Goal: Contribute content: Contribute content

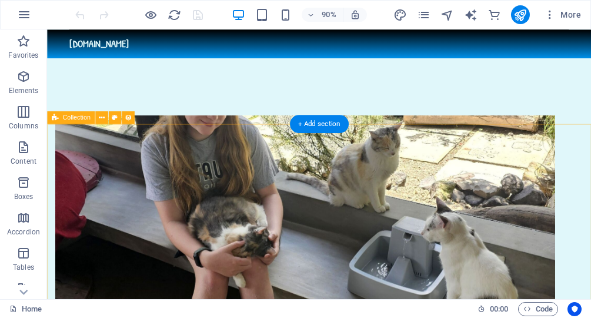
scroll to position [542, 0]
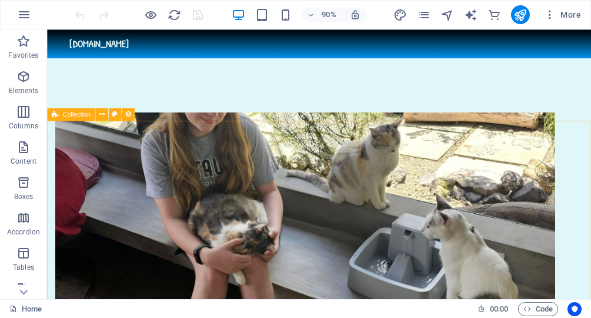
click at [82, 115] on span "Collection" at bounding box center [76, 114] width 28 height 6
click at [101, 116] on icon at bounding box center [101, 113] width 6 height 11
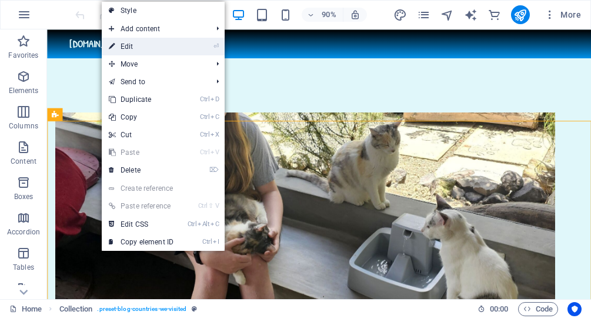
click at [136, 50] on link "⏎ Edit" at bounding box center [141, 47] width 79 height 18
select select "updatedAt_ASC"
select select "columns.status"
select select "columns.publishing_date"
select select "past"
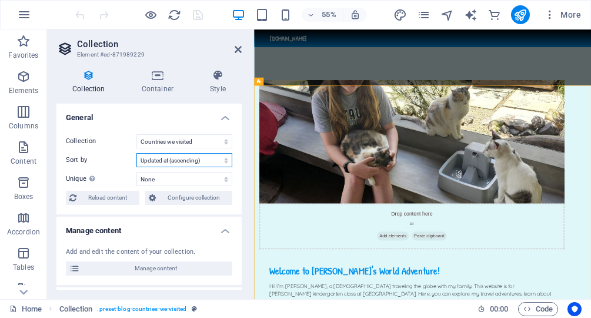
click at [136, 153] on select "Created at (ascending) Created at (descending) Updated at (ascending) Updated a…" at bounding box center [184, 160] width 96 height 14
click option "Created at (descending)" at bounding box center [0, 0] width 0 height 0
select select "createdAt_DESC"
select select "columns.status"
select select "columns.publishing_date"
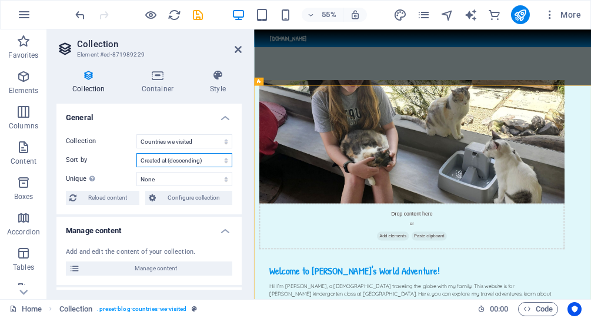
select select "past"
click at [136, 153] on select "Created at (ascending) Created at (descending) Updated at (ascending) Updated a…" at bounding box center [184, 160] width 96 height 14
select select "createdAt_ASC"
click option "Created at (ascending)" at bounding box center [0, 0] width 0 height 0
select select "columns.status"
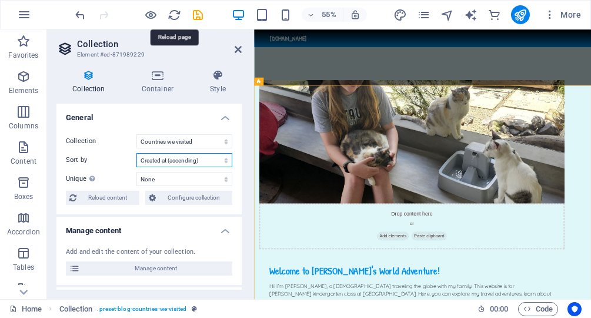
select select "columns.publishing_date"
select select "past"
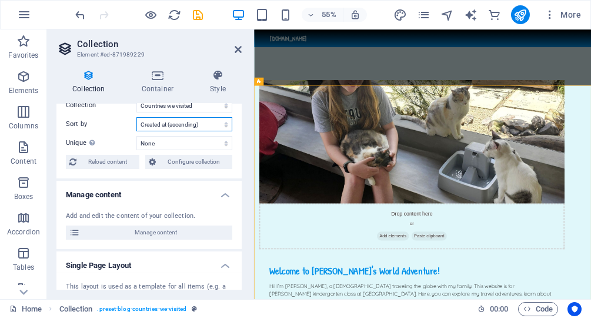
scroll to position [41, 0]
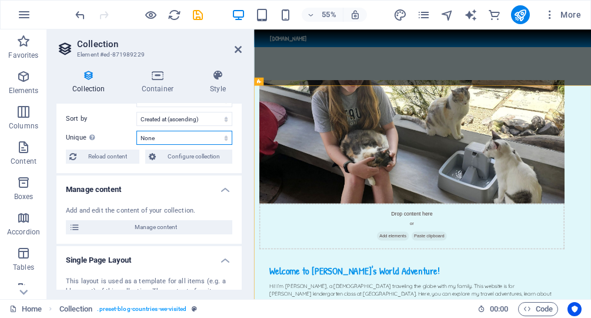
click at [136, 131] on select "None Name Slug Description Content Category Author Image Publishing Date Status" at bounding box center [184, 138] width 96 height 14
click at [123, 129] on div "Collection Countries we visited Places to explore with me Sort by Created at (a…" at bounding box center [148, 127] width 185 height 89
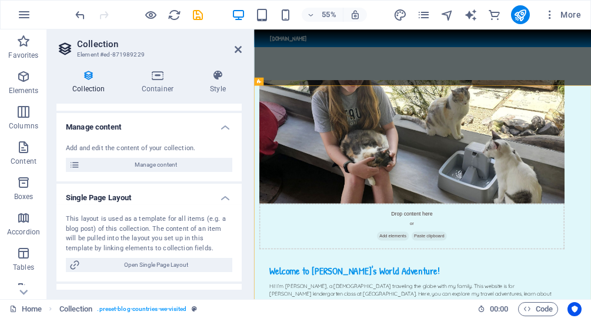
scroll to position [102, 0]
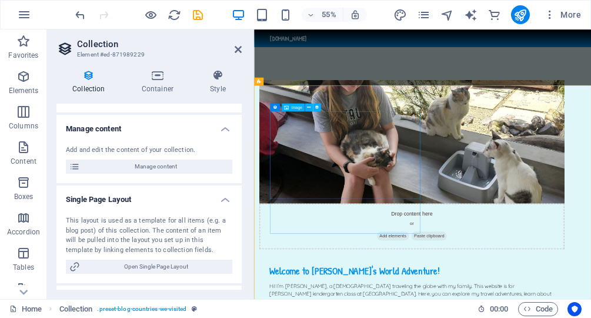
click at [239, 48] on icon at bounding box center [238, 49] width 7 height 9
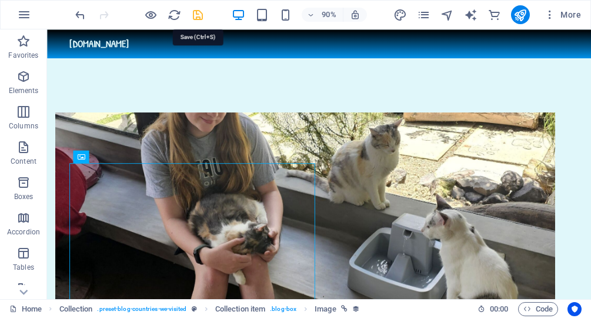
click at [199, 11] on icon "save" at bounding box center [199, 15] width 14 height 14
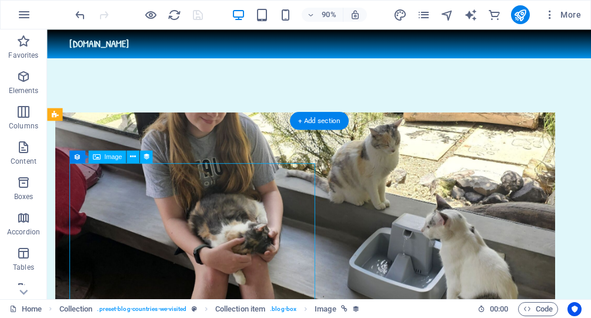
select select "px"
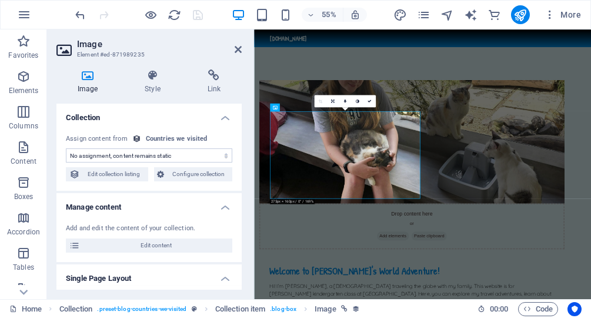
select select "image"
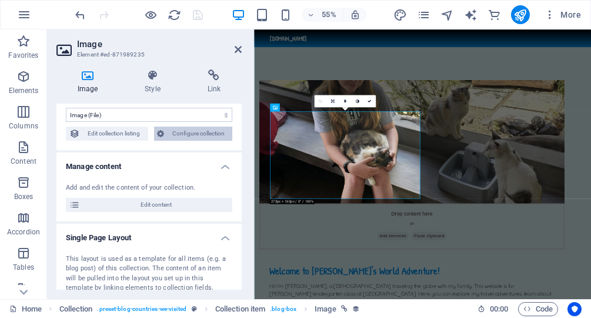
scroll to position [64, 0]
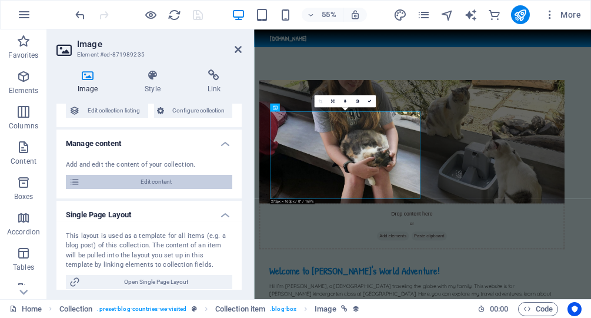
click at [158, 188] on span "Edit content" at bounding box center [155, 182] width 145 height 14
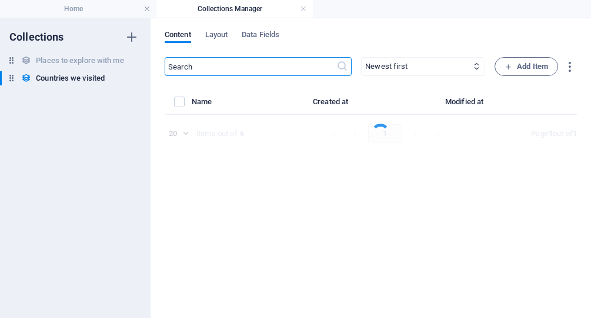
select select "Category 2"
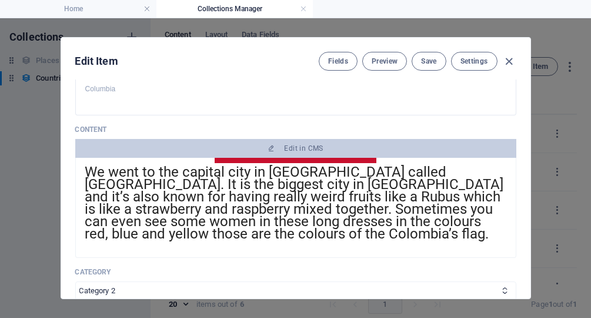
scroll to position [105, 0]
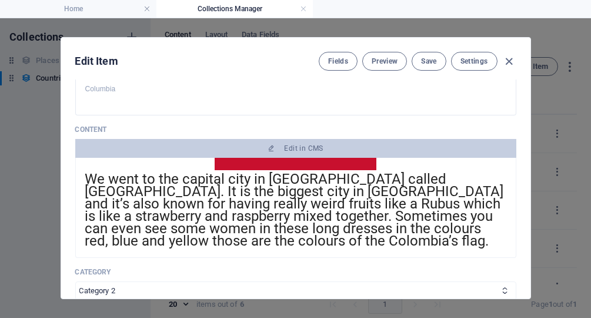
click at [90, 178] on span "We went to the capital city in Colombia called Bogotá. It is the biggest city i…" at bounding box center [294, 210] width 419 height 78
click at [89, 178] on span "We went to the capital city in Colombia called Bogotá. It is the biggest city i…" at bounding box center [294, 210] width 419 height 78
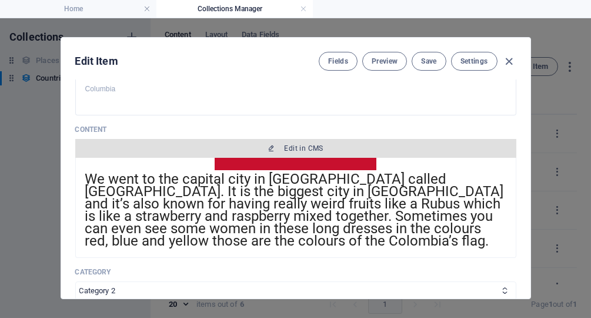
click at [303, 140] on button "Edit in CMS" at bounding box center [295, 148] width 441 height 19
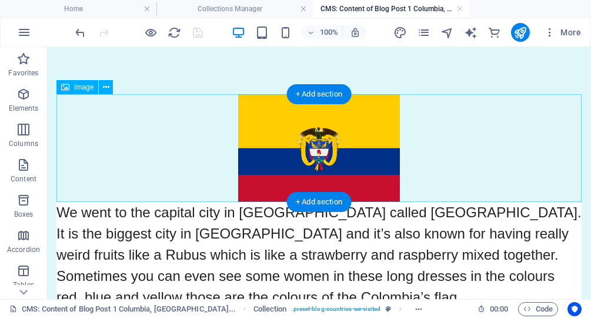
scroll to position [0, 0]
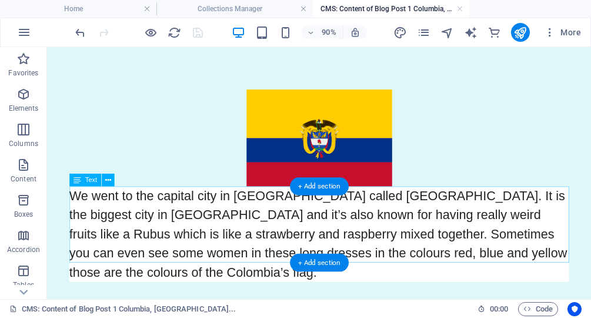
click at [79, 213] on div "We went to the capital city in Colombia called Bogotá. It is the biggest city i…" at bounding box center [349, 255] width 555 height 106
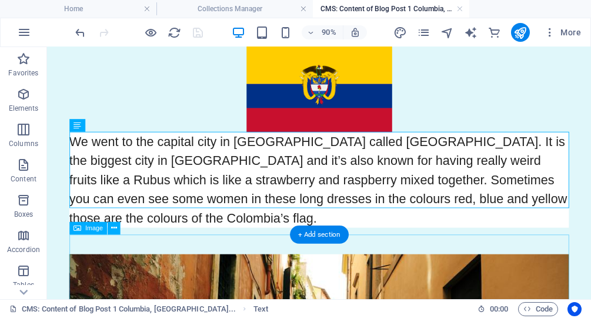
scroll to position [61, 0]
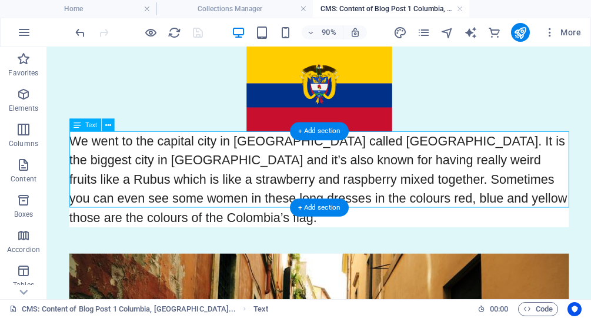
click at [119, 155] on div "We went to the capital city in Colombia called Bogotá. It is the biggest city i…" at bounding box center [349, 194] width 555 height 106
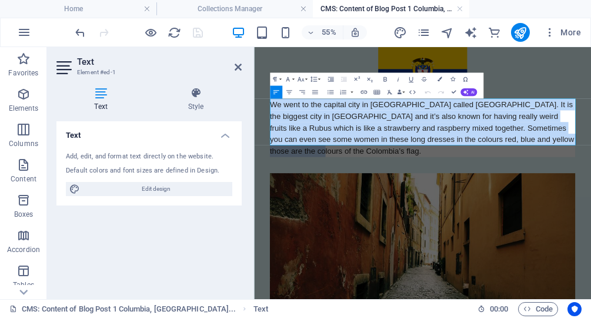
drag, startPoint x: 286, startPoint y: 155, endPoint x: 856, endPoint y: 223, distance: 574.4
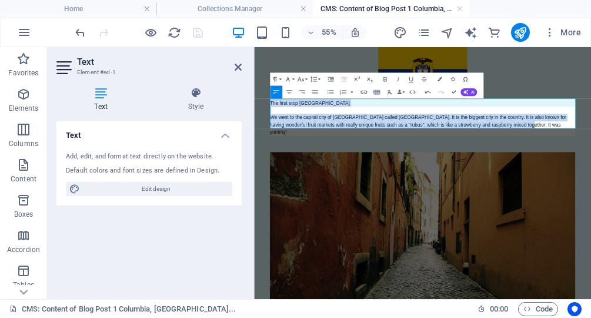
drag, startPoint x: 726, startPoint y: 183, endPoint x: 220, endPoint y: 132, distance: 507.7
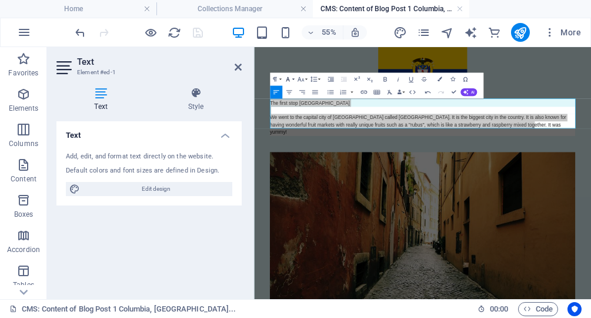
click at [291, 78] on icon "button" at bounding box center [288, 79] width 8 height 8
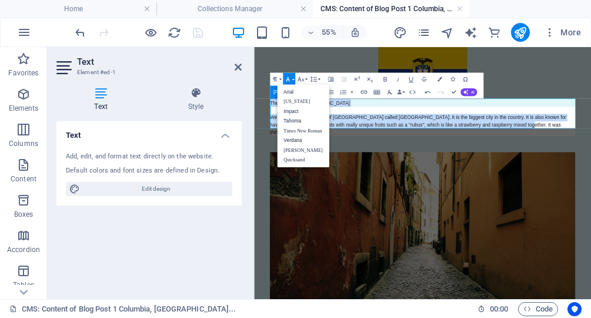
click at [450, 176] on div "We went to the capital city of [GEOGRAPHIC_DATA] called [GEOGRAPHIC_DATA]. It i…" at bounding box center [559, 189] width 555 height 40
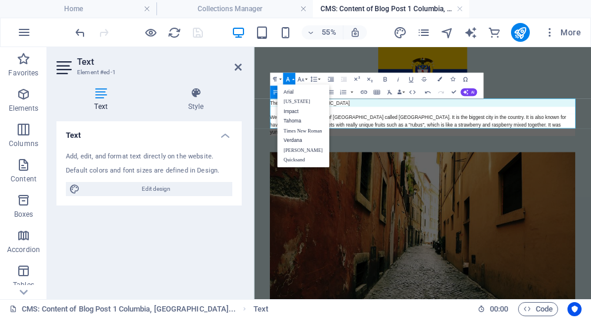
click at [441, 171] on div "We went to the capital city of [GEOGRAPHIC_DATA] called [GEOGRAPHIC_DATA]. It i…" at bounding box center [559, 189] width 555 height 40
click at [590, 189] on div "We went to the capital city of [GEOGRAPHIC_DATA] called [GEOGRAPHIC_DATA]. It i…" at bounding box center [559, 189] width 555 height 40
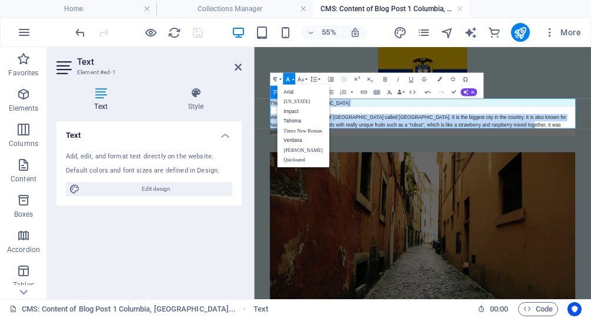
drag, startPoint x: 730, startPoint y: 189, endPoint x: 281, endPoint y: 150, distance: 450.9
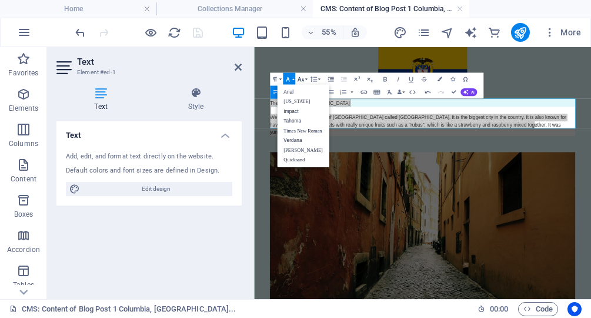
click at [302, 78] on icon "button" at bounding box center [301, 79] width 8 height 8
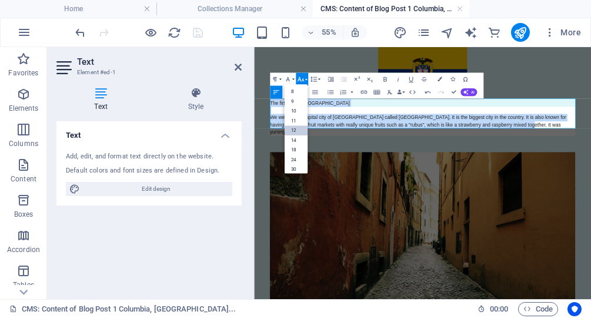
click at [297, 131] on link "12" at bounding box center [296, 131] width 24 height 10
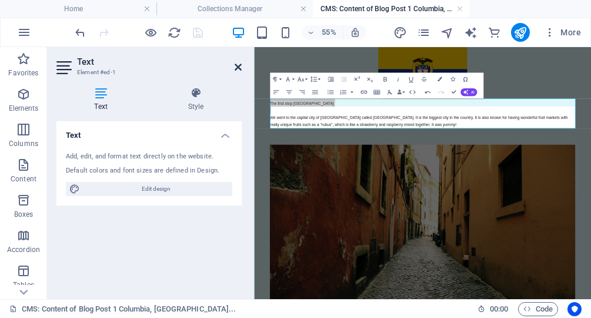
click at [235, 65] on icon at bounding box center [238, 66] width 7 height 9
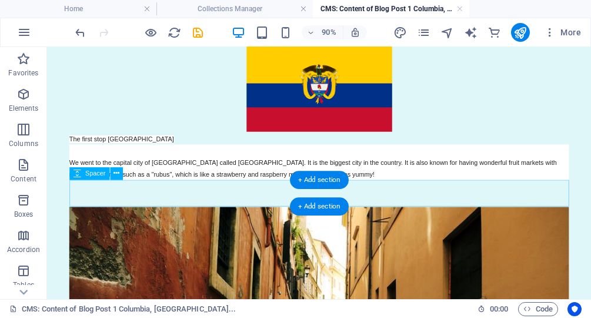
click at [278, 196] on div at bounding box center [349, 209] width 555 height 29
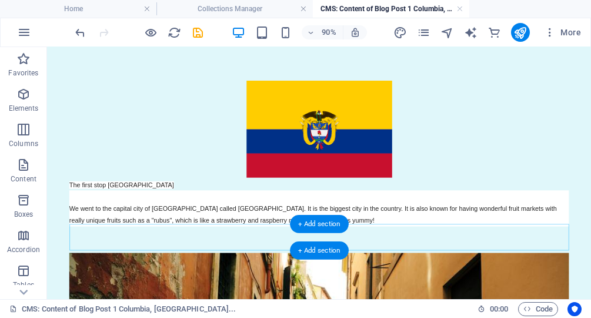
scroll to position [0, 0]
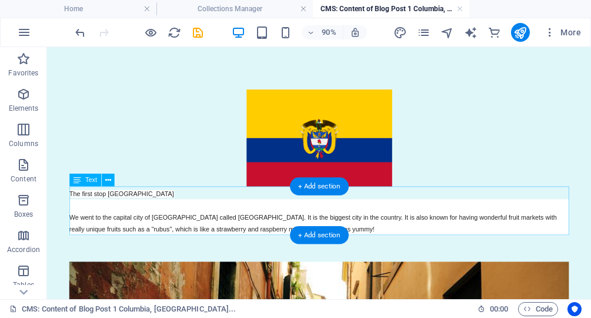
click at [404, 249] on div "The first stop Colombia We went to the capital city of Colombia called Bogotá. …" at bounding box center [349, 229] width 555 height 54
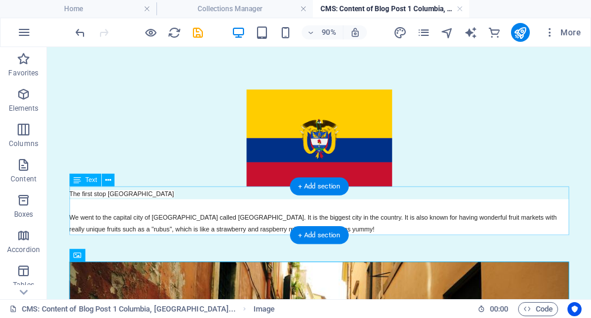
click at [402, 250] on div "The first stop Colombia We went to the capital city of Colombia called Bogotá. …" at bounding box center [349, 229] width 555 height 54
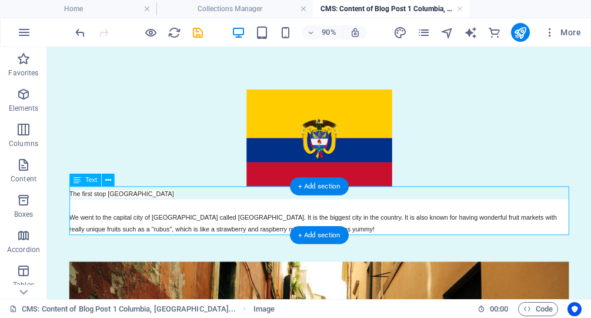
click at [402, 250] on div "The first stop Colombia We went to the capital city of Colombia called Bogotá. …" at bounding box center [349, 229] width 555 height 54
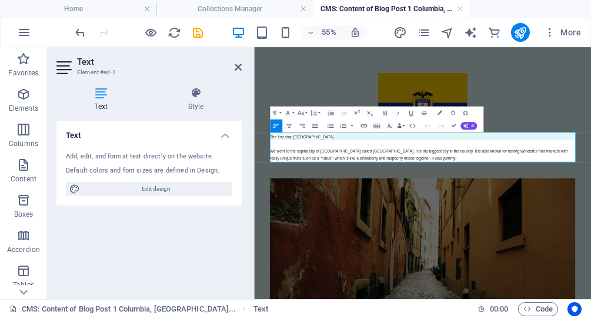
click at [543, 253] on div "We went to the capital city of [GEOGRAPHIC_DATA] called [GEOGRAPHIC_DATA]. It i…" at bounding box center [559, 242] width 555 height 26
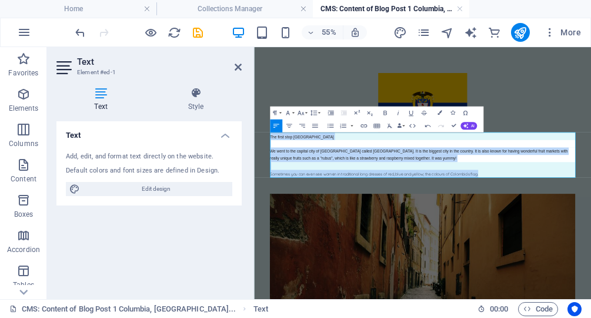
drag, startPoint x: 673, startPoint y: 278, endPoint x: 266, endPoint y: 219, distance: 411.1
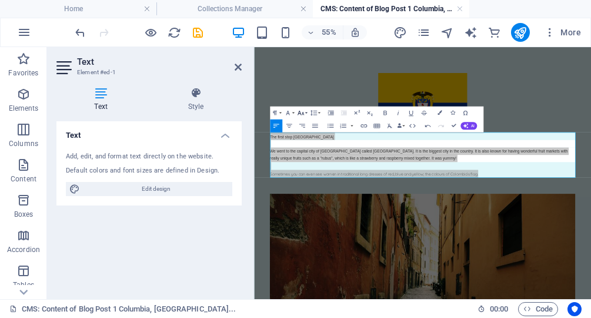
click at [305, 113] on button "Font Size" at bounding box center [302, 112] width 12 height 13
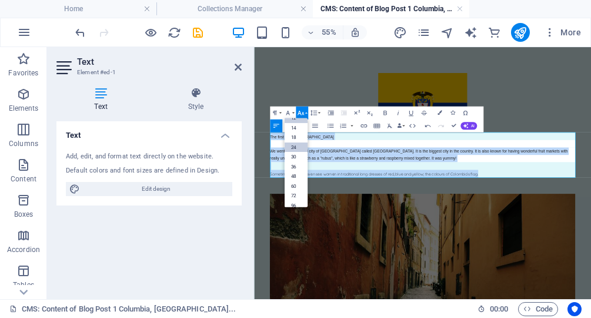
click at [297, 150] on link "24" at bounding box center [296, 147] width 24 height 10
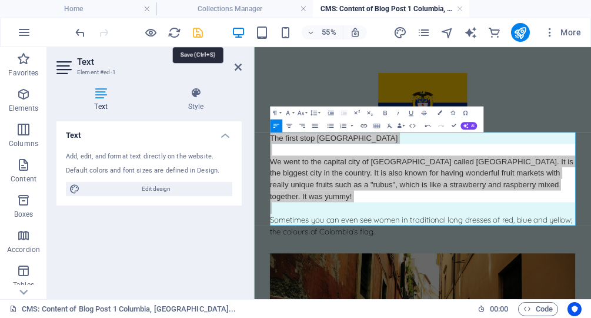
click at [200, 34] on icon "save" at bounding box center [199, 33] width 14 height 14
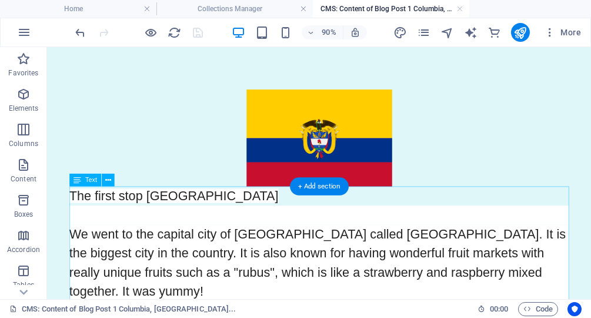
click at [213, 217] on div "The first stop Colombia We went to the capital city of Colombia called Bogotá. …" at bounding box center [349, 297] width 555 height 191
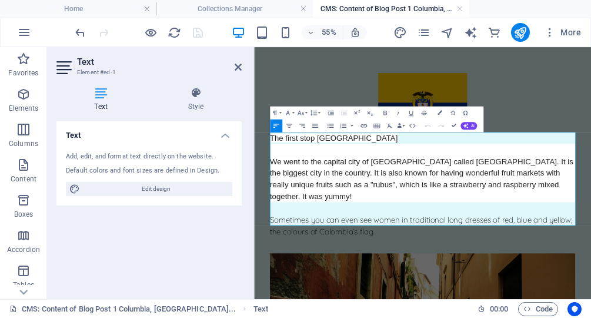
click at [429, 211] on span "The first stop Colombia" at bounding box center [398, 212] width 232 height 16
click at [381, 268] on span "We went to the capital city of [GEOGRAPHIC_DATA] called [GEOGRAPHIC_DATA]. It i…" at bounding box center [558, 285] width 552 height 79
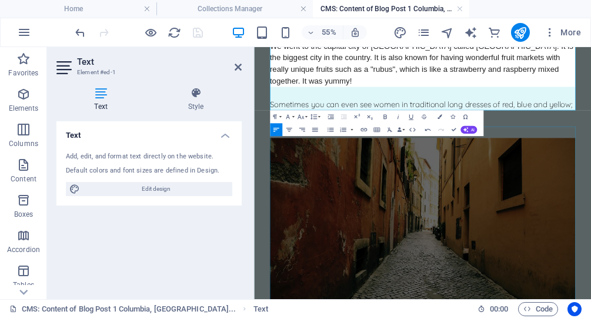
scroll to position [208, 0]
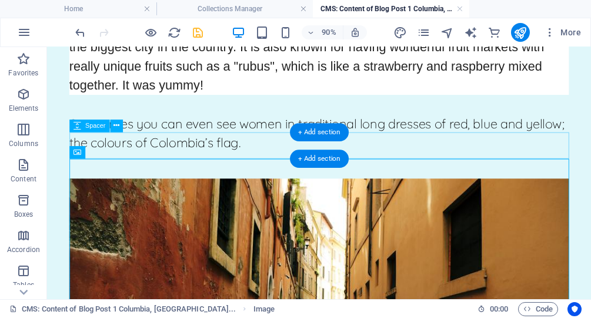
scroll to position [229, 0]
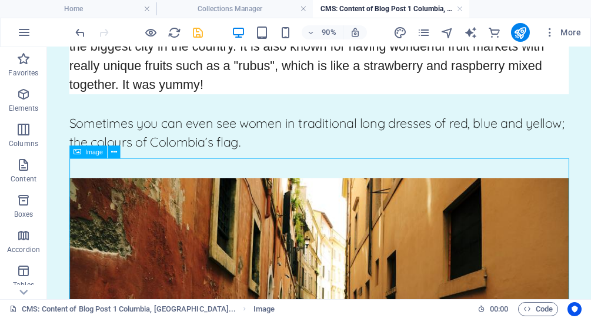
click at [95, 158] on div "Image" at bounding box center [88, 152] width 38 height 13
click at [97, 153] on span "Image" at bounding box center [94, 152] width 18 height 6
click at [115, 153] on icon at bounding box center [114, 151] width 6 height 11
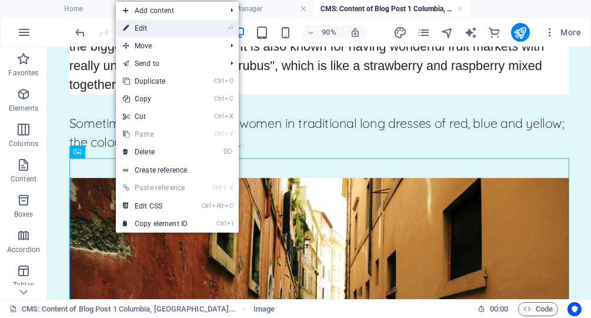
click at [152, 28] on link "⏎ Edit" at bounding box center [155, 28] width 79 height 18
select select "%"
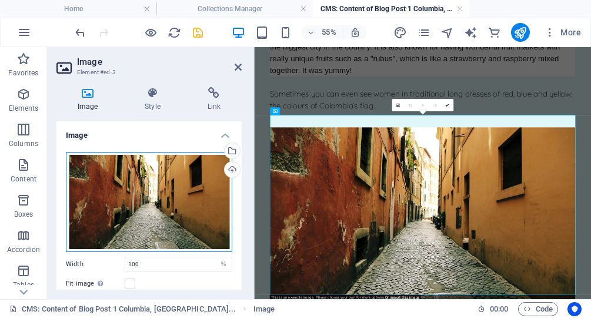
click at [158, 183] on div "Drag files here, click to choose files or select files from Files or our free s…" at bounding box center [149, 202] width 166 height 100
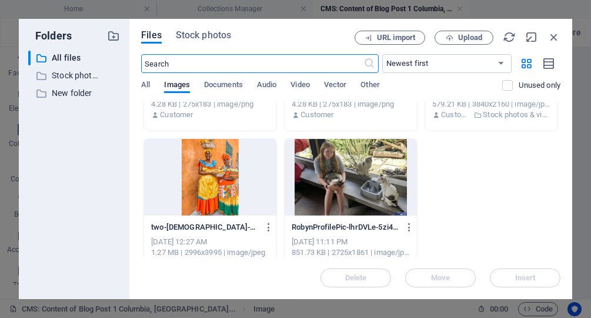
scroll to position [431, 0]
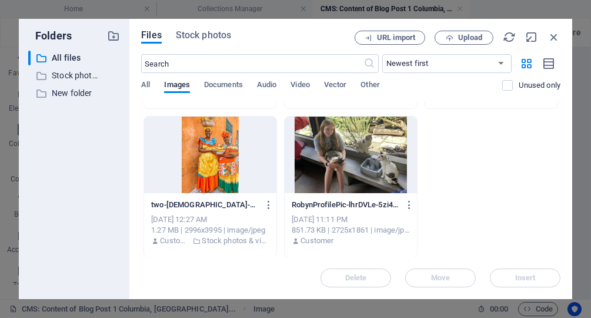
click at [213, 149] on div at bounding box center [210, 154] width 132 height 76
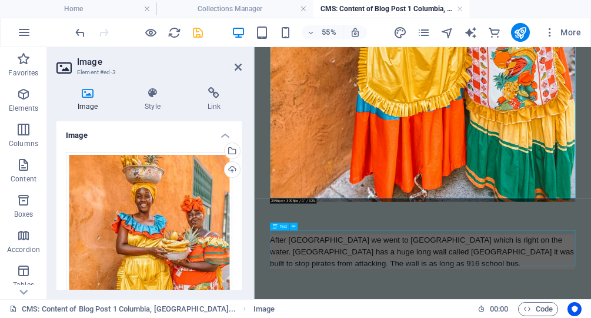
scroll to position [834, 0]
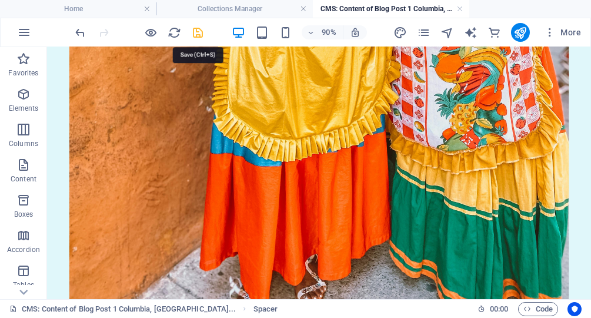
click at [198, 31] on icon "save" at bounding box center [199, 33] width 14 height 14
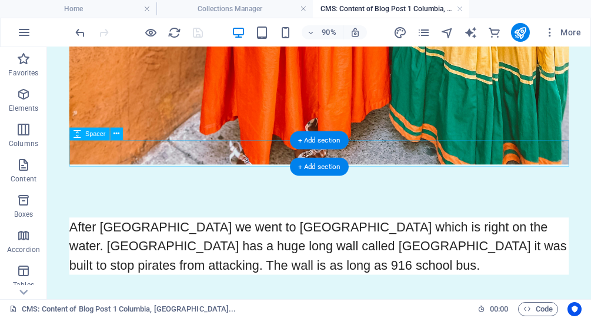
scroll to position [1012, 0]
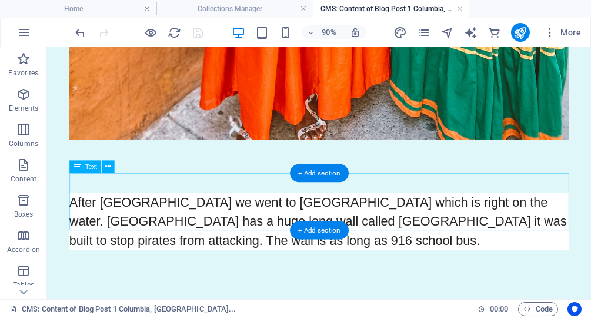
click at [233, 235] on div "After Bogotá we went to Cartagena which is right on the water. Cartagena has a …" at bounding box center [349, 241] width 555 height 64
click at [225, 240] on div "After Bogotá we went to Cartagena which is right on the water. Cartagena has a …" at bounding box center [349, 241] width 555 height 64
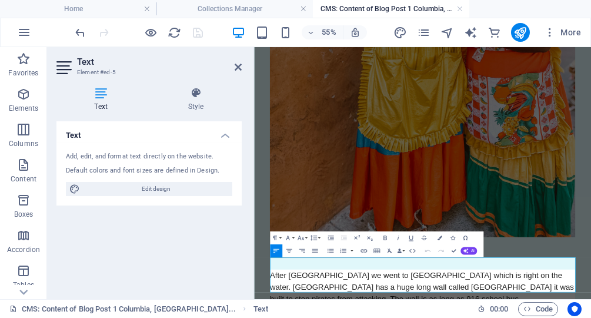
click at [300, 237] on icon "button" at bounding box center [300, 237] width 6 height 5
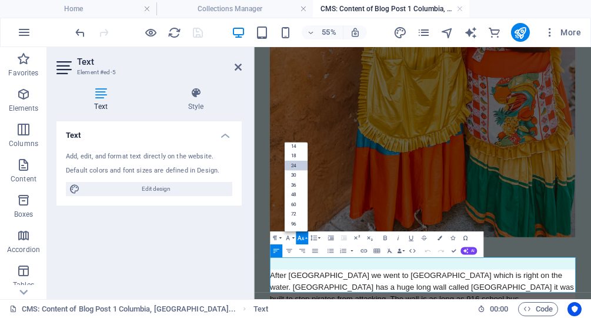
scroll to position [94, 0]
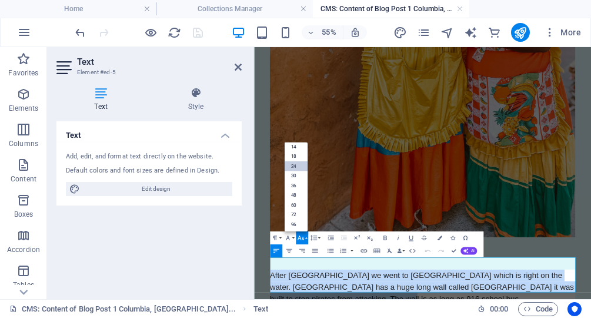
drag, startPoint x: 435, startPoint y: 485, endPoint x: 268, endPoint y: 438, distance: 173.5
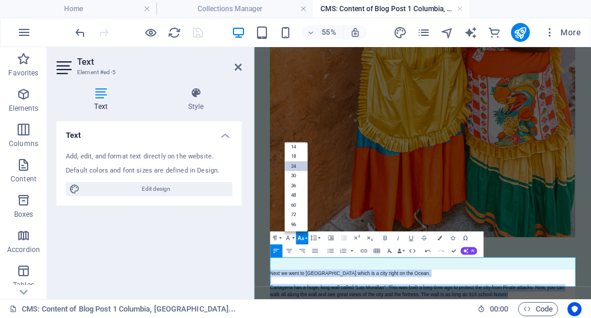
drag, startPoint x: 697, startPoint y: 476, endPoint x: 282, endPoint y: 433, distance: 417.8
click at [436, 213] on figure at bounding box center [559, 21] width 555 height 740
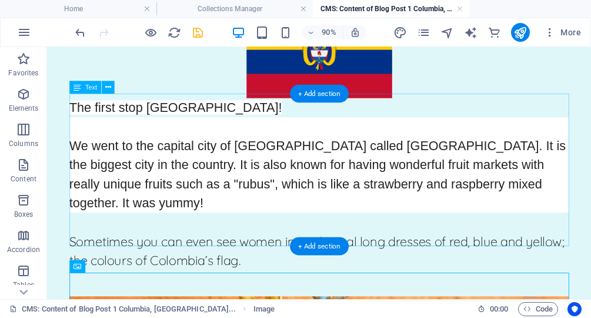
scroll to position [105, 0]
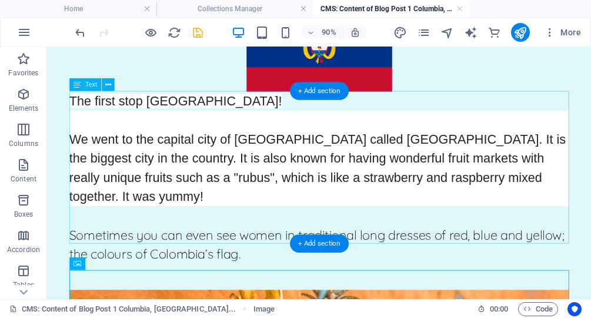
click at [256, 178] on div "The first stop Colombia! We went to the capital city of Colombia called Bogotá.…" at bounding box center [349, 191] width 555 height 191
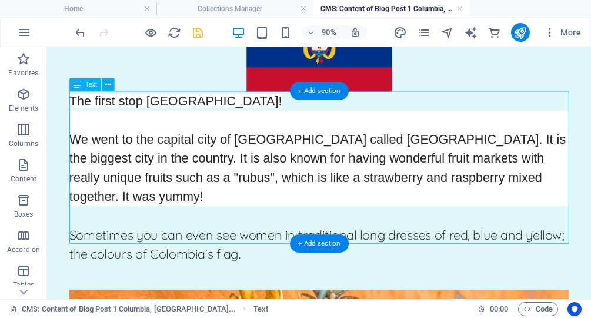
click at [256, 178] on div "The first stop Colombia! We went to the capital city of Colombia called Bogotá.…" at bounding box center [349, 191] width 555 height 191
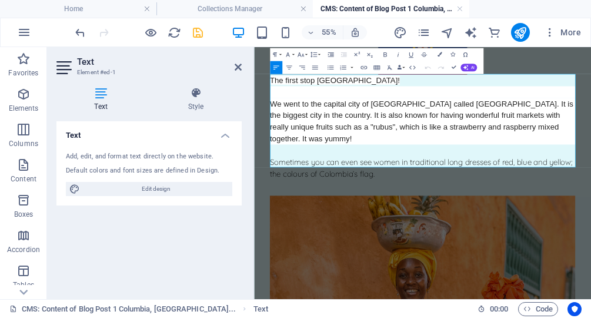
click at [365, 166] on span "We went to the capital city of [GEOGRAPHIC_DATA] called [GEOGRAPHIC_DATA]. It i…" at bounding box center [558, 180] width 552 height 79
click at [346, 145] on span "We went to the capital city of [GEOGRAPHIC_DATA] called [GEOGRAPHIC_DATA]. It i…" at bounding box center [558, 180] width 552 height 79
click at [302, 53] on icon "button" at bounding box center [301, 55] width 8 height 8
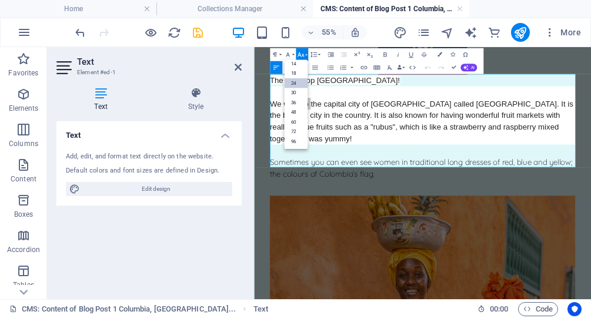
scroll to position [94, 0]
click at [405, 156] on span "We went to the capital city of [GEOGRAPHIC_DATA] called [GEOGRAPHIC_DATA]. It i…" at bounding box center [558, 180] width 552 height 79
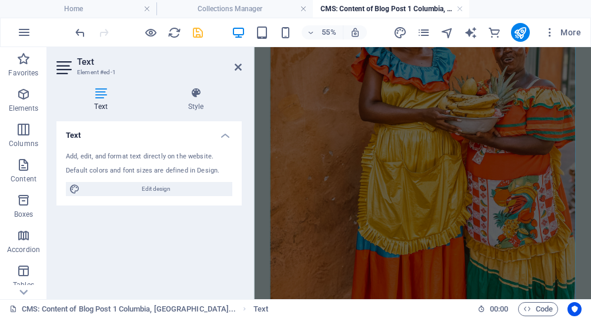
scroll to position [823, 0]
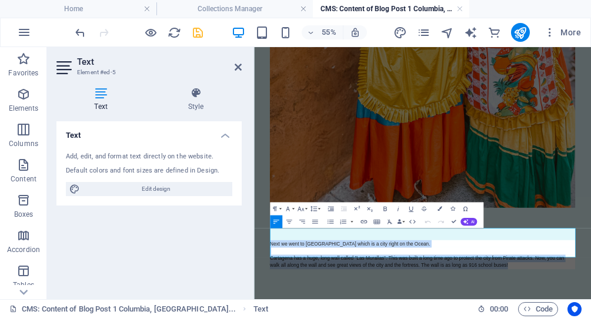
drag, startPoint x: 691, startPoint y: 419, endPoint x: 282, endPoint y: 379, distance: 411.2
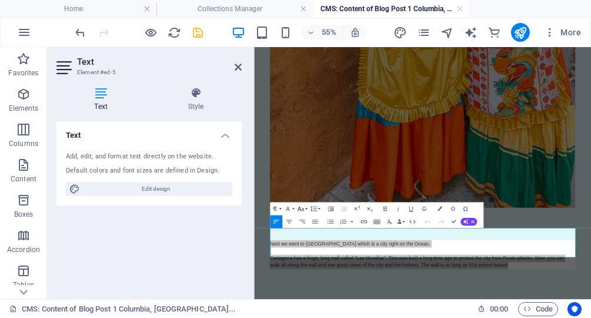
click at [306, 206] on button "Font Size" at bounding box center [302, 208] width 12 height 13
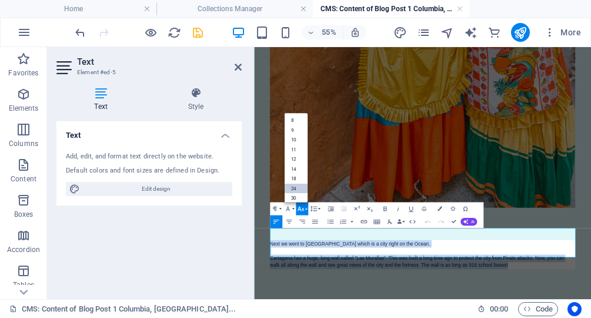
click at [295, 187] on link "24" at bounding box center [296, 188] width 24 height 10
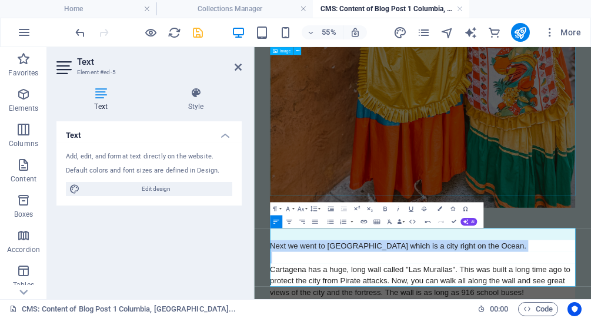
scroll to position [876, 0]
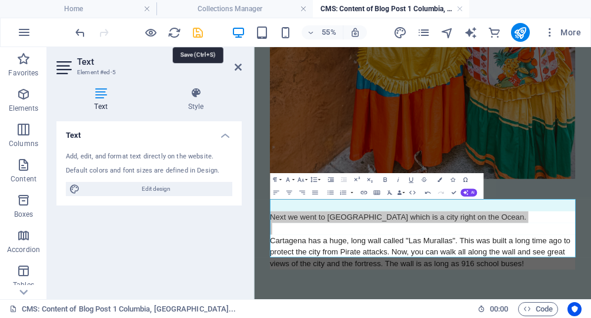
click at [200, 32] on icon "save" at bounding box center [199, 33] width 14 height 14
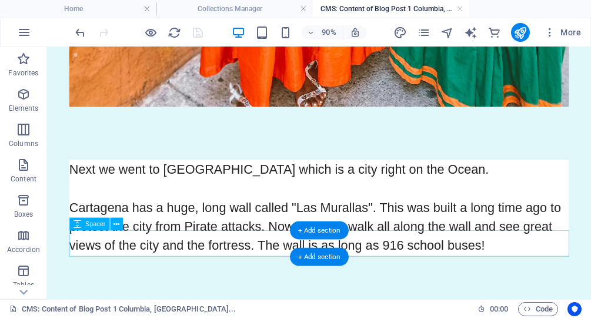
scroll to position [1054, 0]
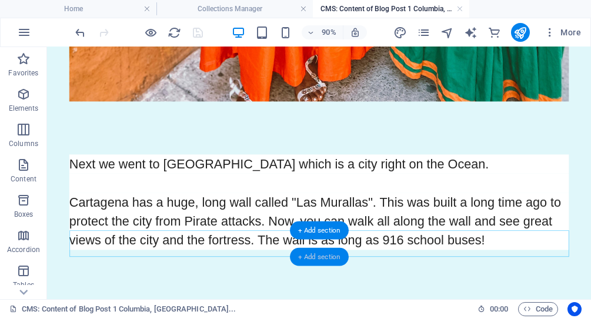
click at [318, 255] on div "+ Add section" at bounding box center [319, 257] width 59 height 18
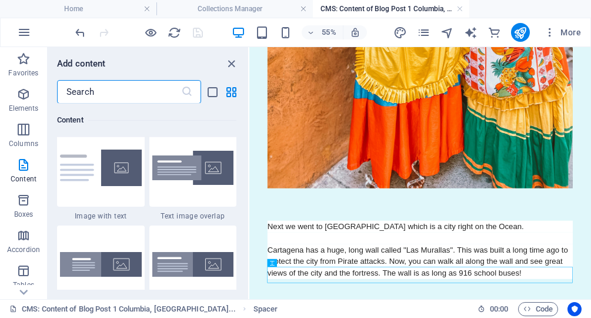
scroll to position [2353, 0]
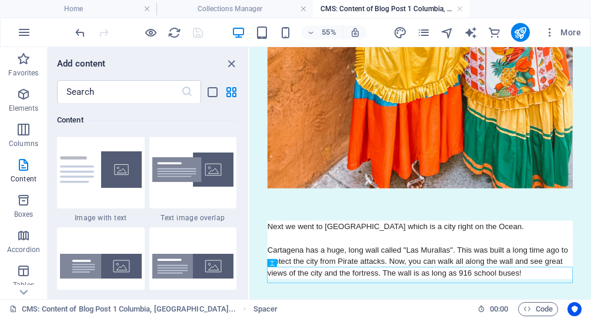
click at [187, 187] on img at bounding box center [193, 169] width 82 height 35
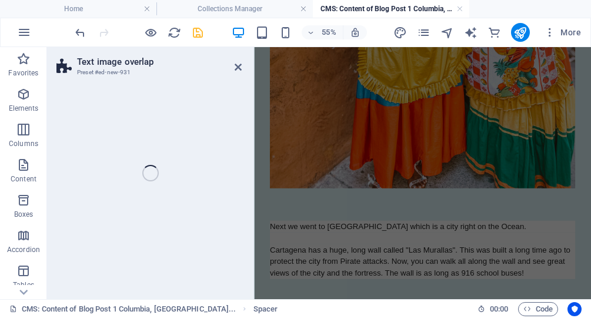
scroll to position [433, 0]
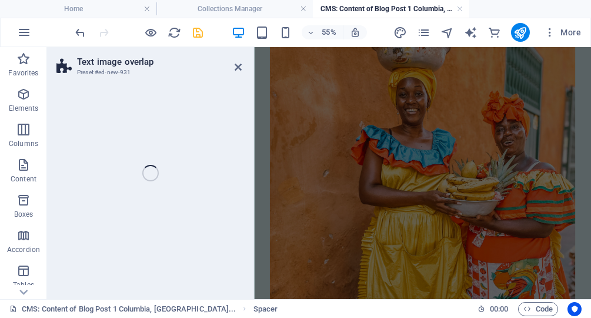
select select "rem"
select select "px"
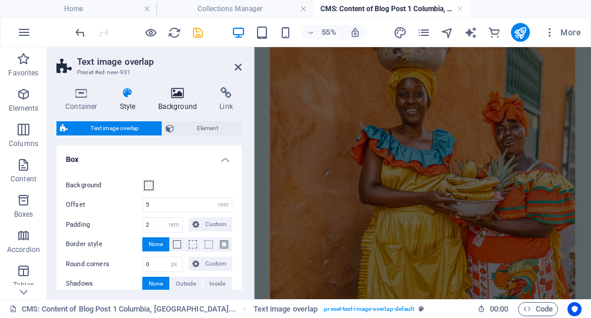
click at [173, 96] on icon at bounding box center [177, 93] width 57 height 12
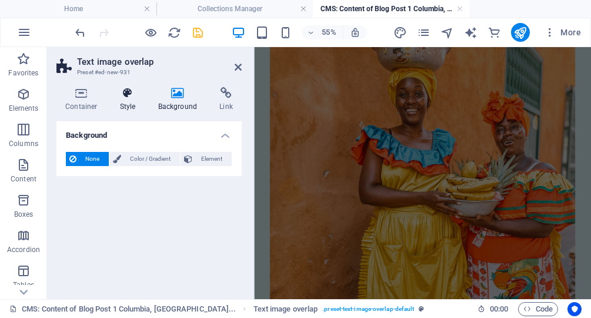
click at [129, 95] on icon at bounding box center [128, 93] width 34 height 12
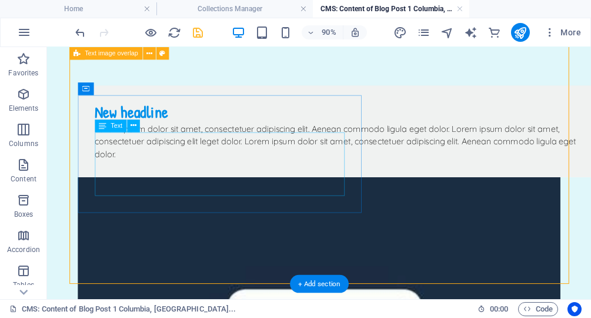
scroll to position [1312, 0]
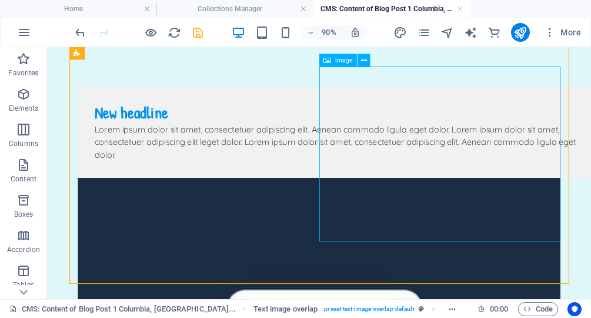
click at [339, 61] on span "Image" at bounding box center [344, 60] width 18 height 6
click at [365, 61] on icon at bounding box center [363, 60] width 6 height 11
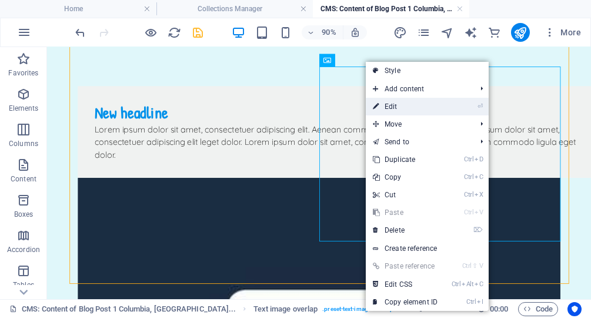
click at [399, 108] on link "⏎ Edit" at bounding box center [405, 107] width 79 height 18
select select "%"
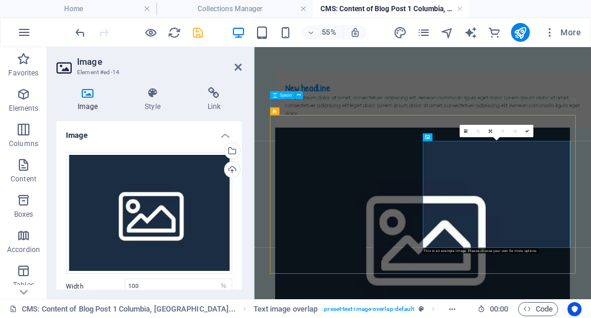
scroll to position [1164, 0]
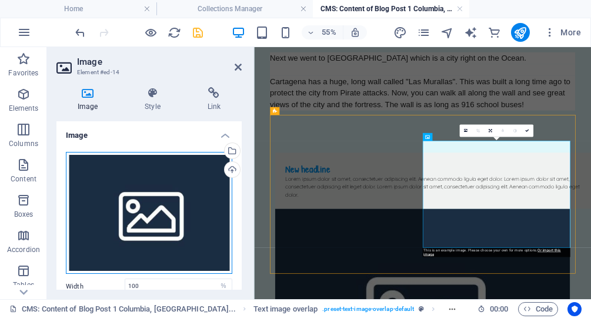
click at [131, 194] on div "Drag files here, click to choose files or select files from Files or our free s…" at bounding box center [149, 213] width 166 height 122
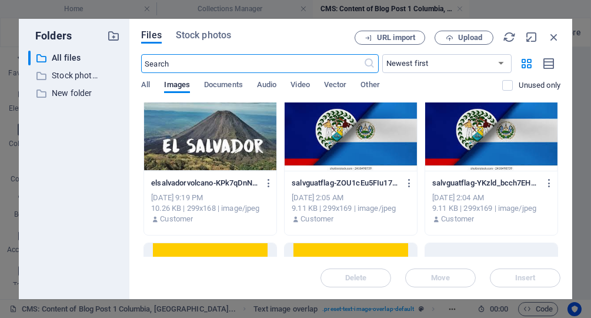
scroll to position [0, 0]
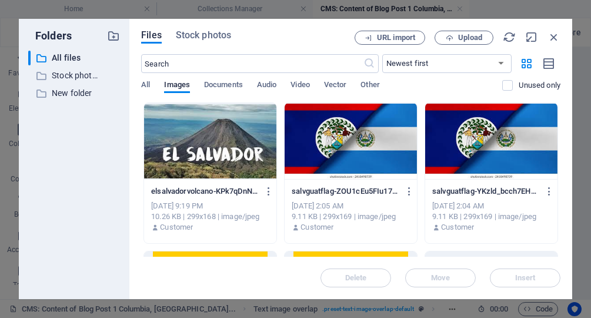
click at [77, 146] on div "​ All files All files ​ Stock photos & videos Stock photos & videos ​ New folde…" at bounding box center [74, 170] width 92 height 239
click at [182, 85] on span "Images" at bounding box center [177, 86] width 26 height 16
click at [148, 83] on span "All" at bounding box center [145, 86] width 9 height 16
click at [172, 81] on span "Images" at bounding box center [177, 86] width 26 height 16
click at [69, 81] on p "Stock photos & videos" at bounding box center [75, 76] width 46 height 14
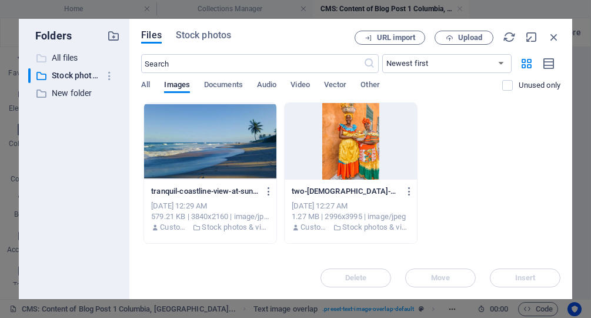
click at [69, 59] on p "All files" at bounding box center [75, 58] width 46 height 14
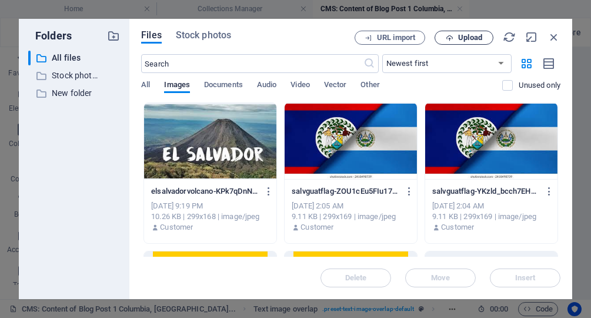
click at [469, 37] on span "Upload" at bounding box center [470, 37] width 24 height 7
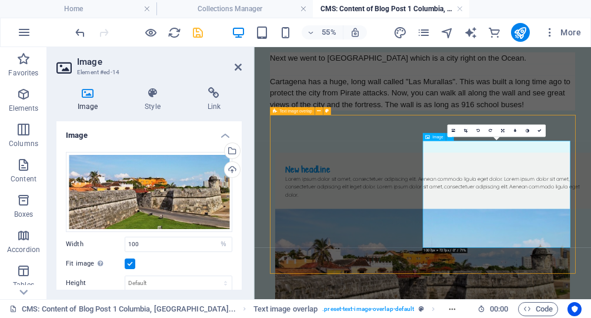
scroll to position [1101, 0]
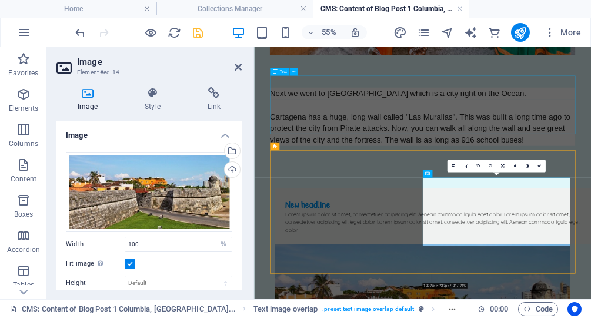
click at [396, 186] on div "Next we went to Cartagena which is a city right on the Ocean. Cartagena has a h…" at bounding box center [559, 173] width 555 height 106
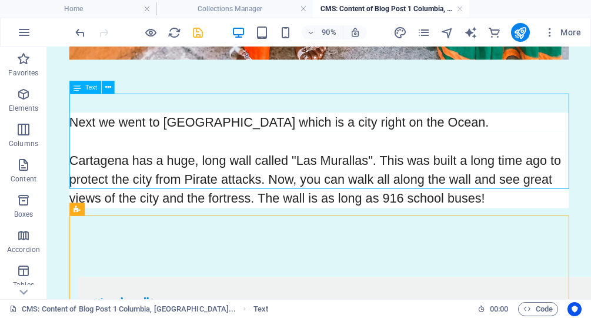
drag, startPoint x: 527, startPoint y: 198, endPoint x: 318, endPoint y: 187, distance: 210.2
click at [318, 187] on div "Next we went to Cartagena which is a city right on the Ocean. Cartagena has a h…" at bounding box center [349, 173] width 555 height 106
click at [322, 186] on div "Next we went to Cartagena which is a city right on the Ocean. Cartagena has a h…" at bounding box center [349, 173] width 555 height 106
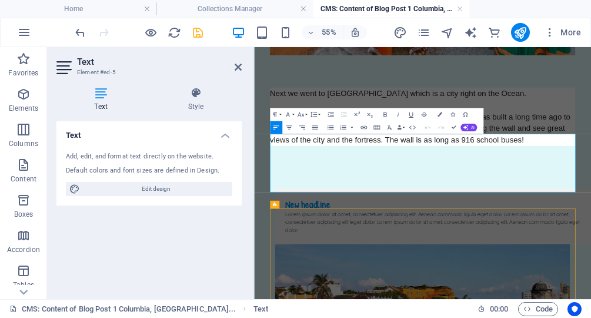
scroll to position [995, 0]
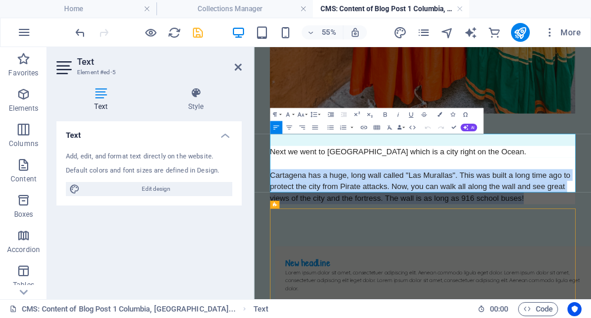
drag, startPoint x: 747, startPoint y: 304, endPoint x: 264, endPoint y: 256, distance: 485.1
copy span "Cartagena has a huge, long wall called "Las Murallas". This was built a long ti…"
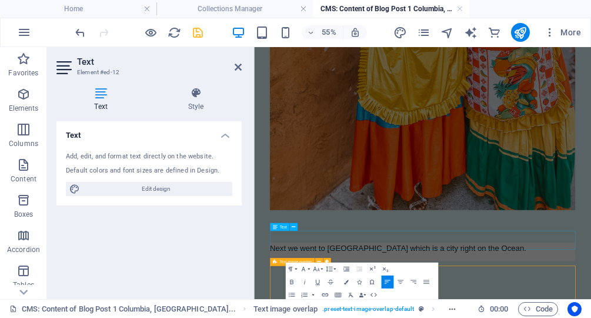
scroll to position [818, 0]
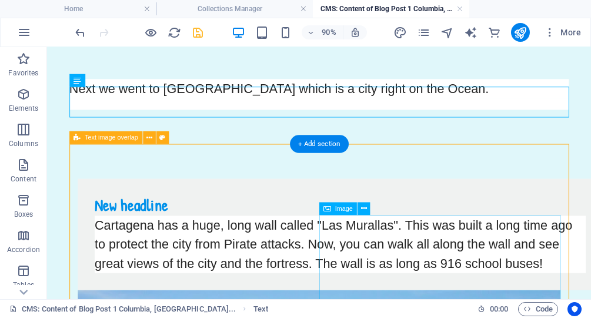
scroll to position [1227, 0]
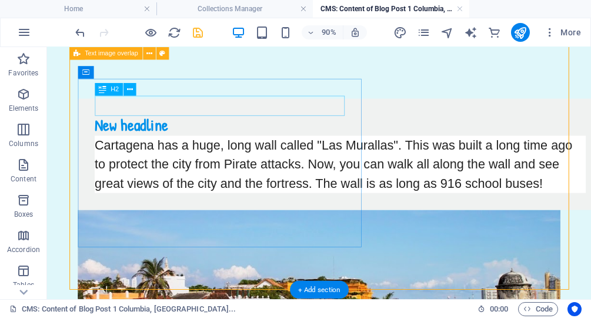
click at [168, 123] on div "New headline" at bounding box center [373, 134] width 546 height 22
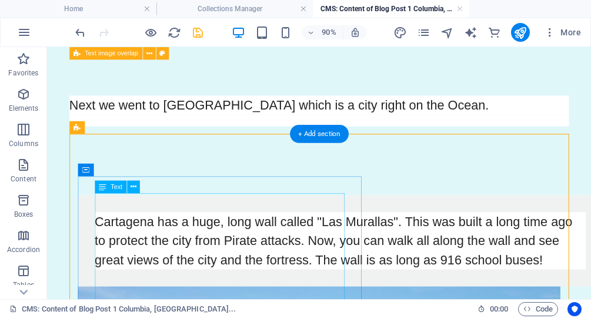
scroll to position [1119, 0]
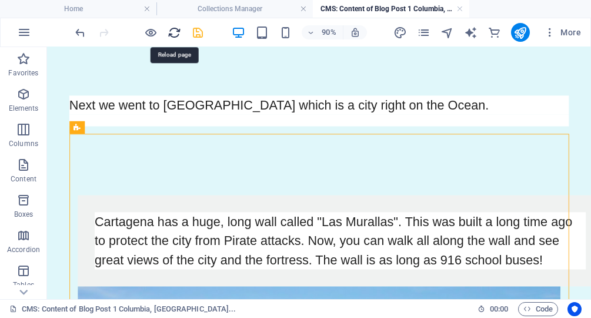
click at [175, 29] on icon "reload" at bounding box center [175, 33] width 14 height 14
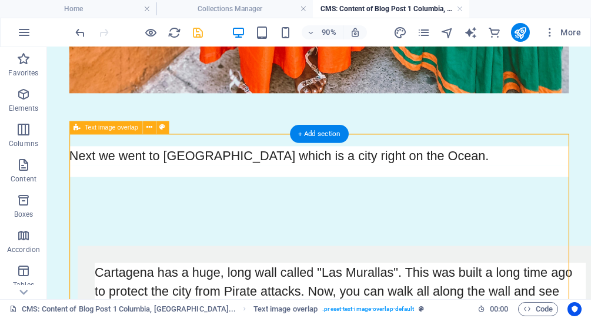
select select "rem"
select select "px"
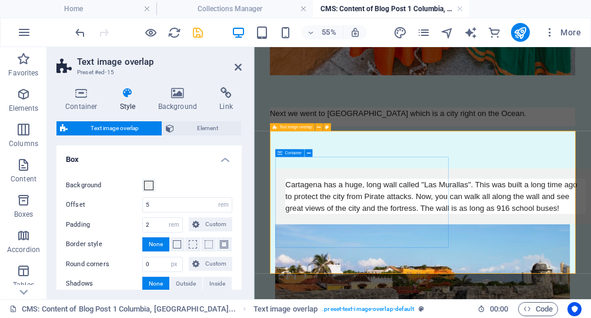
click at [332, 268] on div "Cartagena has a huge, long wall called "Las Murallas". This was built a long ti…" at bounding box center [583, 318] width 583 height 101
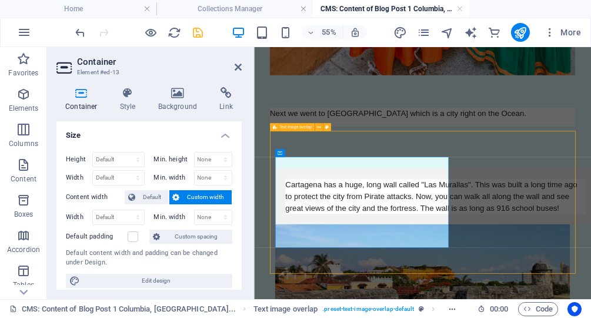
select select "rem"
select select "px"
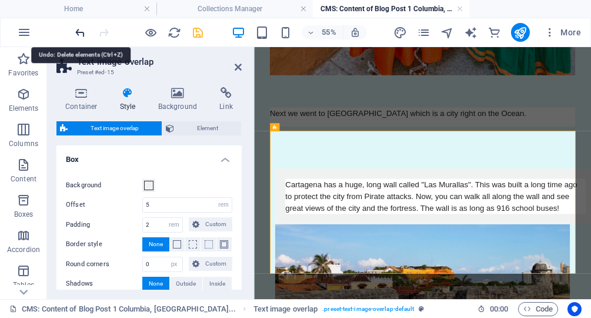
click at [81, 34] on icon "undo" at bounding box center [81, 33] width 14 height 14
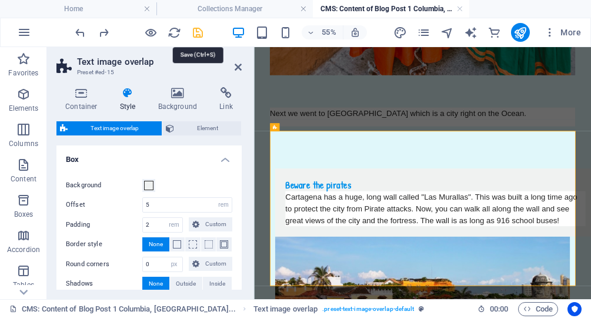
click at [196, 32] on icon "save" at bounding box center [199, 33] width 14 height 14
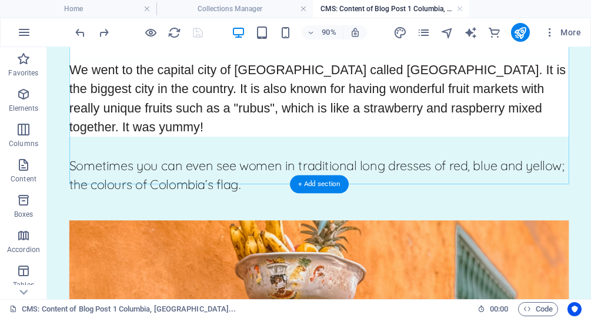
scroll to position [183, 0]
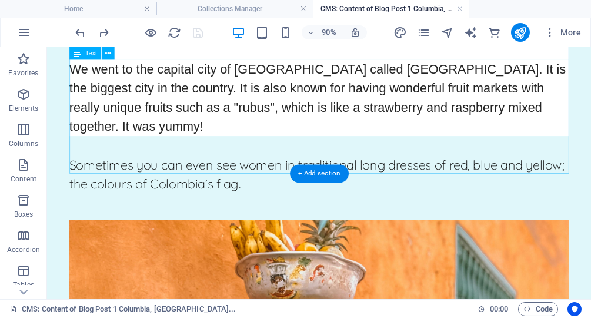
click at [348, 154] on div "The first stop Colombia! We went to the capital city of Colombia called Bogotá.…" at bounding box center [349, 114] width 555 height 191
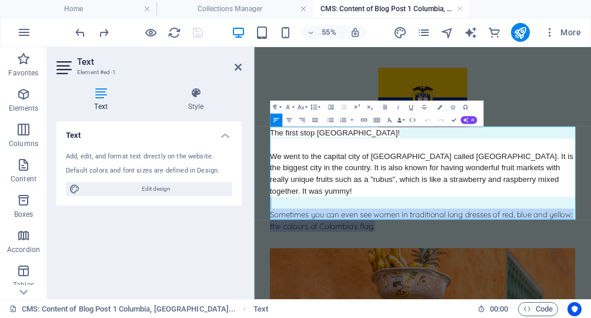
drag, startPoint x: 534, startPoint y: 347, endPoint x: 288, endPoint y: 312, distance: 248.3
click at [288, 312] on div "The first stop Colombia! We went to the capital city of Colombia called Bogotá.…" at bounding box center [559, 287] width 555 height 191
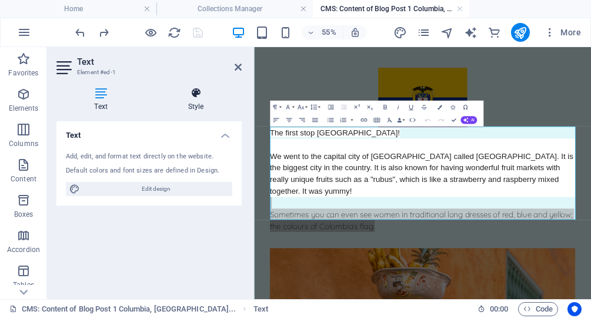
click at [192, 95] on icon at bounding box center [196, 93] width 92 height 12
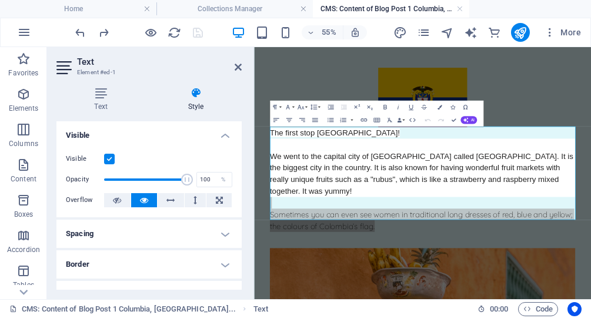
click at [111, 160] on label at bounding box center [109, 158] width 11 height 11
click at [0, 0] on input "Visible" at bounding box center [0, 0] width 0 height 0
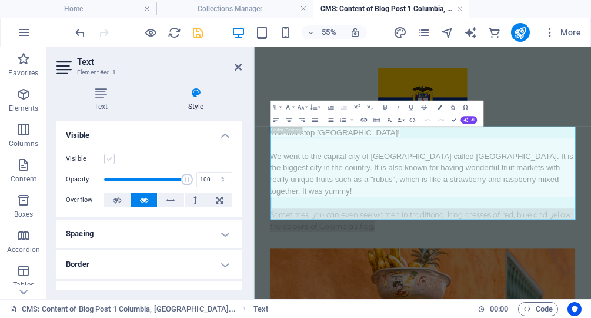
click at [111, 160] on label at bounding box center [109, 158] width 11 height 11
click at [0, 0] on input "Visible" at bounding box center [0, 0] width 0 height 0
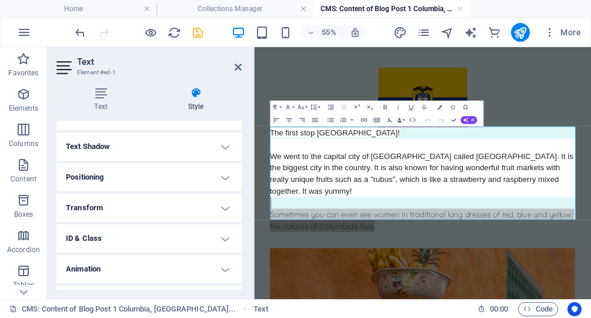
scroll to position [202, 0]
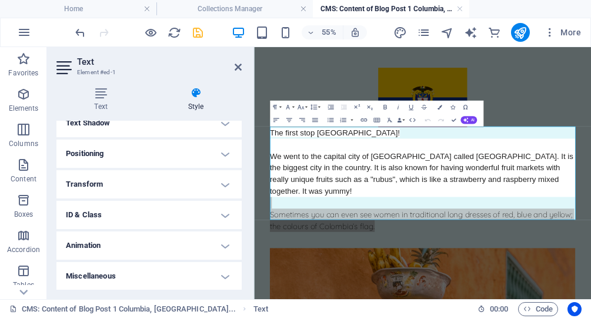
click at [160, 253] on h4 "Animation" at bounding box center [148, 245] width 185 height 28
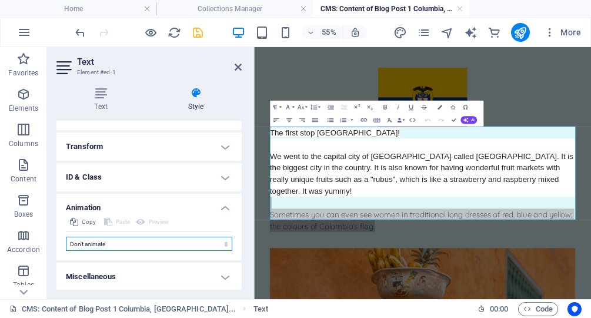
click at [66, 236] on select "Don't animate Show / Hide Slide up/down Zoom in/out Slide left to right Slide r…" at bounding box center [149, 243] width 166 height 14
select select "shrink"
click option "Zoom in/out" at bounding box center [0, 0] width 0 height 0
select select "scroll"
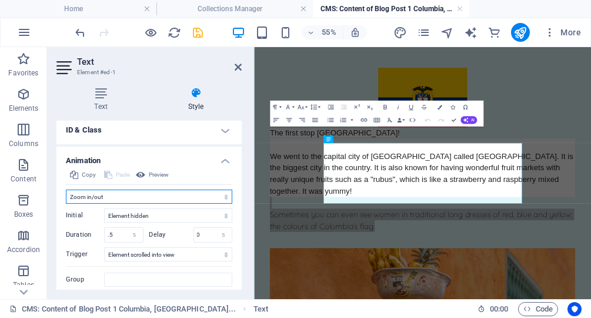
scroll to position [286, 0]
click at [66, 190] on select "Don't animate Show / Hide Slide up/down Zoom in/out Slide left to right Slide r…" at bounding box center [149, 197] width 166 height 14
click option "Pulse" at bounding box center [0, 0] width 0 height 0
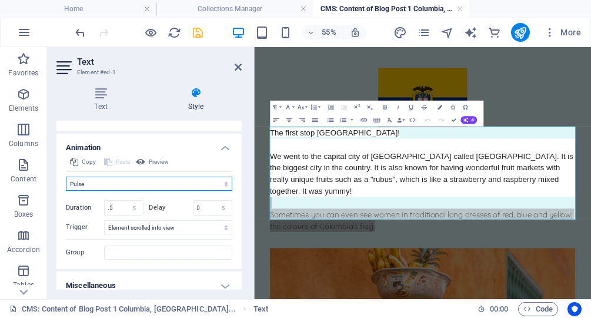
scroll to position [300, 0]
click at [66, 176] on select "Don't animate Show / Hide Slide up/down Zoom in/out Slide left to right Slide r…" at bounding box center [149, 183] width 166 height 14
select select "none"
click option "Don't animate" at bounding box center [0, 0] width 0 height 0
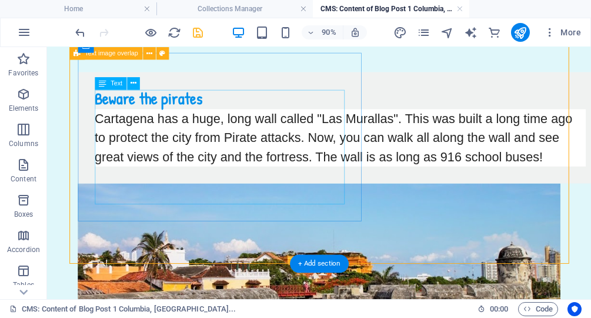
scroll to position [1264, 0]
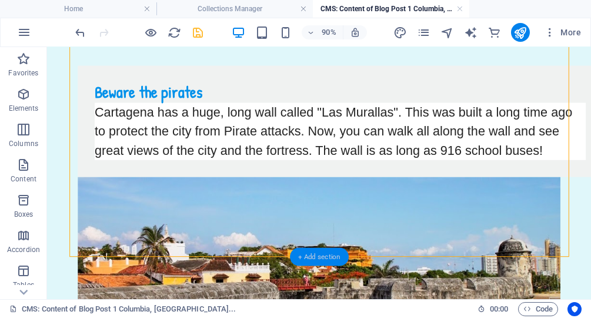
click at [325, 252] on div "+ Add section" at bounding box center [319, 257] width 59 height 18
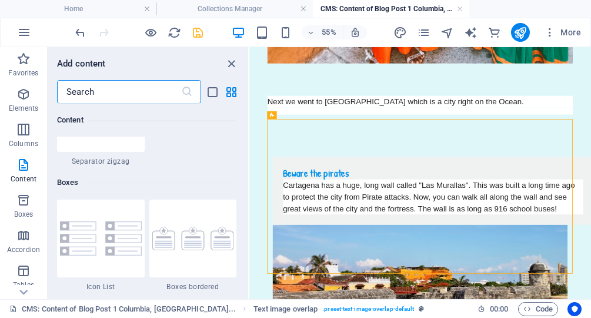
scroll to position [3279, 0]
click at [92, 115] on img at bounding box center [101, 112] width 82 height 6
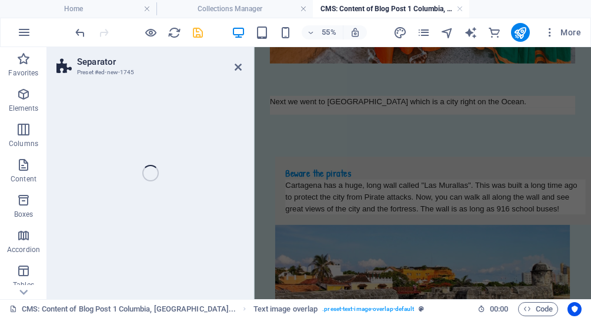
scroll to position [659, 0]
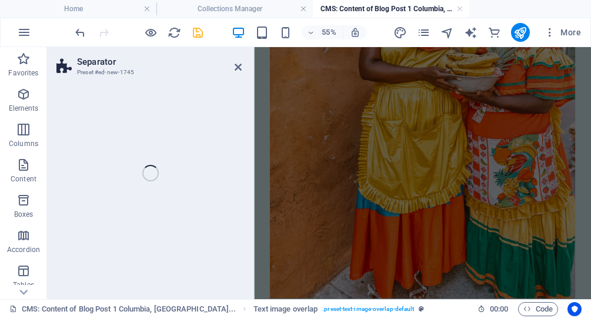
select select "zigzag"
select select "rem"
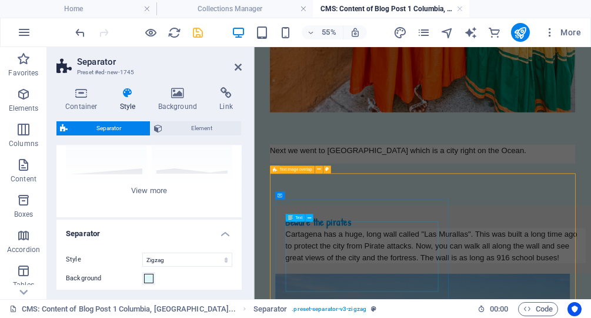
scroll to position [1132, 0]
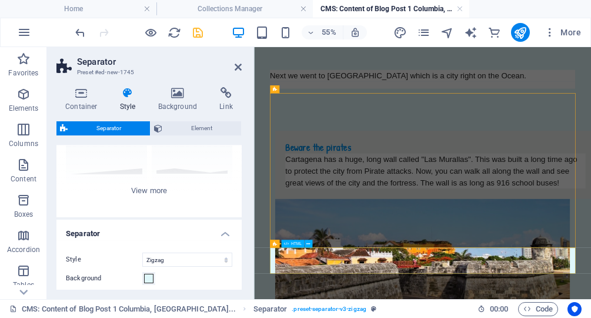
click at [199, 29] on icon "save" at bounding box center [199, 33] width 14 height 14
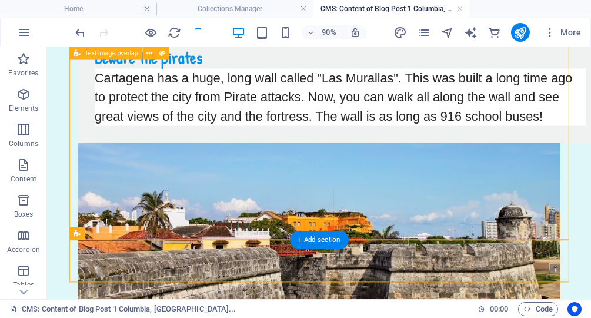
scroll to position [1311, 0]
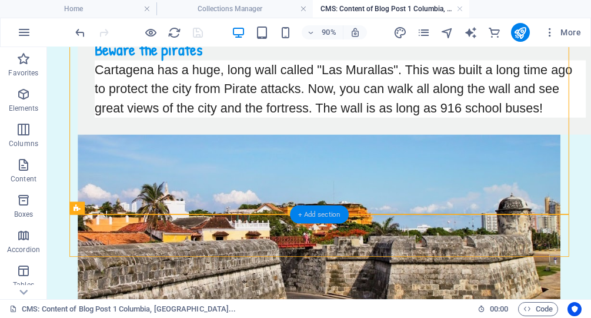
click at [309, 211] on div "+ Add section" at bounding box center [319, 214] width 59 height 18
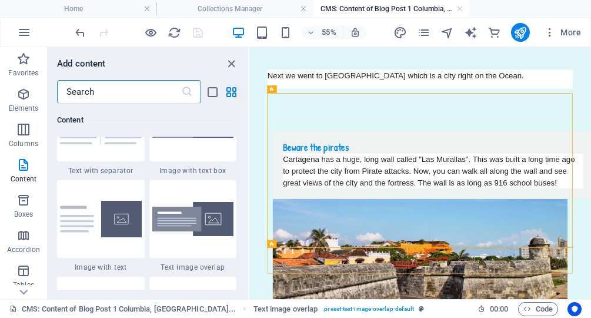
scroll to position [2352, 0]
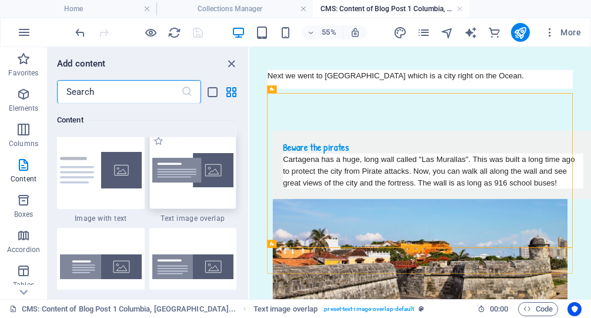
click at [187, 182] on img at bounding box center [193, 170] width 82 height 35
click at [249, 182] on div "Image Text Spacer Image Spacer Spacer Text Spacer Text image overlap Text image…" at bounding box center [420, 173] width 342 height 252
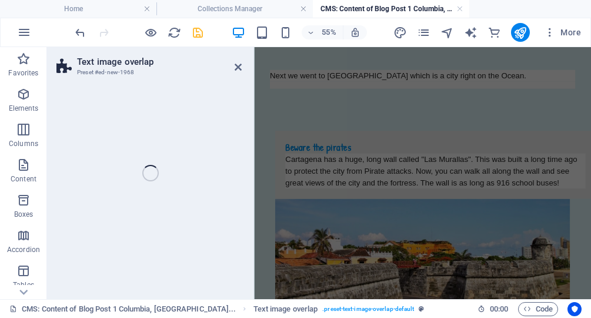
scroll to position [741, 0]
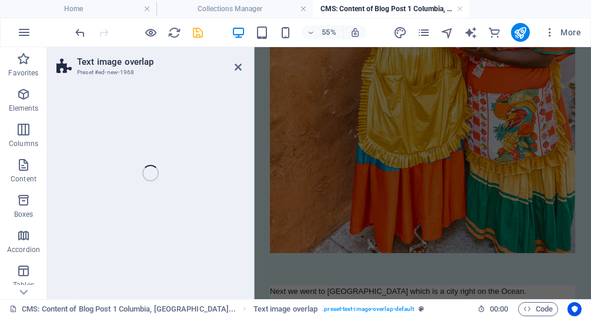
select select "rem"
select select "px"
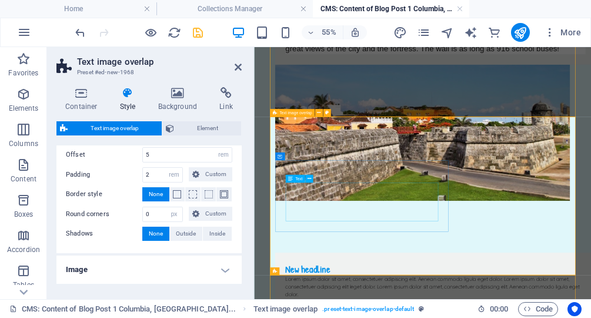
scroll to position [1377, 0]
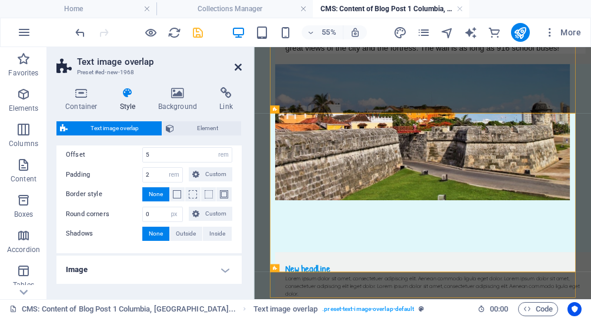
click at [239, 65] on icon at bounding box center [238, 66] width 7 height 9
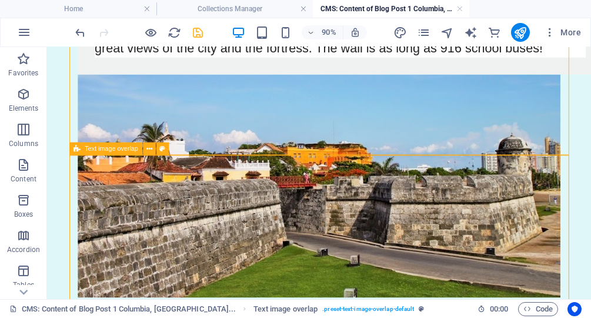
scroll to position [1376, 0]
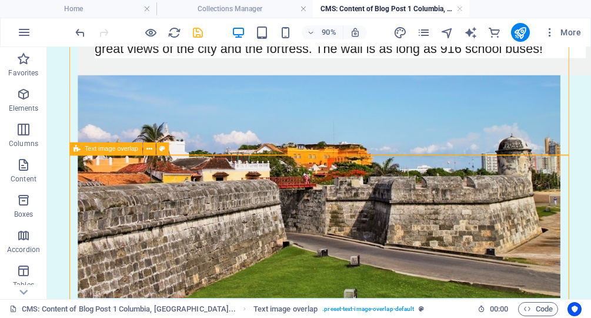
click at [121, 151] on span "Text image overlap" at bounding box center [112, 148] width 54 height 6
click at [148, 151] on icon at bounding box center [149, 148] width 6 height 11
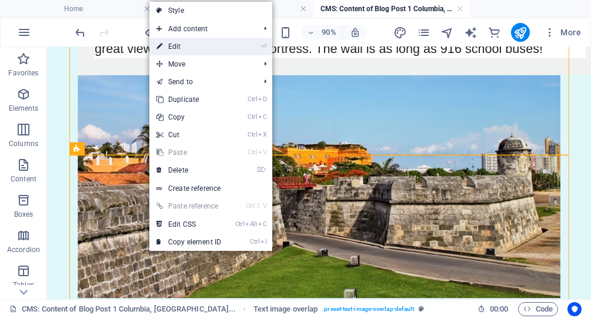
click at [186, 46] on link "⏎ Edit" at bounding box center [188, 47] width 79 height 18
select select "rem"
select select "px"
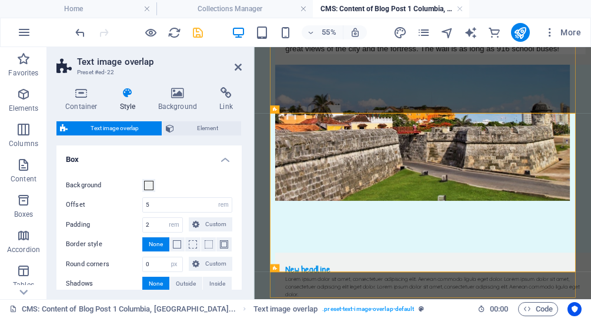
click at [129, 98] on icon at bounding box center [128, 93] width 34 height 12
click at [80, 93] on icon at bounding box center [81, 93] width 50 height 12
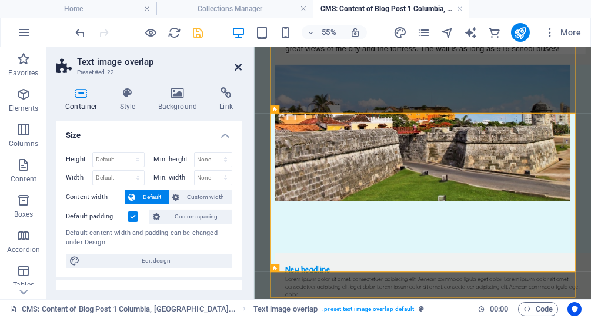
click at [239, 65] on icon at bounding box center [238, 66] width 7 height 9
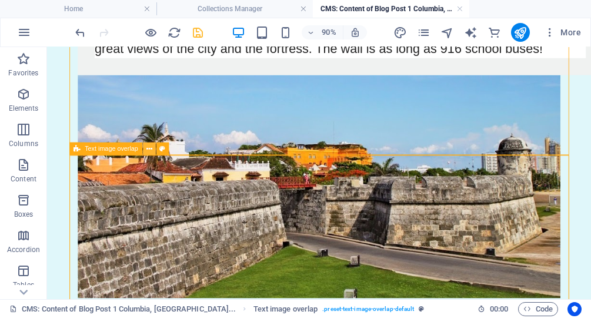
click at [151, 146] on icon at bounding box center [149, 148] width 6 height 11
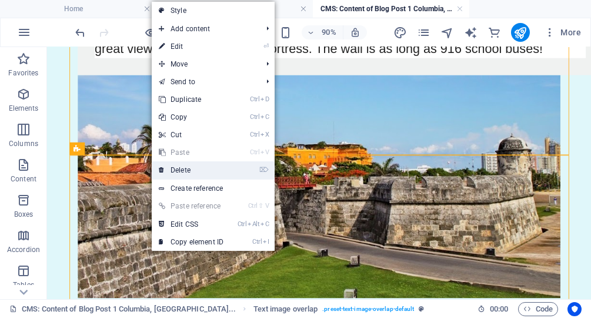
click at [182, 175] on link "⌦ Delete" at bounding box center [191, 170] width 79 height 18
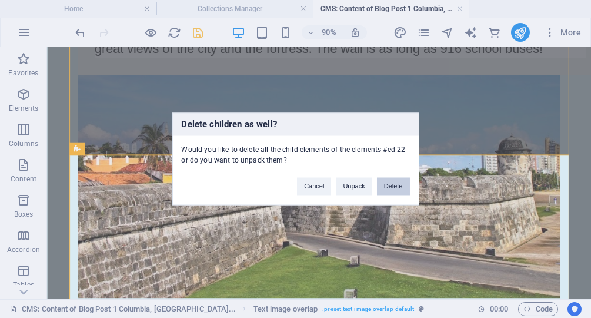
click at [393, 182] on button "Delete" at bounding box center [393, 187] width 33 height 18
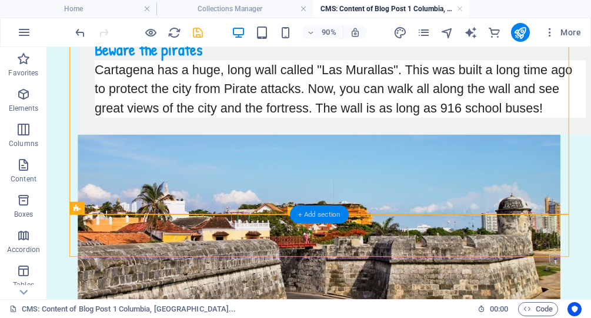
click at [315, 209] on div "+ Add section" at bounding box center [319, 214] width 59 height 18
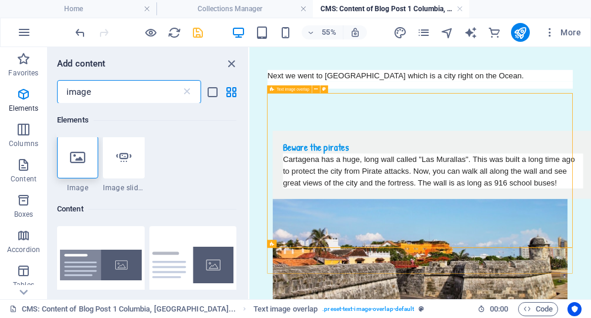
scroll to position [0, 0]
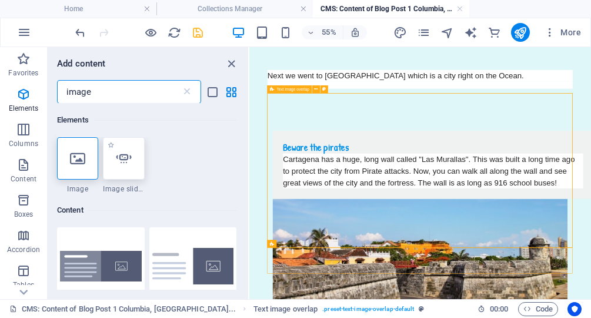
type input "image"
click at [128, 166] on div at bounding box center [123, 158] width 41 height 42
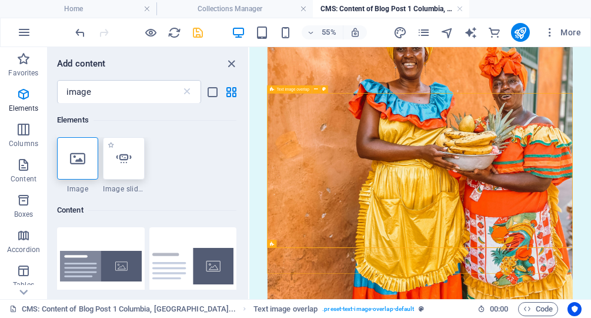
select select "ms"
select select "s"
select select "progressive"
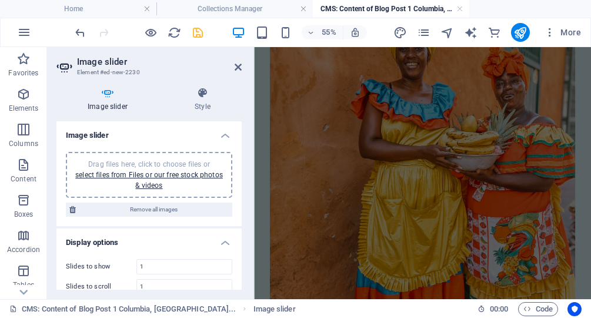
click at [159, 180] on div "Drag files here, click to choose files or select files from Files or our free s…" at bounding box center [149, 175] width 152 height 32
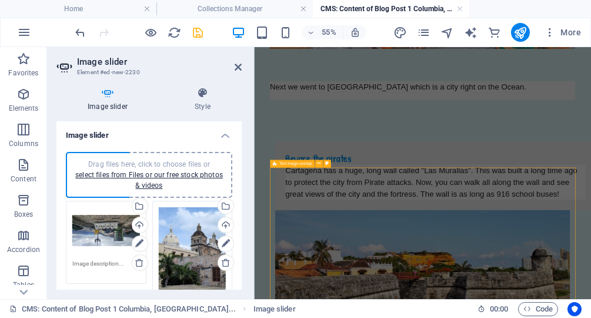
scroll to position [1133, 0]
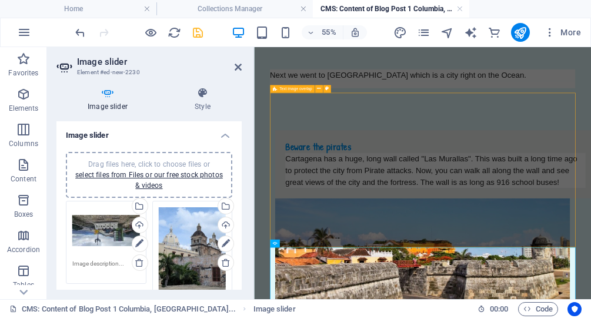
click at [106, 240] on div "Drag files here, click to choose files or select files from Files or our free s…" at bounding box center [106, 230] width 68 height 47
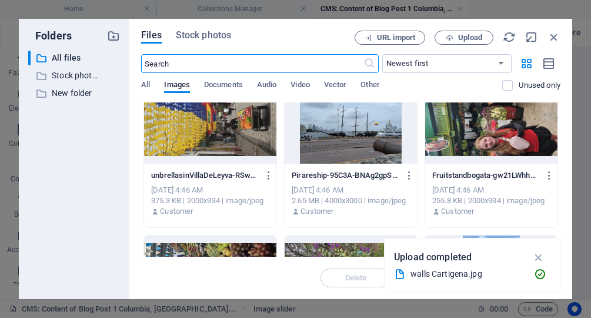
scroll to position [0, 0]
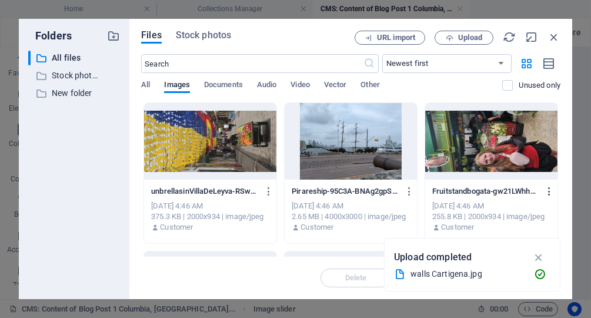
click at [550, 188] on icon "button" at bounding box center [549, 191] width 11 height 11
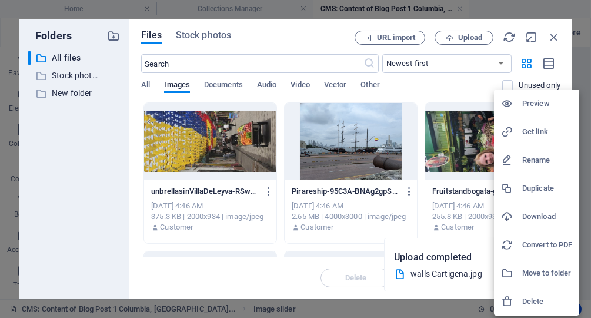
click at [476, 139] on div at bounding box center [295, 159] width 591 height 318
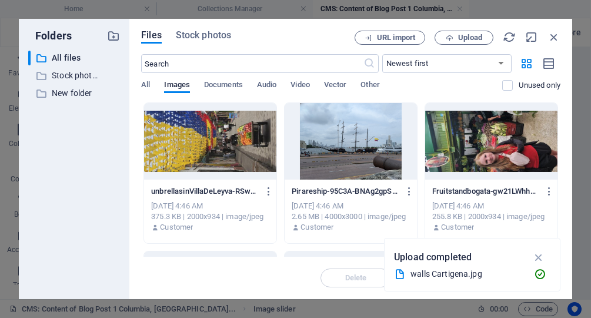
click at [476, 139] on div at bounding box center [491, 141] width 132 height 76
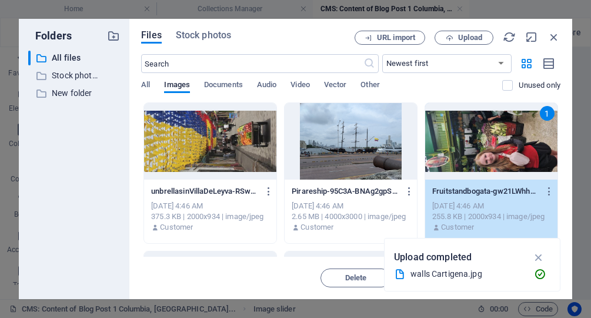
click at [511, 145] on div "1" at bounding box center [491, 141] width 132 height 76
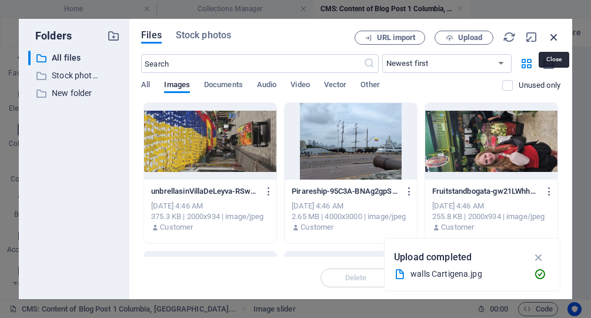
click at [556, 41] on icon "button" at bounding box center [553, 37] width 13 height 13
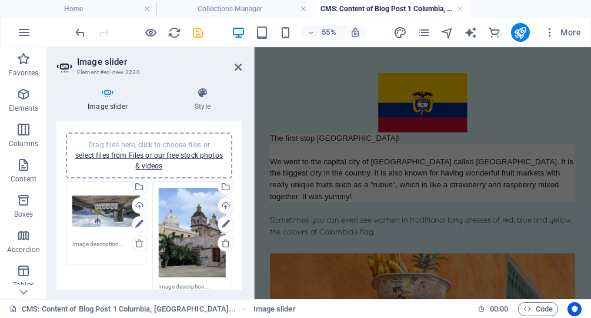
scroll to position [19, 0]
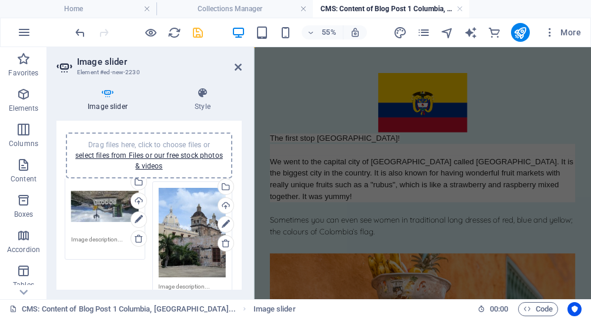
drag, startPoint x: 107, startPoint y: 229, endPoint x: 106, endPoint y: 205, distance: 24.1
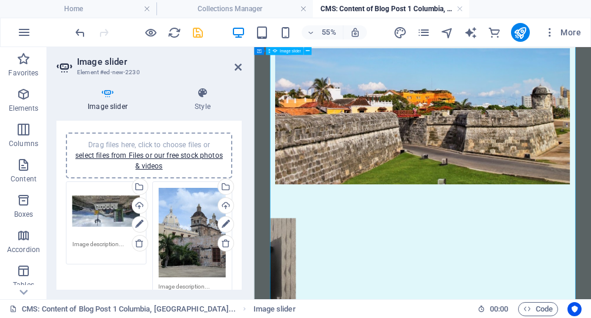
scroll to position [1404, 0]
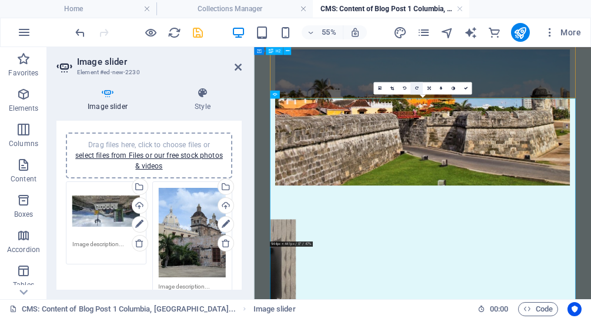
click at [417, 88] on icon at bounding box center [417, 88] width 4 height 4
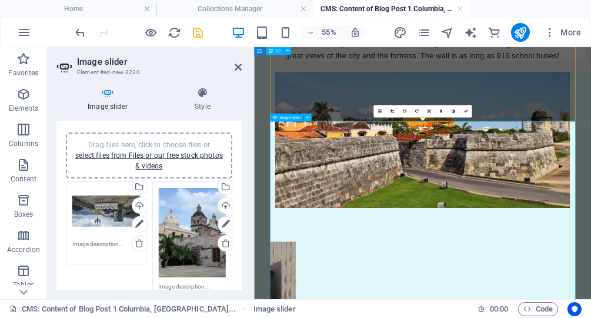
scroll to position [1362, 0]
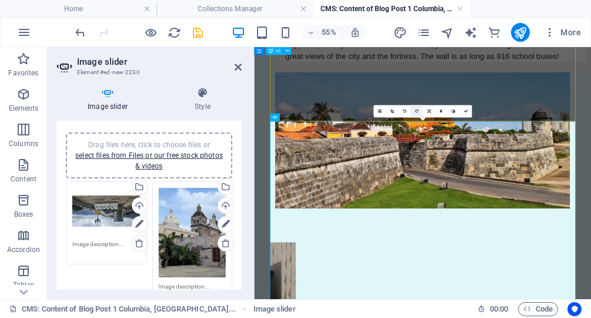
click at [416, 111] on icon at bounding box center [417, 111] width 4 height 4
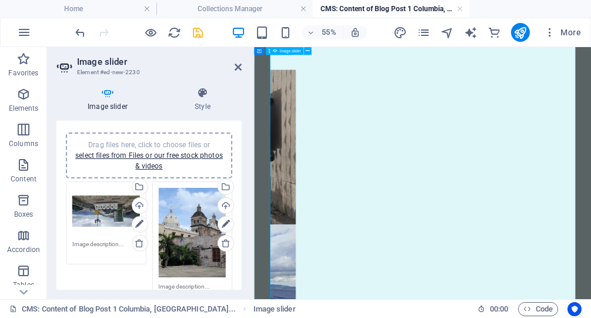
scroll to position [1676, 0]
click at [189, 227] on div "Drag files here, click to choose files or select files from Files or our free s…" at bounding box center [193, 232] width 68 height 89
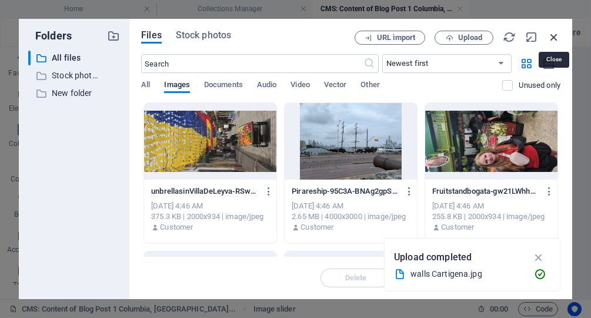
click at [554, 34] on icon "button" at bounding box center [553, 37] width 13 height 13
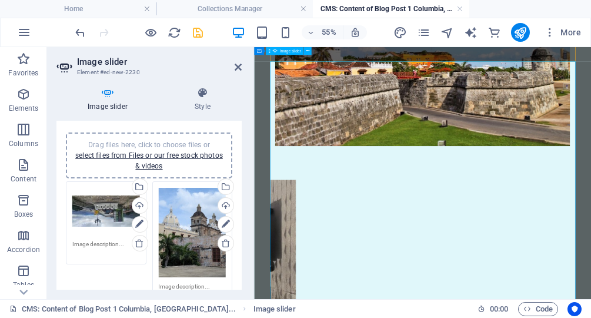
scroll to position [1458, 0]
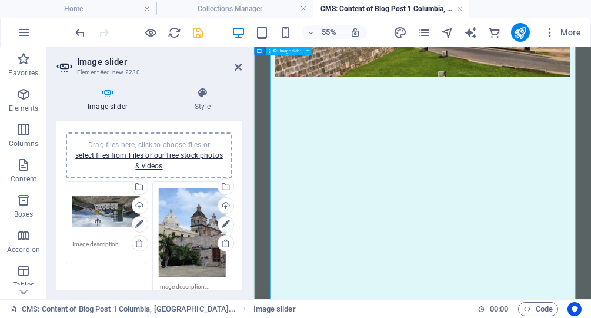
scroll to position [1602, 0]
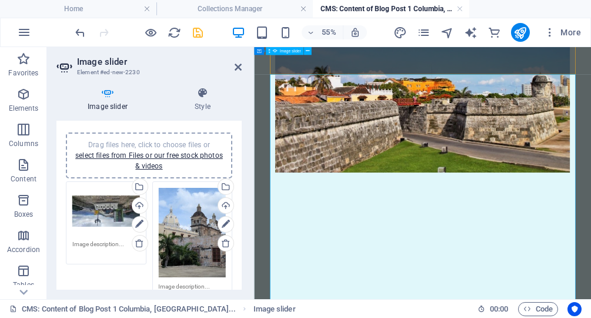
scroll to position [1423, 0]
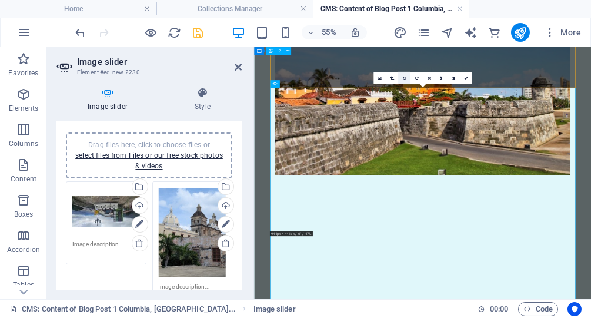
click at [406, 75] on link at bounding box center [404, 78] width 12 height 12
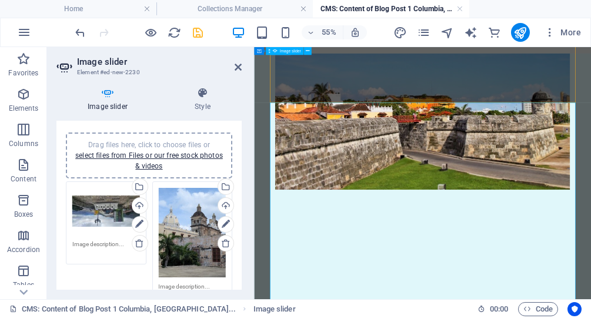
scroll to position [1396, 0]
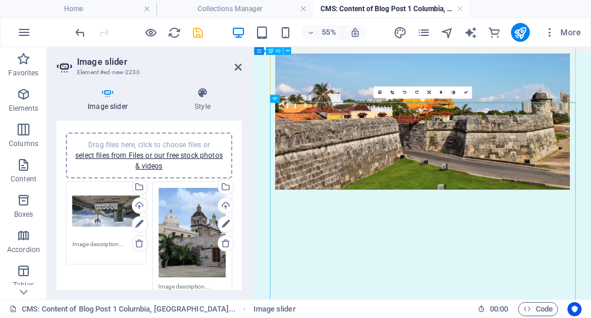
drag, startPoint x: 563, startPoint y: 309, endPoint x: 526, endPoint y: 129, distance: 183.1
click at [403, 92] on icon at bounding box center [404, 93] width 4 height 4
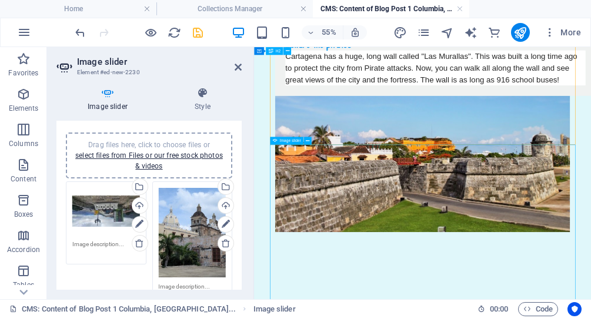
scroll to position [1319, 0]
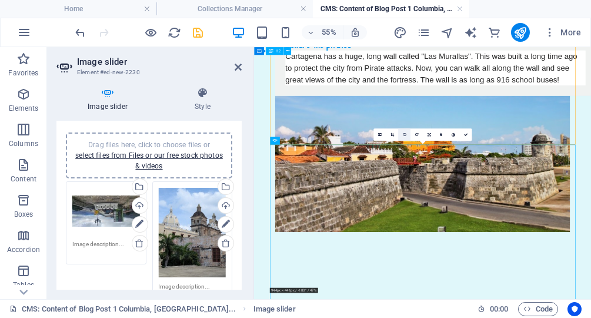
click at [404, 135] on icon at bounding box center [404, 134] width 4 height 4
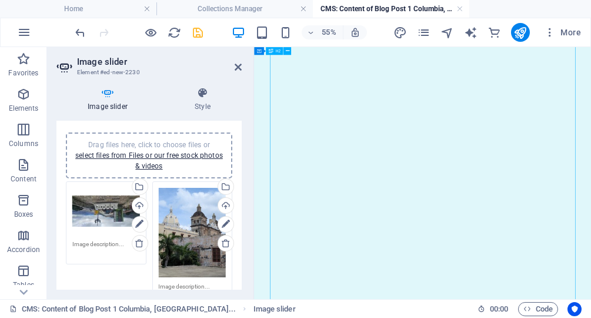
scroll to position [1714, 0]
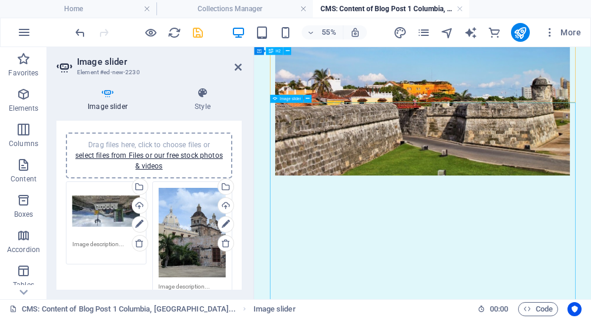
scroll to position [1388, 0]
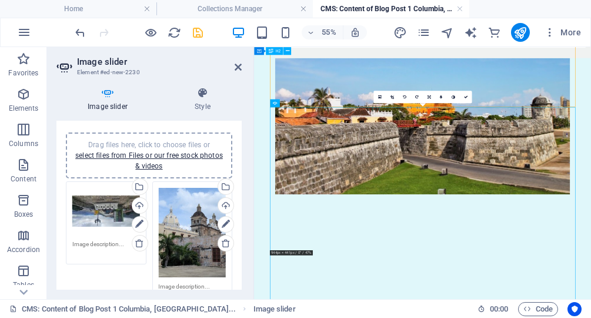
drag, startPoint x: 509, startPoint y: 195, endPoint x: 550, endPoint y: 136, distance: 72.3
click at [417, 96] on icon at bounding box center [417, 97] width 4 height 4
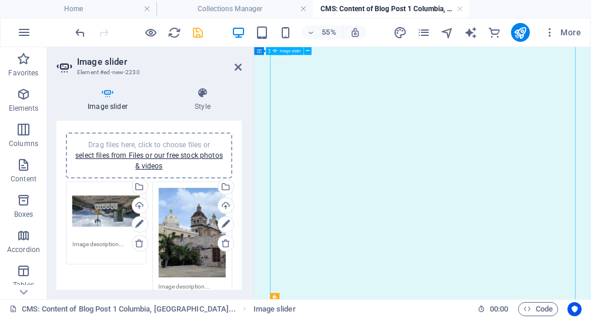
scroll to position [2003, 0]
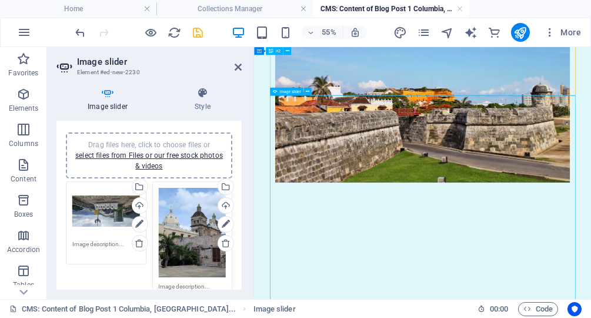
scroll to position [1409, 0]
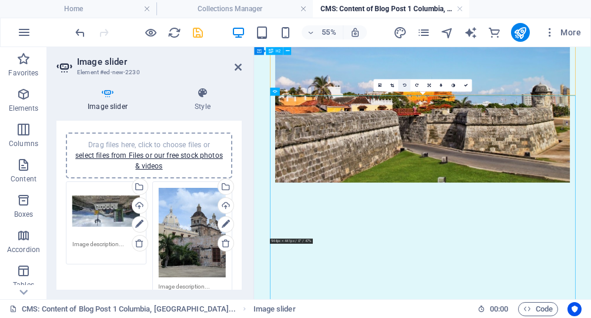
click at [404, 83] on icon at bounding box center [404, 85] width 4 height 4
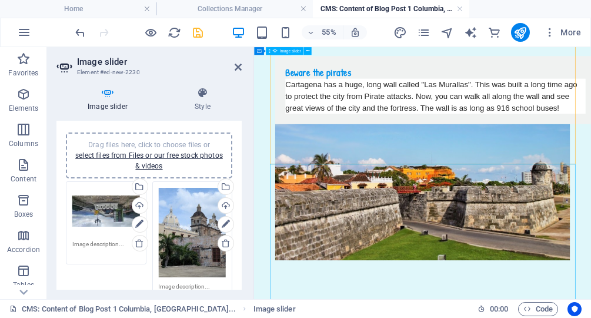
scroll to position [1265, 0]
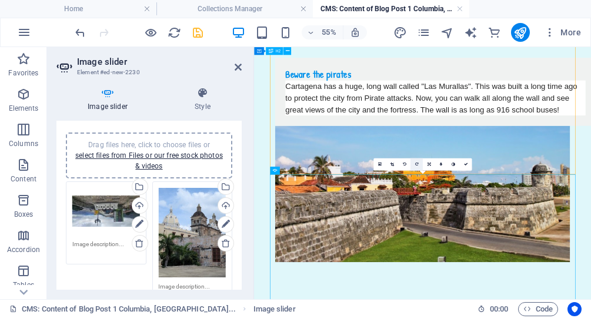
click at [417, 164] on icon at bounding box center [417, 164] width 4 height 4
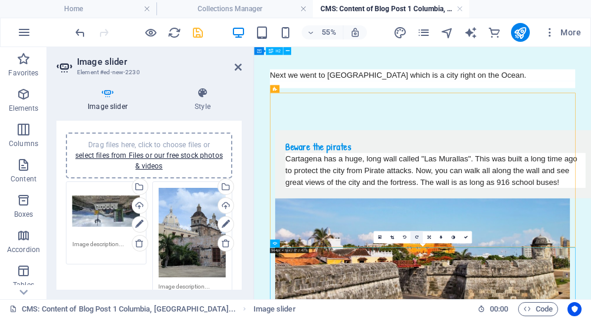
click at [417, 235] on icon at bounding box center [417, 237] width 4 height 4
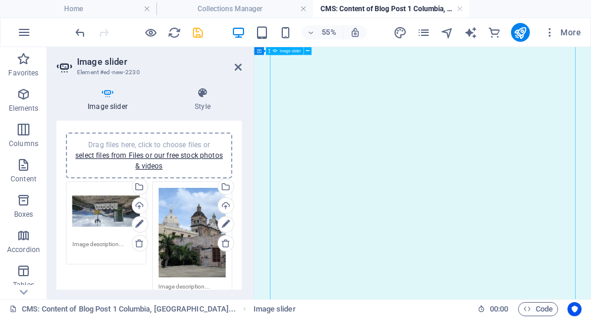
scroll to position [1979, 0]
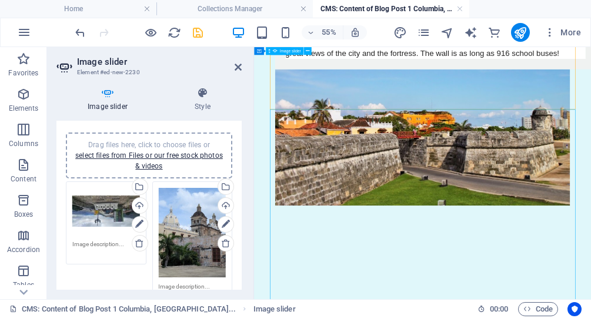
scroll to position [1363, 0]
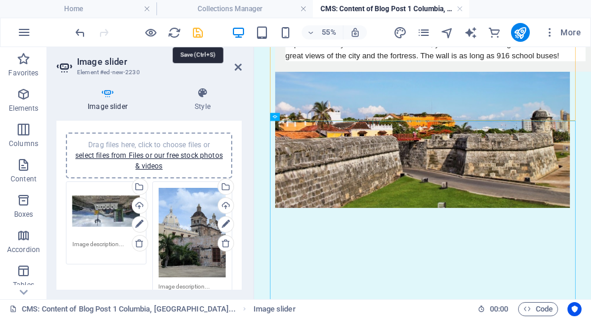
click at [199, 33] on icon "save" at bounding box center [199, 33] width 14 height 14
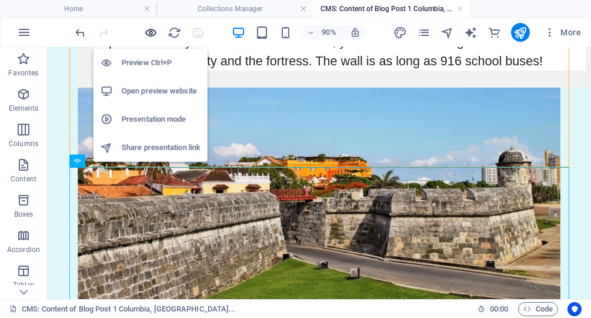
click at [148, 26] on icon "button" at bounding box center [152, 33] width 14 height 14
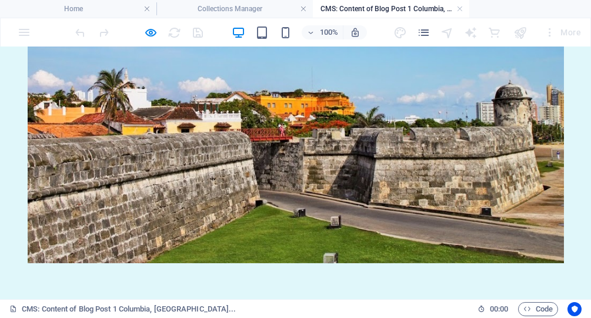
scroll to position [1493, 0]
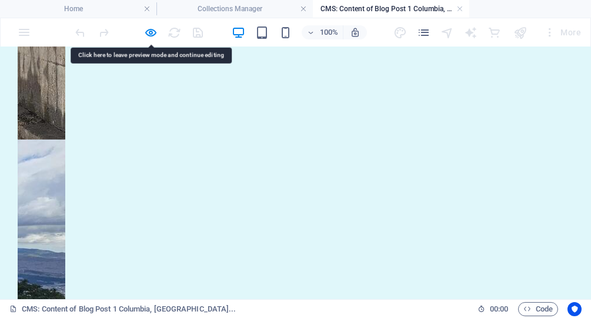
scroll to position [1899, 0]
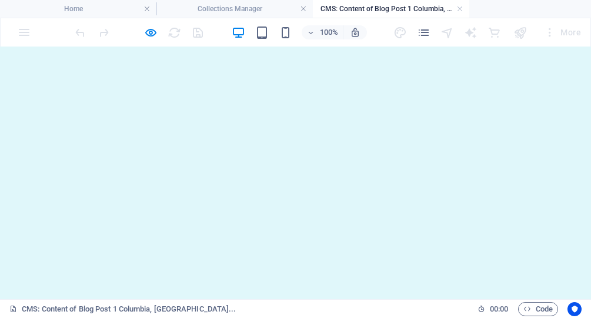
scroll to position [1979, 0]
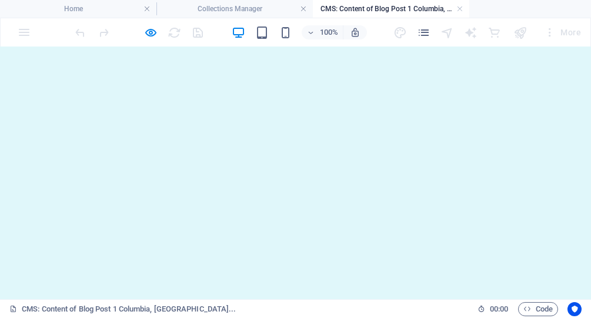
scroll to position [1951, 0]
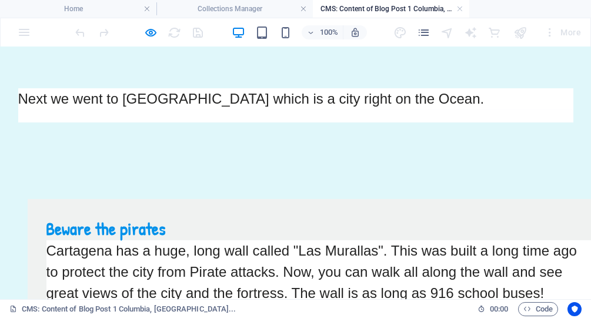
scroll to position [1129, 0]
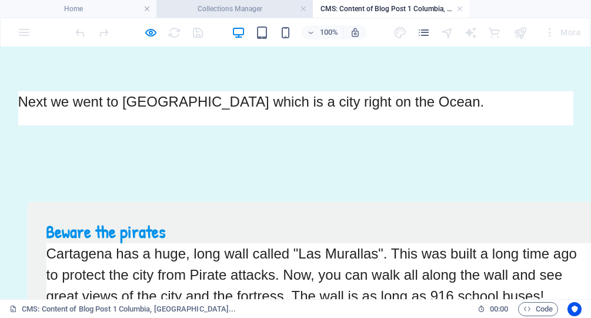
click at [274, 10] on h4 "Collections Manager" at bounding box center [234, 8] width 156 height 13
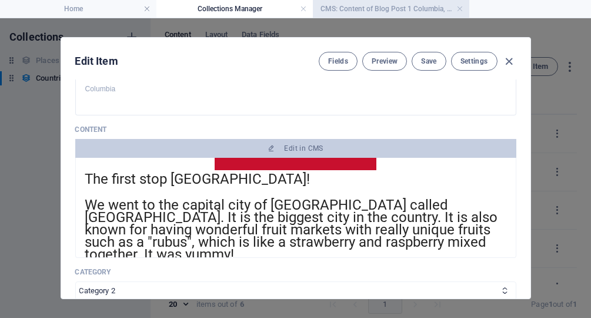
click at [367, 9] on h4 "CMS: Content of Blog Post 1 Columbia, [GEOGRAPHIC_DATA]..." at bounding box center [391, 8] width 156 height 13
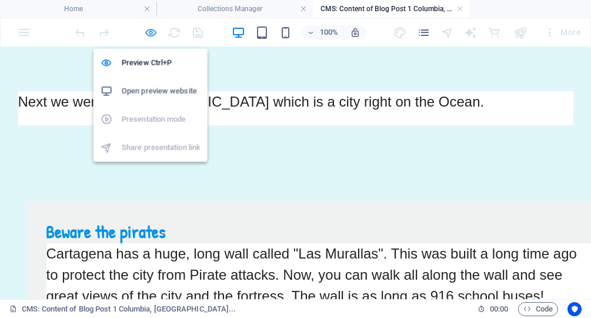
click at [146, 32] on icon "button" at bounding box center [152, 33] width 14 height 14
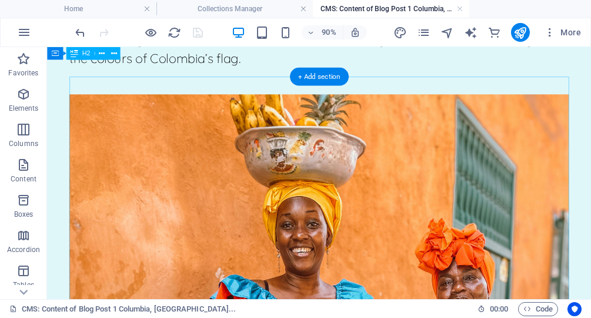
scroll to position [320, 0]
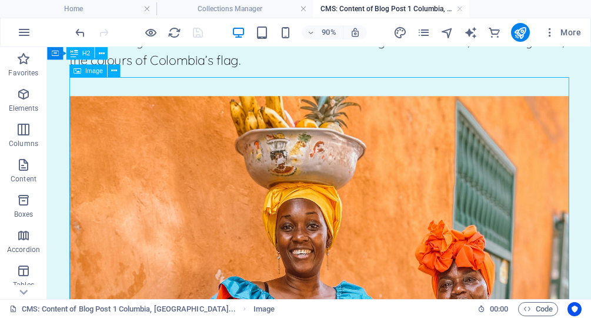
click at [95, 71] on span "Image" at bounding box center [94, 71] width 18 height 6
click at [111, 72] on button at bounding box center [114, 71] width 13 height 13
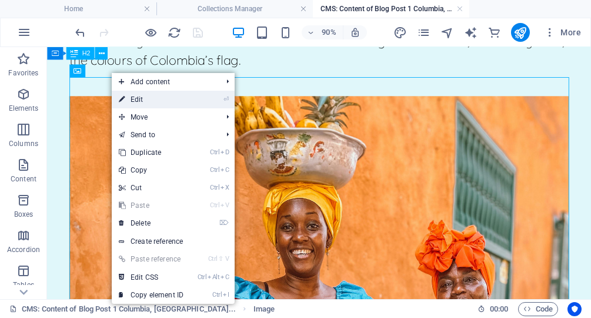
click at [141, 99] on link "⏎ Edit" at bounding box center [151, 100] width 79 height 18
select select "%"
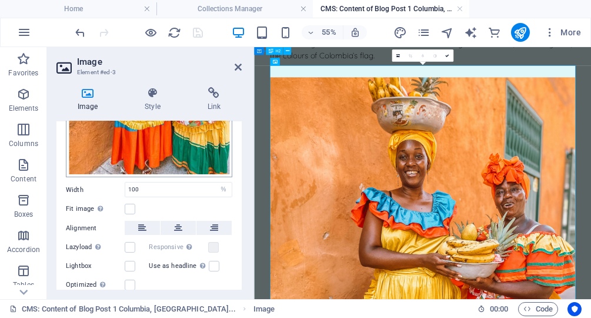
scroll to position [195, 0]
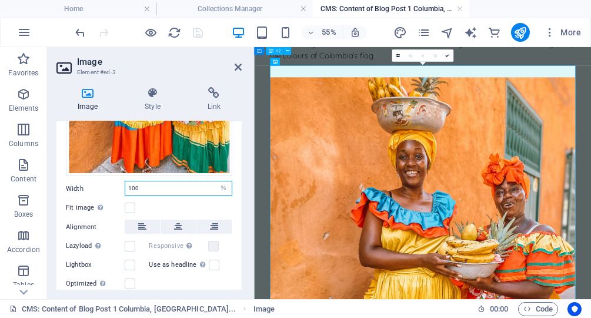
click at [145, 188] on input "100" at bounding box center [178, 188] width 106 height 14
type input "1"
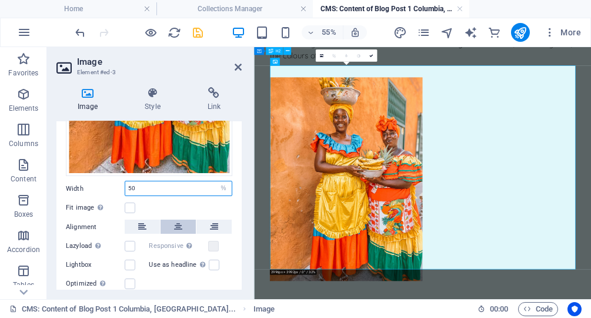
type input "50"
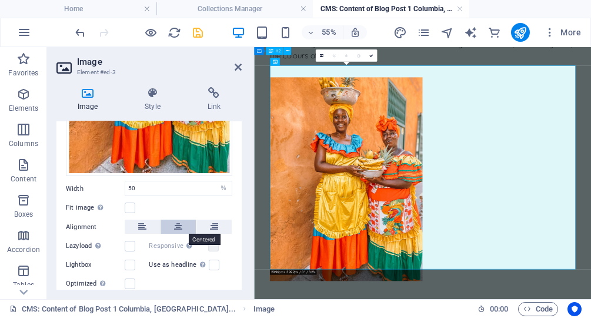
click at [178, 227] on icon at bounding box center [178, 226] width 8 height 14
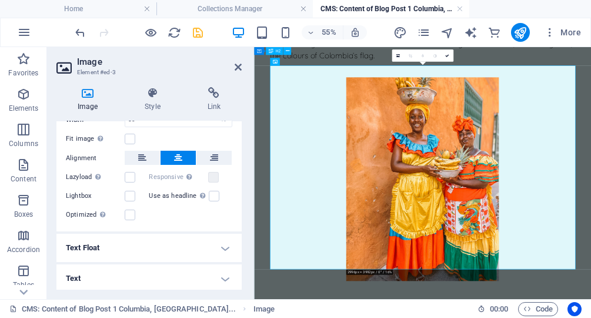
scroll to position [263, 0]
click at [131, 137] on label at bounding box center [130, 139] width 11 height 11
click at [0, 0] on input "Fit image Automatically fit image to a fixed width and height" at bounding box center [0, 0] width 0 height 0
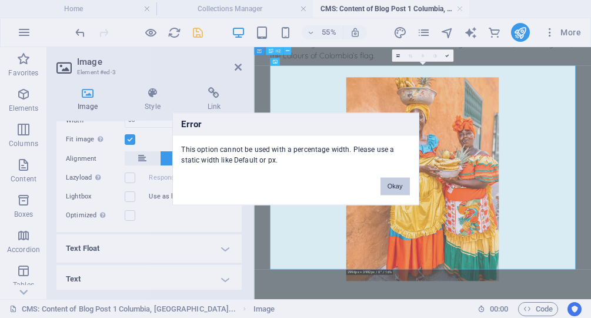
click at [393, 184] on button "Okay" at bounding box center [394, 187] width 29 height 18
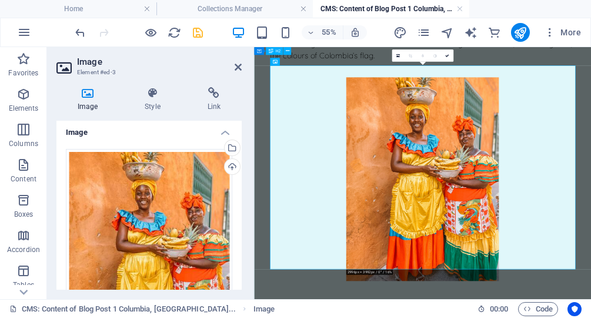
scroll to position [0, 0]
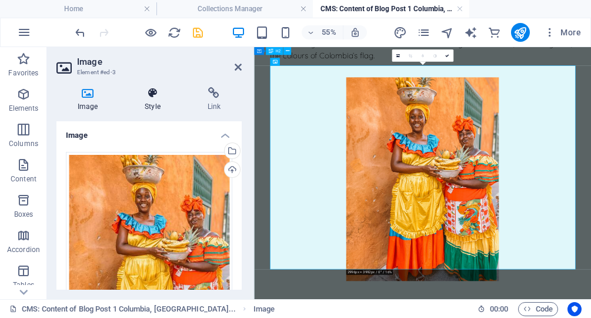
click at [156, 98] on icon at bounding box center [152, 93] width 58 height 12
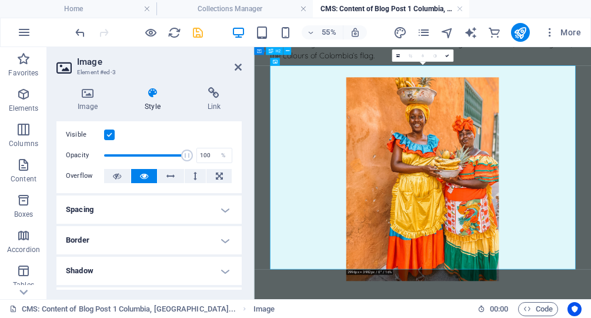
scroll to position [23, 0]
click at [141, 245] on h4 "Border" at bounding box center [148, 241] width 185 height 28
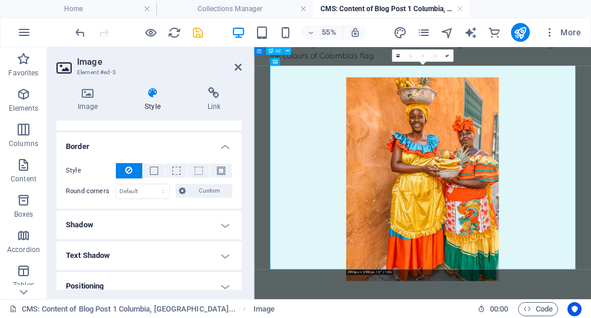
scroll to position [121, 0]
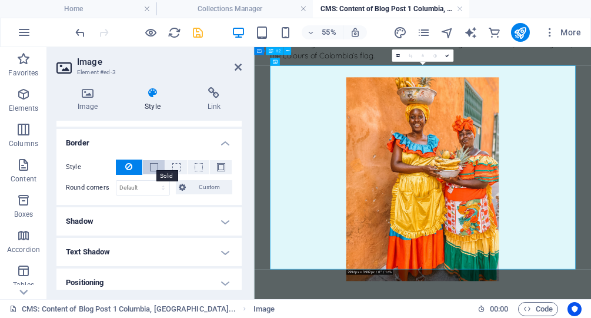
click at [153, 167] on span at bounding box center [154, 167] width 8 height 8
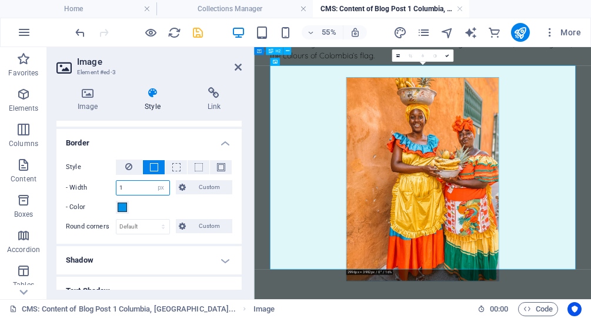
scroll to position [121, 0]
click at [144, 185] on input "1" at bounding box center [142, 188] width 53 height 14
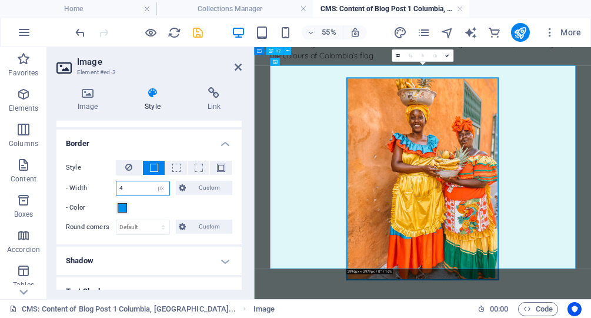
type input "4"
click at [175, 207] on div "- Color" at bounding box center [149, 207] width 166 height 14
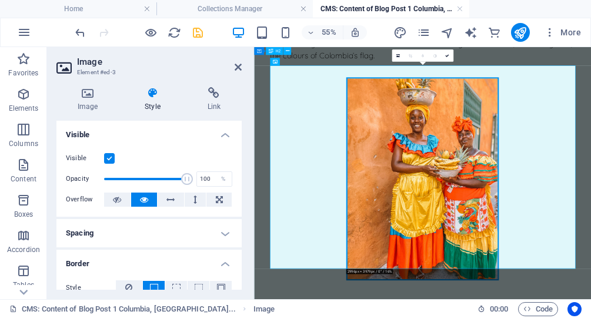
scroll to position [0, 0]
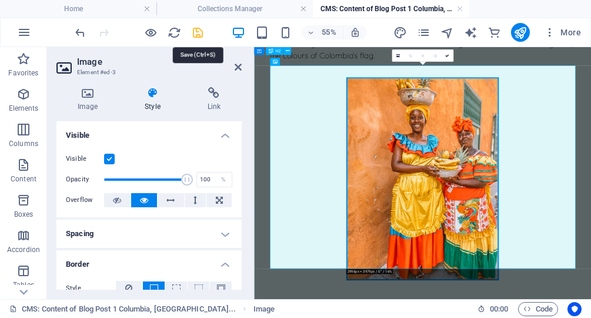
click at [200, 34] on icon "save" at bounding box center [199, 33] width 14 height 14
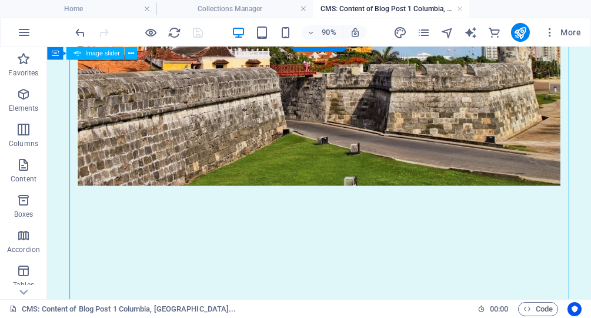
scroll to position [1129, 0]
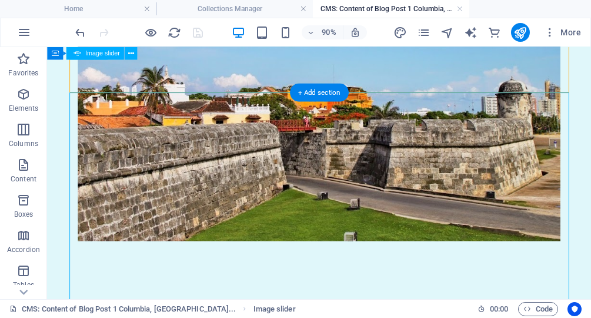
scroll to position [1064, 0]
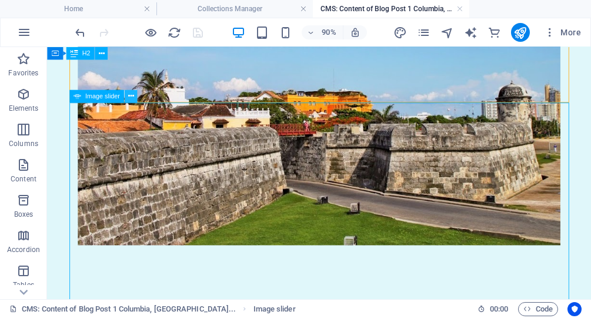
click at [133, 93] on icon at bounding box center [131, 96] width 6 height 11
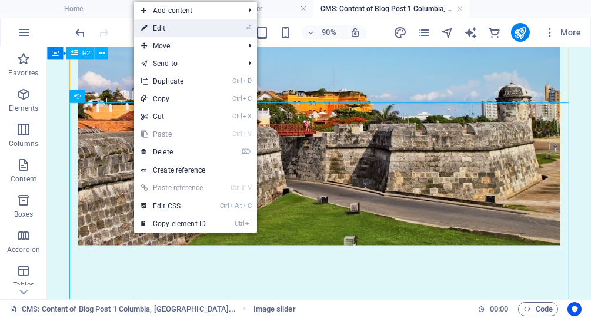
click at [171, 28] on link "⏎ Edit" at bounding box center [173, 28] width 79 height 18
select select "ms"
select select "s"
select select "progressive"
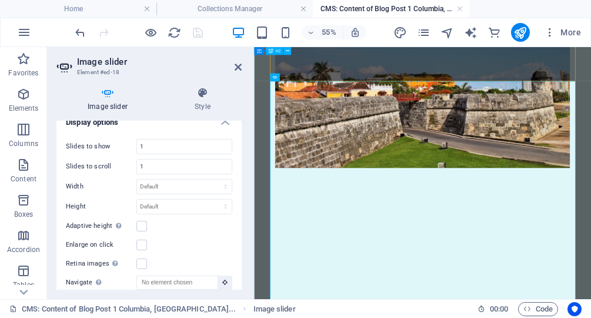
scroll to position [521, 0]
click at [137, 179] on select "Default px % rem em vw vh" at bounding box center [184, 186] width 95 height 14
select select "px"
click option "px" at bounding box center [0, 0] width 0 height 0
click at [172, 188] on input "50" at bounding box center [184, 186] width 95 height 14
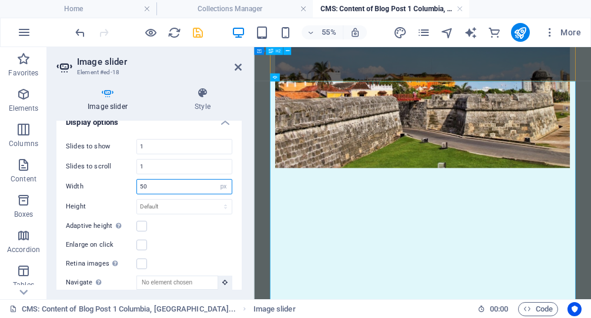
type input "5"
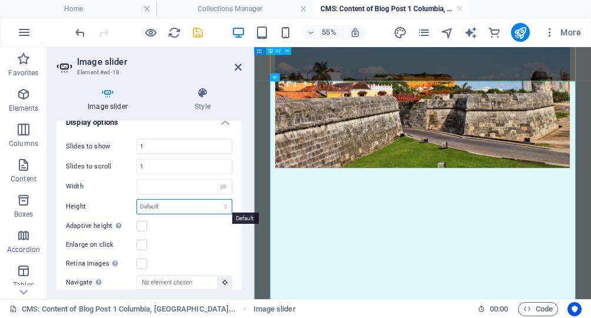
click at [137, 199] on select "Default px rem em vw vh" at bounding box center [184, 206] width 95 height 14
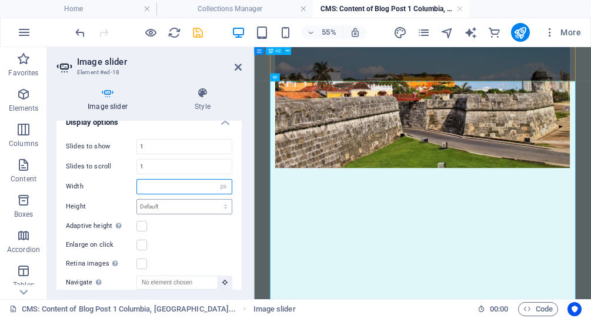
click at [153, 186] on input "number" at bounding box center [184, 186] width 95 height 14
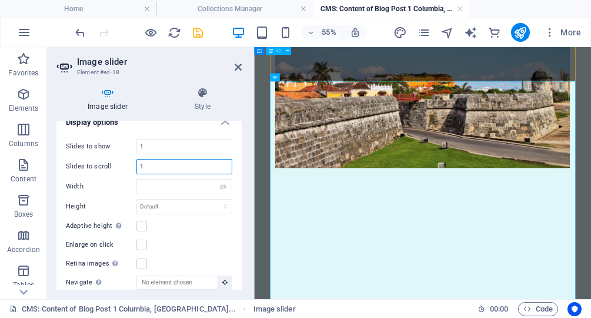
click at [161, 167] on input "1" at bounding box center [184, 166] width 95 height 14
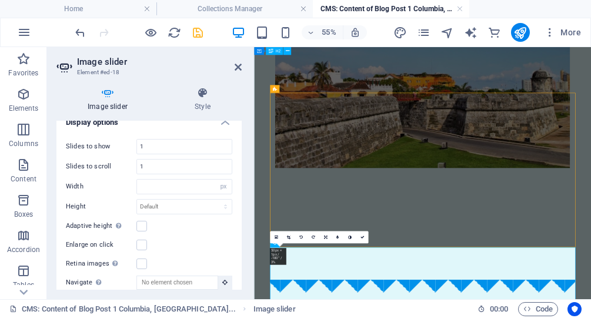
scroll to position [761, 0]
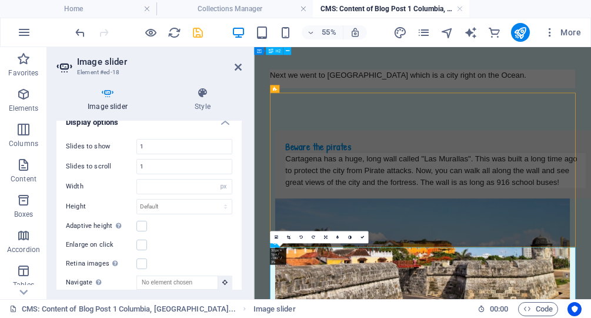
click at [162, 220] on div "Adaptive height Automatically adjust the height for single slide horizontal sli…" at bounding box center [149, 226] width 166 height 14
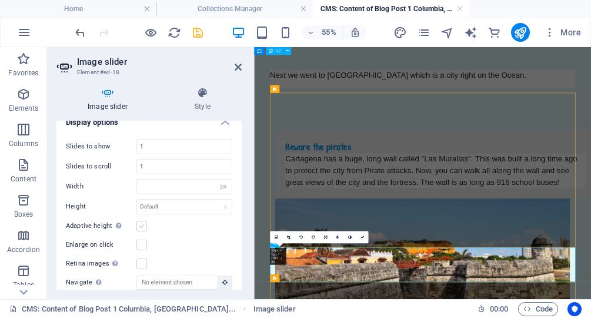
click at [144, 223] on label at bounding box center [141, 225] width 11 height 11
click at [0, 0] on input "Adaptive height Automatically adjust the height for single slide horizontal sli…" at bounding box center [0, 0] width 0 height 0
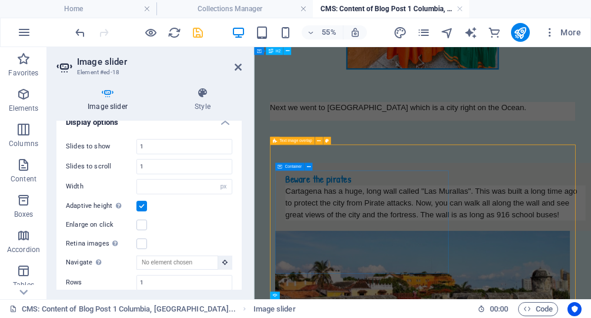
scroll to position [775, 0]
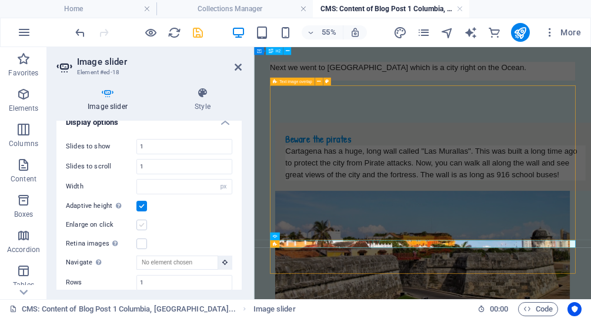
click at [142, 226] on label at bounding box center [141, 224] width 11 height 11
click at [0, 0] on input "Enlarge on click" at bounding box center [0, 0] width 0 height 0
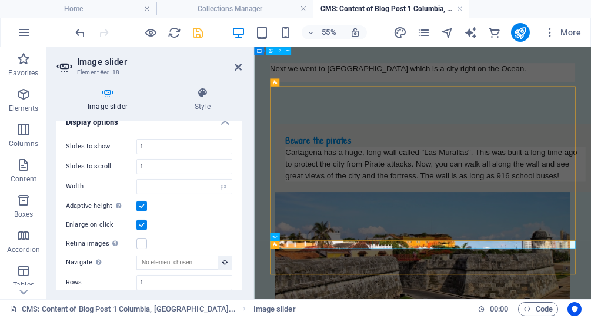
click at [143, 205] on label at bounding box center [141, 205] width 11 height 11
click at [0, 0] on input "Adaptive height Automatically adjust the height for single slide horizontal sli…" at bounding box center [0, 0] width 0 height 0
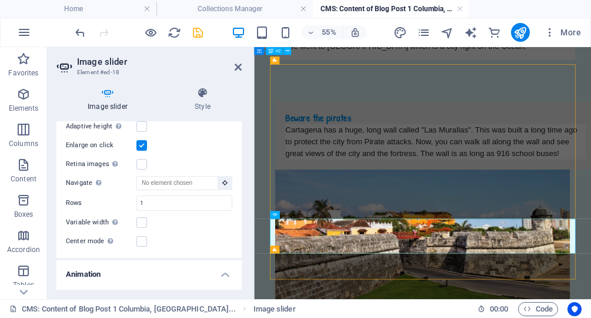
scroll to position [626, 0]
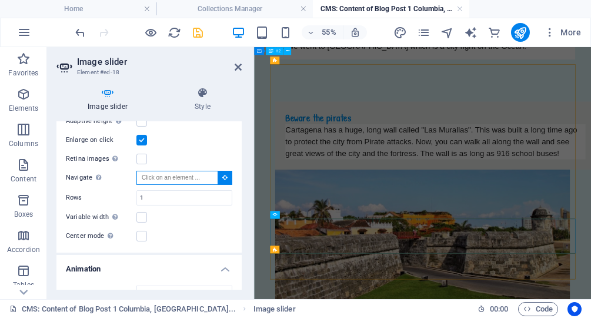
click at [155, 182] on input "Navigate Select another slider to be navigated by this one" at bounding box center [177, 178] width 82 height 14
click at [159, 176] on input "Navigate Select another slider to be navigated by this one" at bounding box center [177, 178] width 82 height 14
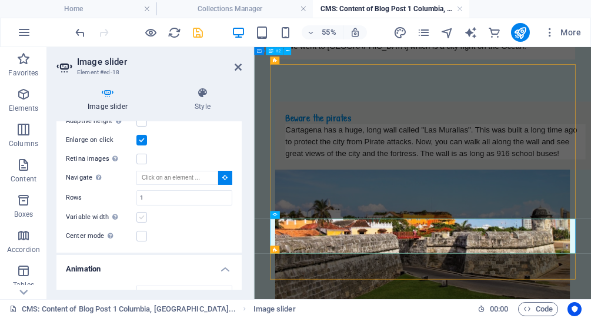
click at [141, 218] on label at bounding box center [141, 217] width 11 height 11
click at [0, 0] on input "Variable width Automatically adjust the width of the visible slide." at bounding box center [0, 0] width 0 height 0
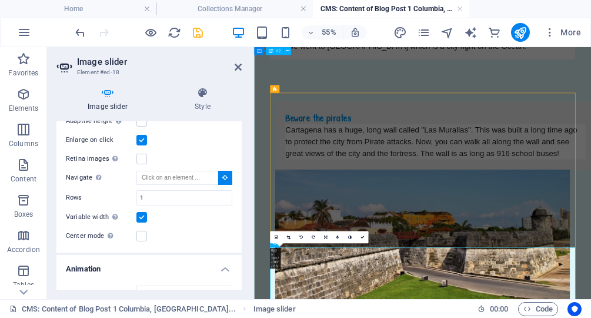
scroll to position [761, 0]
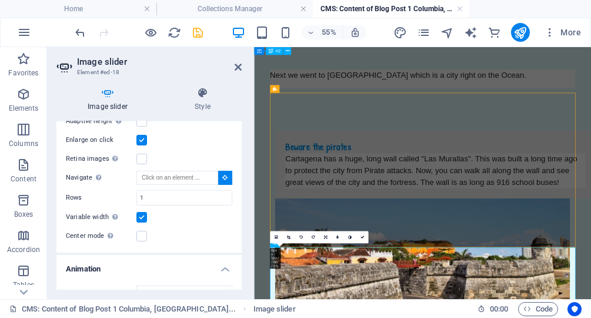
click at [141, 218] on label at bounding box center [141, 217] width 11 height 11
click at [0, 0] on input "Variable width Automatically adjust the width of the visible slide." at bounding box center [0, 0] width 0 height 0
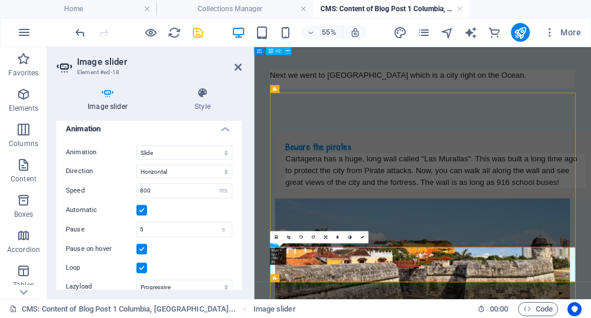
scroll to position [766, 0]
click at [136, 145] on select "Slide Fade" at bounding box center [184, 152] width 96 height 14
click at [169, 127] on h4 "Animation" at bounding box center [148, 124] width 185 height 21
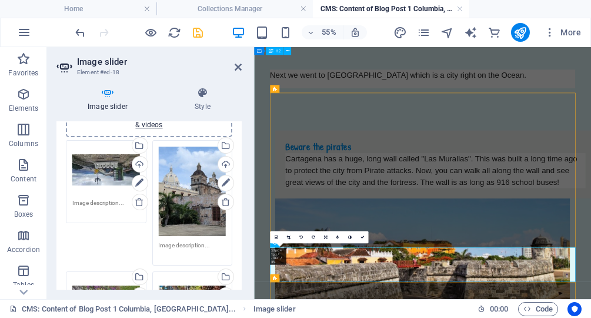
scroll to position [61, 0]
click at [199, 89] on icon at bounding box center [202, 93] width 78 height 12
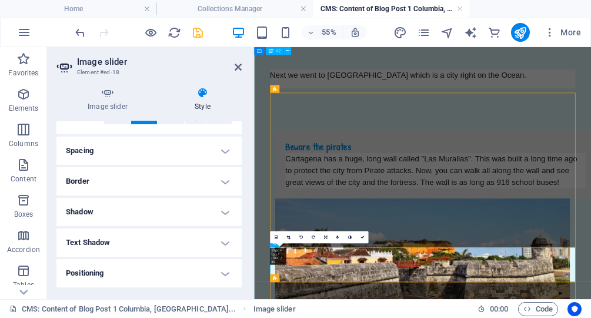
scroll to position [82, 0]
click at [157, 188] on h4 "Border" at bounding box center [148, 182] width 185 height 28
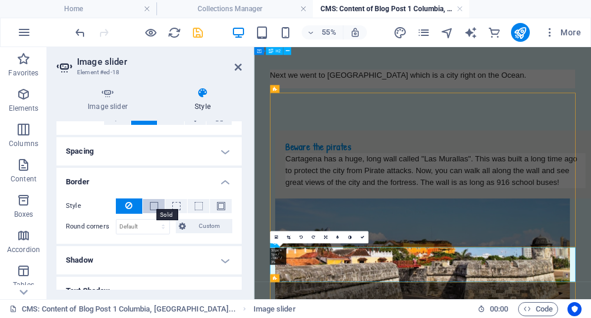
click at [156, 207] on span at bounding box center [154, 206] width 8 height 8
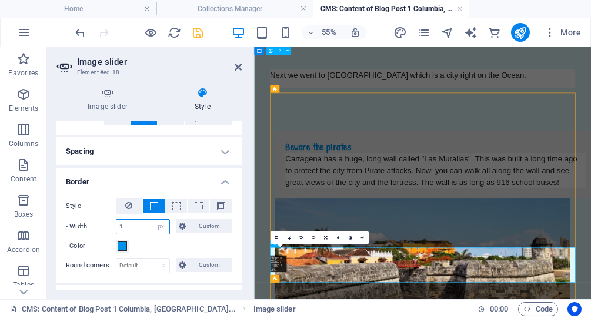
click at [134, 223] on input "1" at bounding box center [142, 226] width 53 height 14
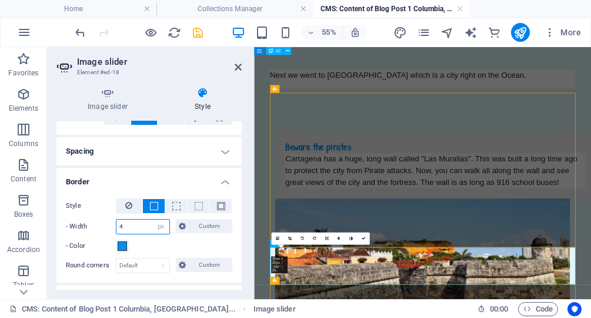
type input "4"
click at [135, 174] on h4 "Border" at bounding box center [148, 178] width 185 height 21
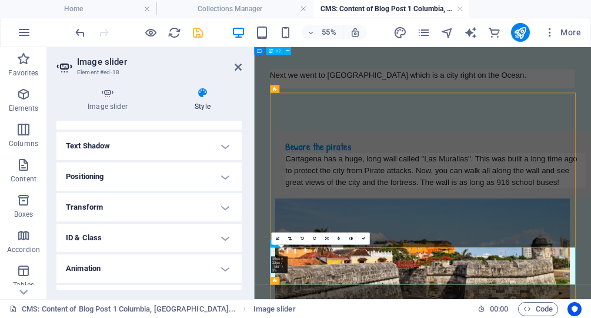
scroll to position [179, 0]
click at [144, 184] on h4 "Positioning" at bounding box center [148, 176] width 185 height 28
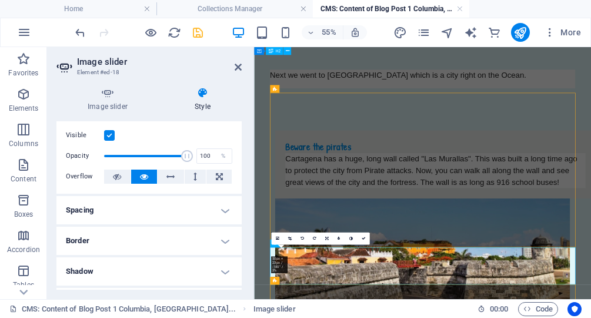
scroll to position [0, 0]
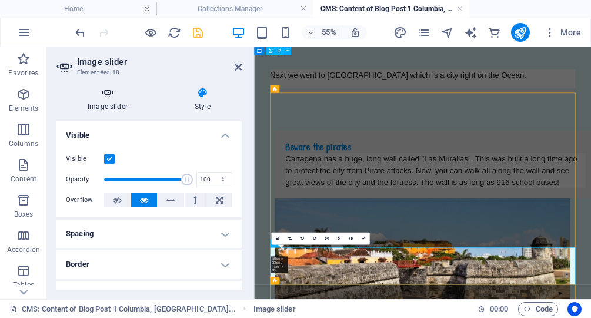
click at [113, 99] on h4 "Image slider" at bounding box center [109, 99] width 107 height 25
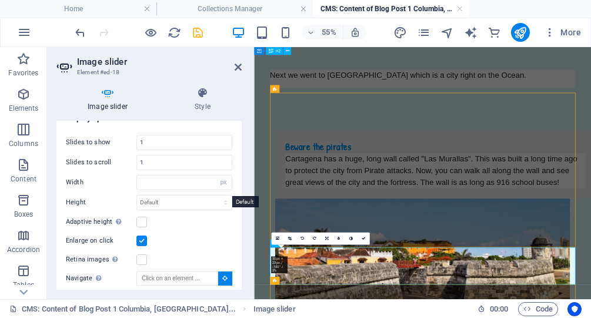
scroll to position [524, 0]
click at [156, 163] on input "1" at bounding box center [184, 163] width 95 height 14
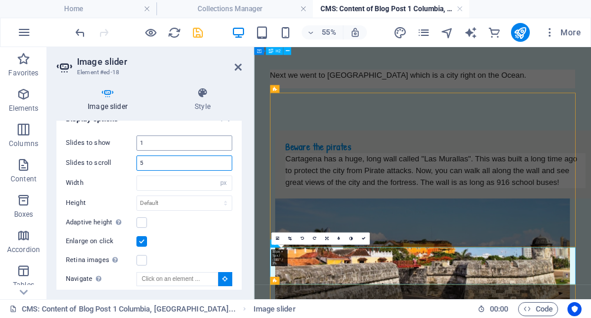
type input "5"
click at [149, 140] on input "1" at bounding box center [184, 143] width 95 height 14
type input "5"
click at [158, 161] on input "5" at bounding box center [184, 163] width 95 height 14
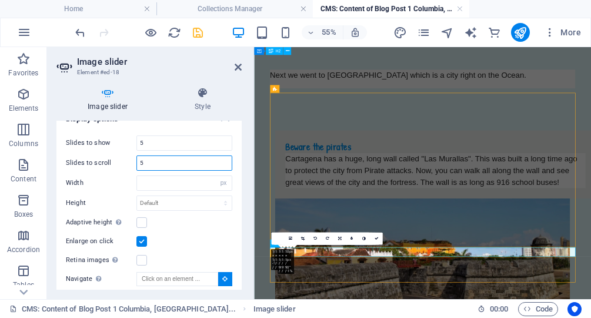
click at [158, 161] on input "5" at bounding box center [184, 163] width 95 height 14
click at [165, 140] on input "5" at bounding box center [184, 143] width 95 height 14
click at [165, 159] on input "number" at bounding box center [184, 163] width 95 height 14
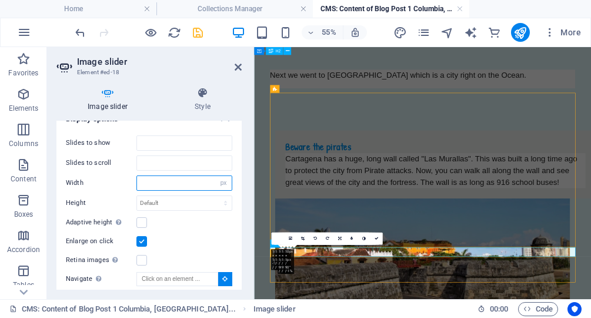
click at [161, 183] on input "number" at bounding box center [184, 183] width 95 height 14
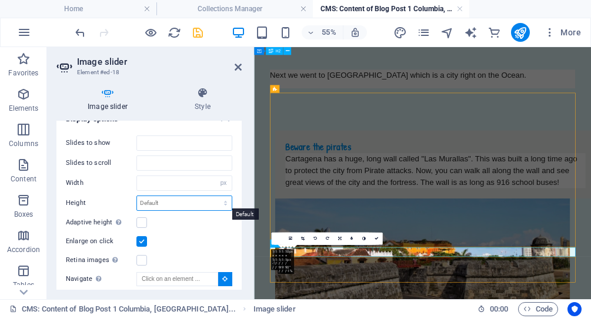
click at [137, 196] on select "Default px rem em vw vh" at bounding box center [184, 203] width 95 height 14
click option "Default" at bounding box center [0, 0] width 0 height 0
select select "DISABLED_OPTION_VALUE"
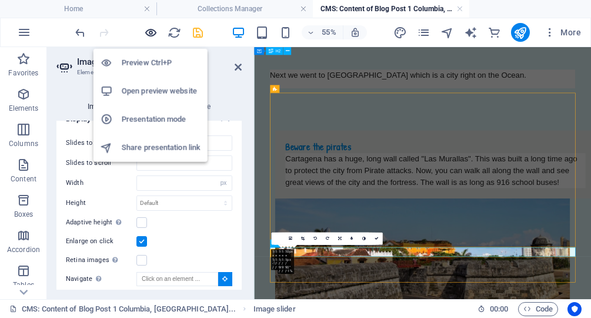
click at [153, 32] on icon "button" at bounding box center [152, 33] width 14 height 14
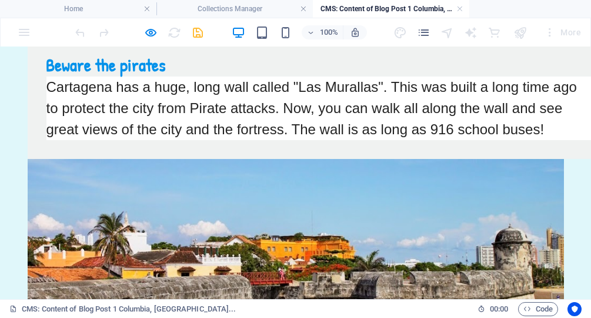
scroll to position [984, 0]
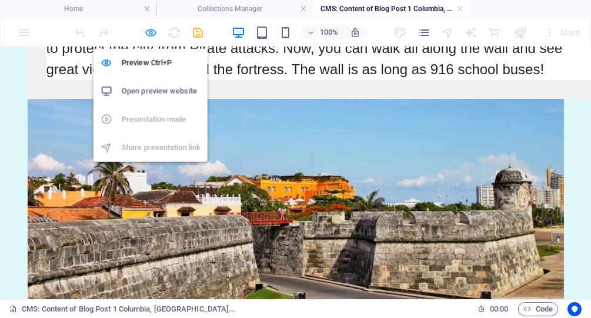
click at [155, 36] on icon "button" at bounding box center [152, 33] width 14 height 14
select select "px"
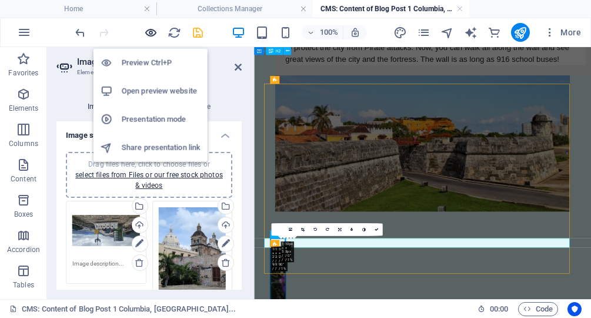
type input "5"
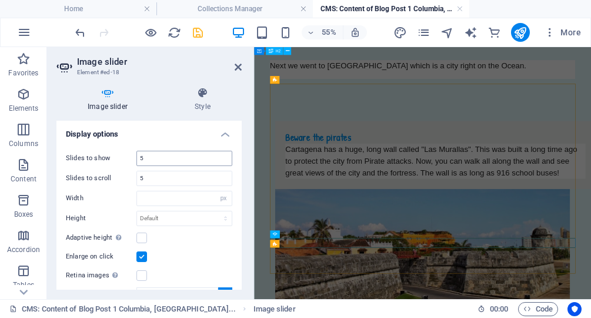
scroll to position [522, 0]
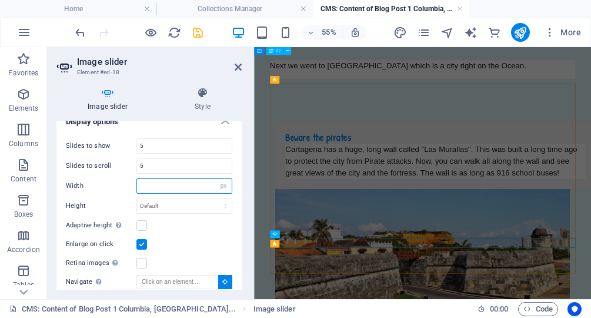
click at [148, 186] on input "number" at bounding box center [184, 186] width 95 height 14
click at [215, 179] on select "Default px % rem em vw vh" at bounding box center [223, 186] width 16 height 14
click option "Default" at bounding box center [0, 0] width 0 height 0
select select "DISABLED_OPTION_VALUE"
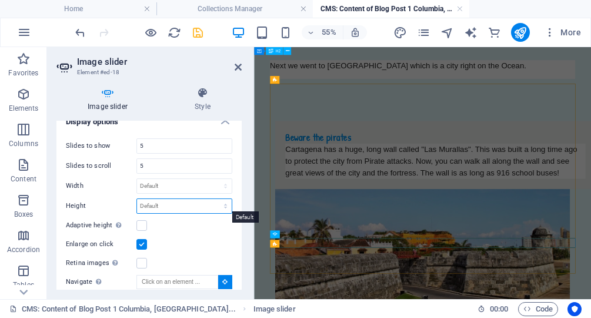
click at [137, 199] on select "Default px rem em vw vh" at bounding box center [184, 206] width 95 height 14
click option "Default" at bounding box center [0, 0] width 0 height 0
select select "DISABLED_OPTION_VALUE"
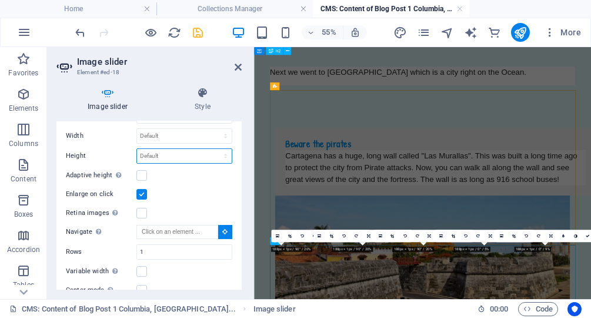
scroll to position [579, 0]
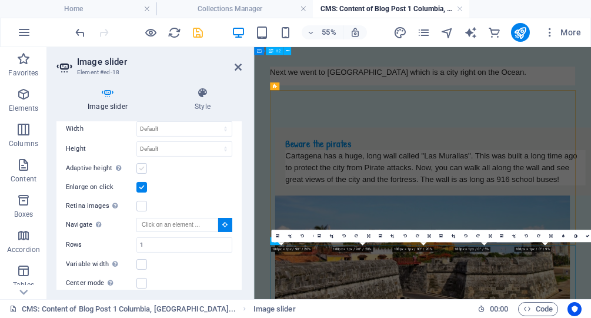
click at [142, 165] on label at bounding box center [141, 168] width 11 height 11
click at [0, 0] on input "Adaptive height Automatically adjust the height for single slide horizontal sli…" at bounding box center [0, 0] width 0 height 0
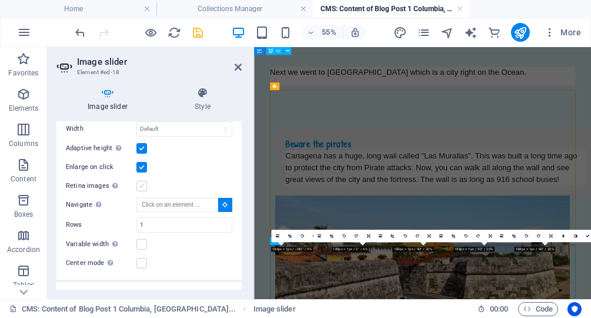
click at [142, 185] on label at bounding box center [141, 186] width 11 height 11
click at [0, 0] on input "Retina images Automatically load retina image and smartphone optimized sizes." at bounding box center [0, 0] width 0 height 0
click at [142, 185] on label at bounding box center [141, 186] width 11 height 11
click at [0, 0] on input "Retina images Automatically load retina image and smartphone optimized sizes." at bounding box center [0, 0] width 0 height 0
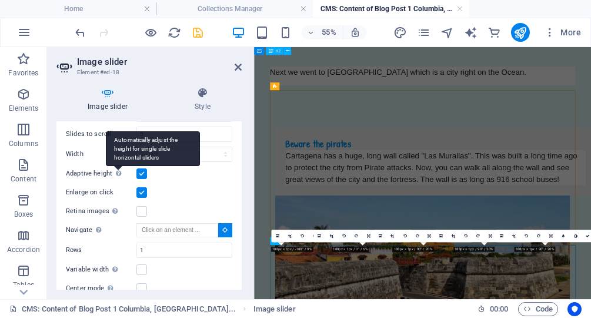
scroll to position [553, 0]
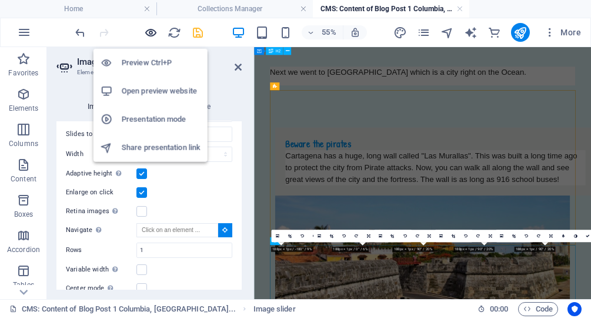
click at [153, 31] on icon "button" at bounding box center [152, 33] width 14 height 14
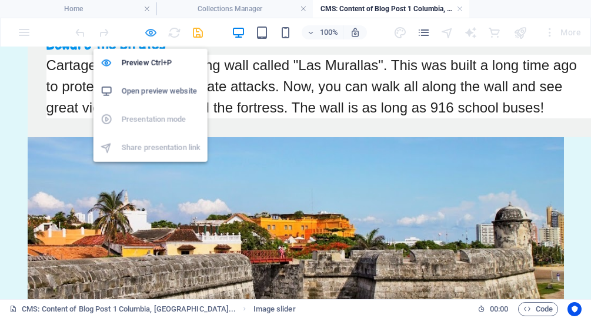
scroll to position [946, 0]
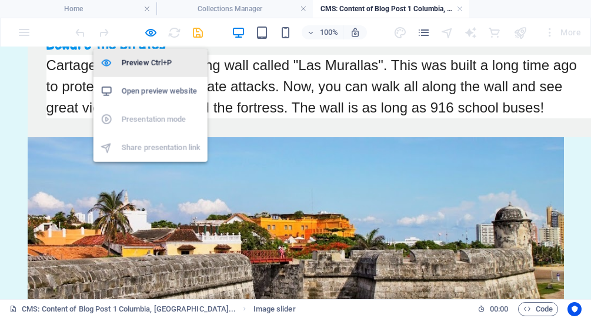
click at [146, 62] on h6 "Preview Ctrl+P" at bounding box center [161, 63] width 79 height 14
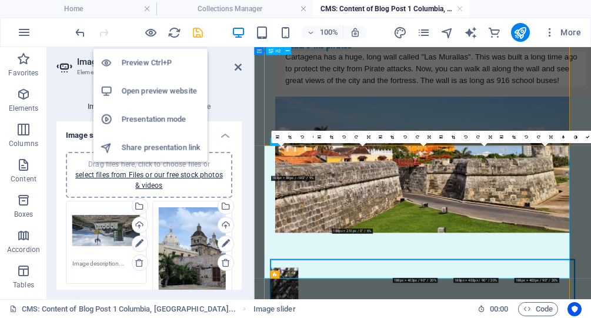
scroll to position [553, 0]
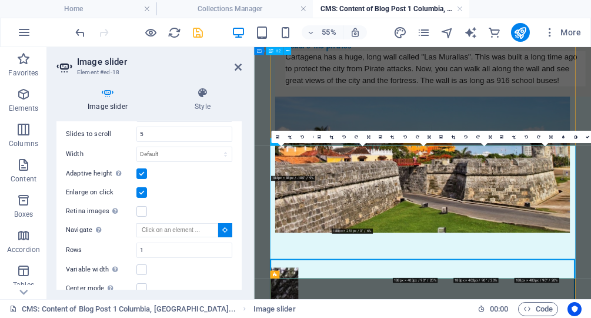
click at [141, 172] on label at bounding box center [141, 173] width 11 height 11
click at [0, 0] on input "Adaptive height Automatically adjust the height for single slide horizontal sli…" at bounding box center [0, 0] width 0 height 0
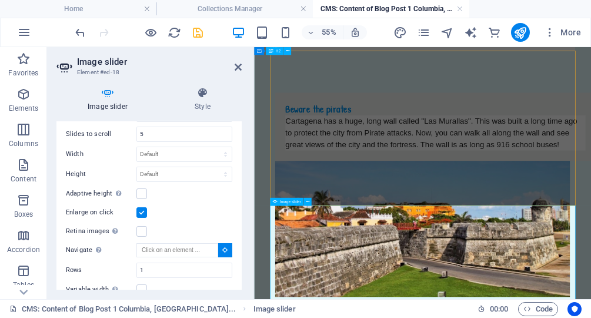
scroll to position [828, 0]
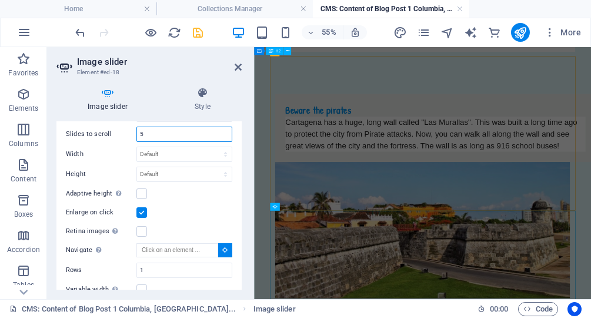
click at [157, 135] on input "5" at bounding box center [184, 134] width 95 height 14
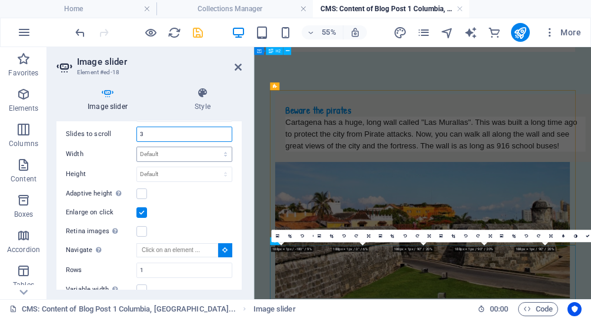
scroll to position [766, 0]
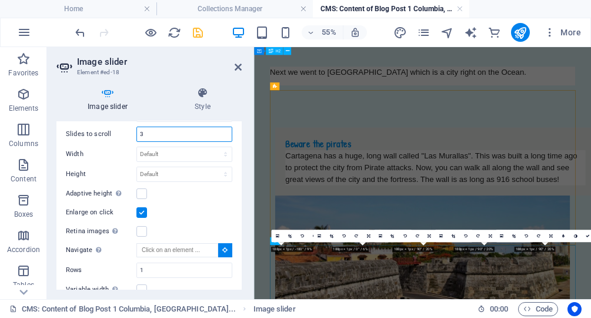
type input "3"
click at [199, 194] on div "Adaptive height Automatically adjust the height for single slide horizontal sli…" at bounding box center [149, 193] width 166 height 14
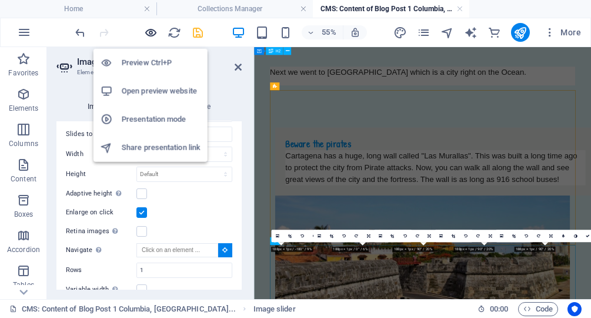
click at [150, 33] on icon "button" at bounding box center [152, 33] width 14 height 14
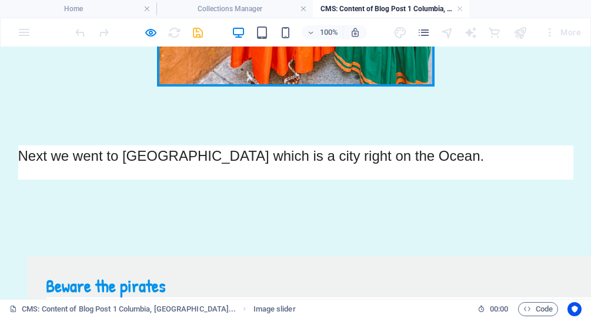
scroll to position [706, 0]
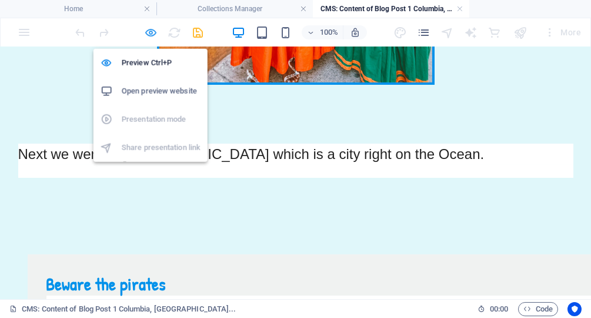
click at [147, 32] on icon "button" at bounding box center [152, 33] width 14 height 14
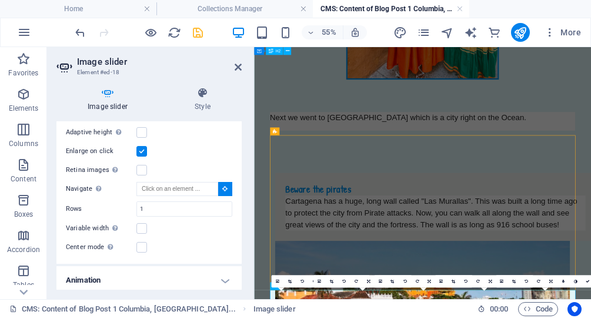
scroll to position [617, 0]
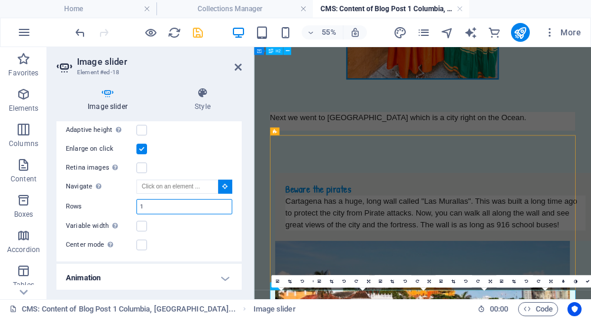
click at [152, 208] on input "1" at bounding box center [184, 206] width 95 height 14
type input "2"
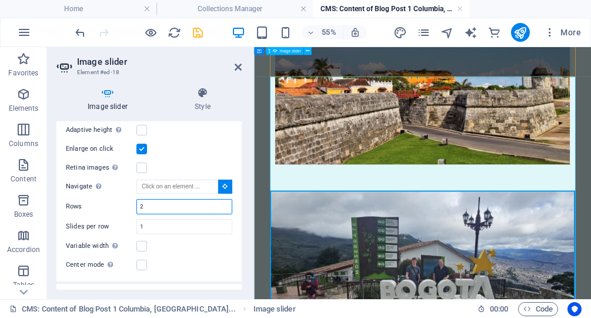
scroll to position [1066, 0]
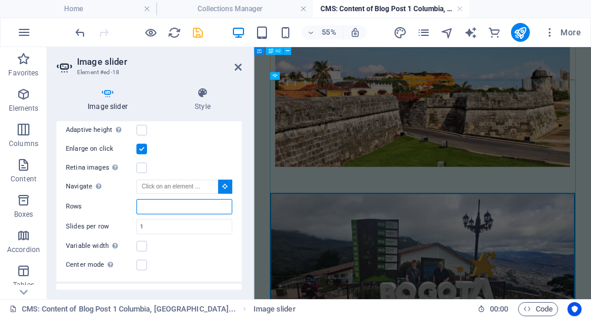
type input "1"
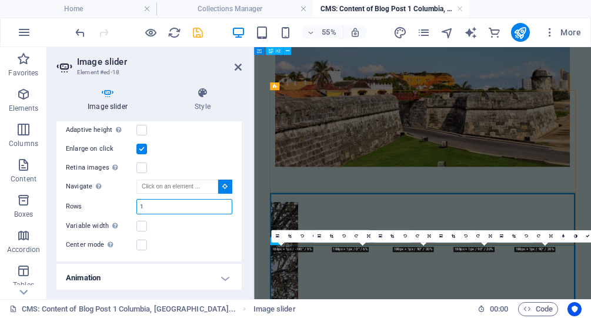
scroll to position [766, 0]
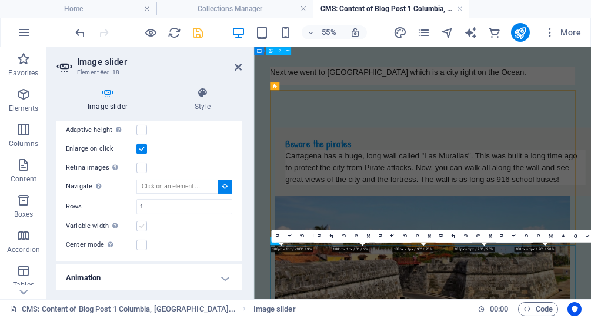
click at [143, 223] on label at bounding box center [141, 225] width 11 height 11
click at [0, 0] on input "Variable width Automatically adjust the width of the visible slide." at bounding box center [0, 0] width 0 height 0
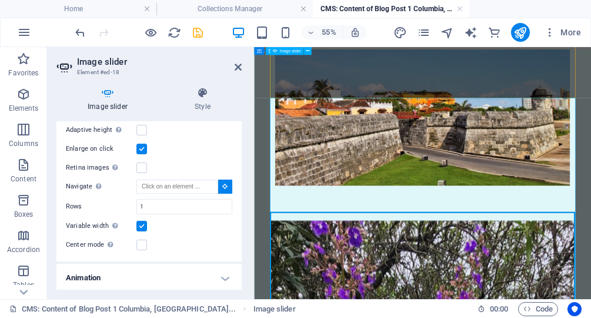
scroll to position [1031, 0]
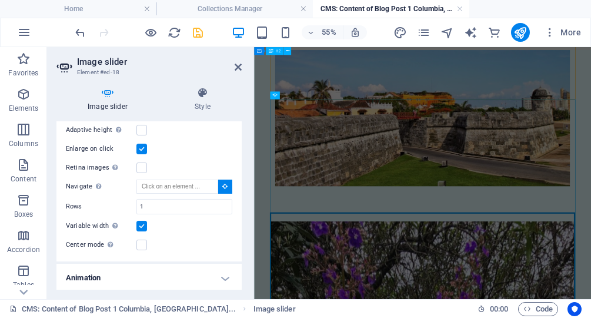
click at [143, 220] on label at bounding box center [141, 225] width 11 height 11
click at [0, 0] on input "Variable width Automatically adjust the width of the visible slide." at bounding box center [0, 0] width 0 height 0
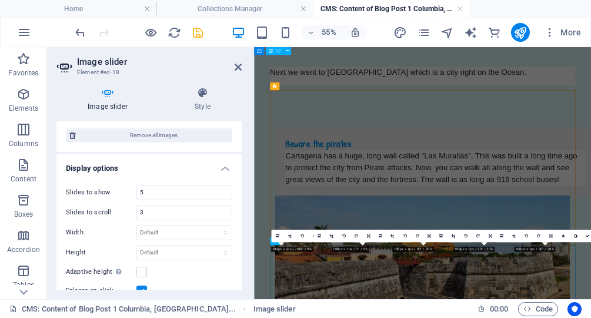
scroll to position [474, 0]
click at [137, 226] on select "Default px % rem em vw vh" at bounding box center [184, 233] width 95 height 14
select select "px"
click option "px" at bounding box center [0, 0] width 0 height 0
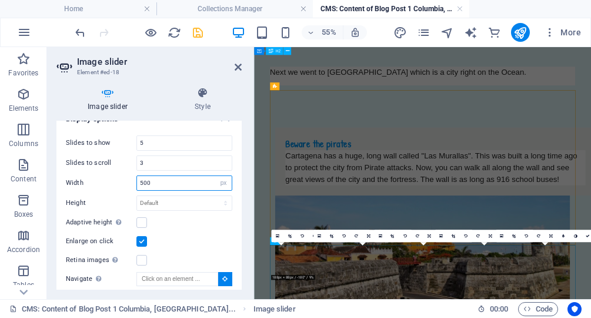
scroll to position [544, 0]
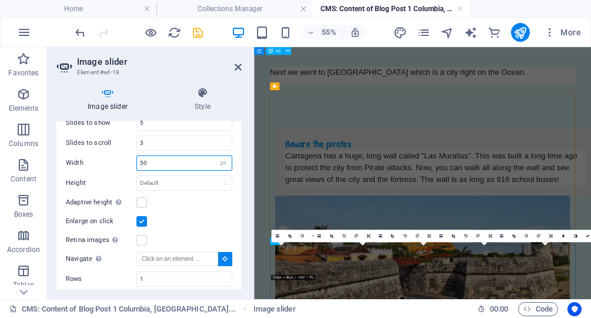
type input "5"
click at [169, 158] on input "800" at bounding box center [184, 163] width 95 height 14
type input "800"
click at [162, 143] on input "3" at bounding box center [184, 143] width 95 height 14
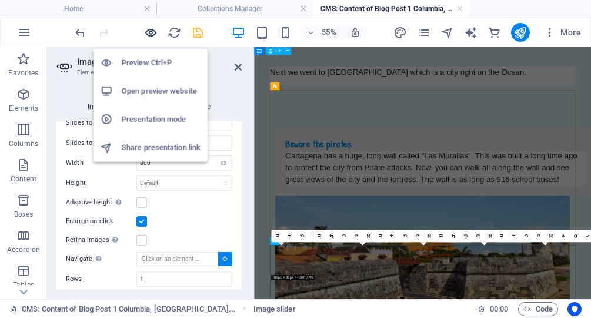
click at [151, 30] on icon "button" at bounding box center [152, 33] width 14 height 14
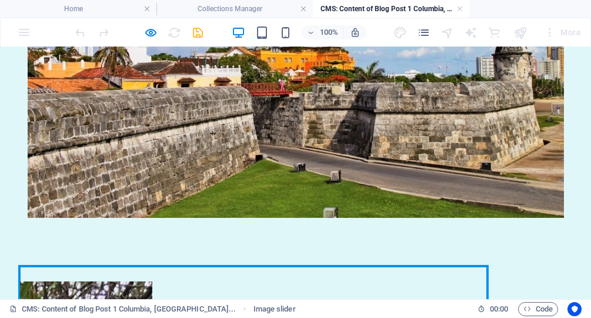
scroll to position [1114, 0]
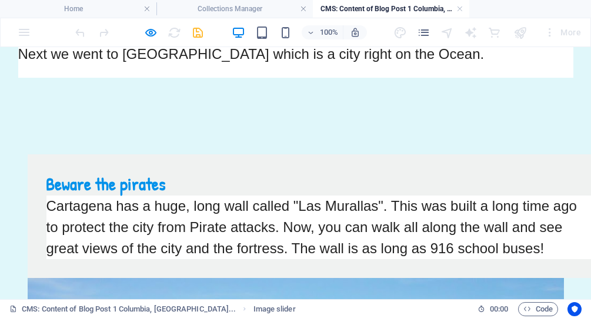
scroll to position [972, 0]
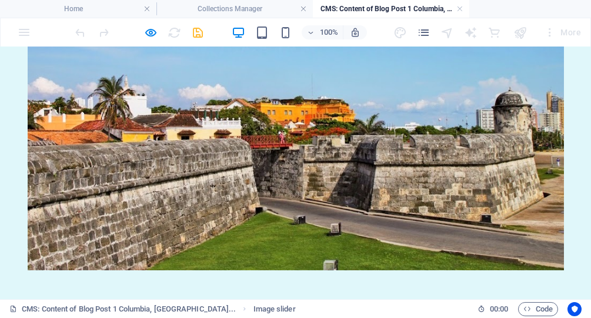
scroll to position [1063, 0]
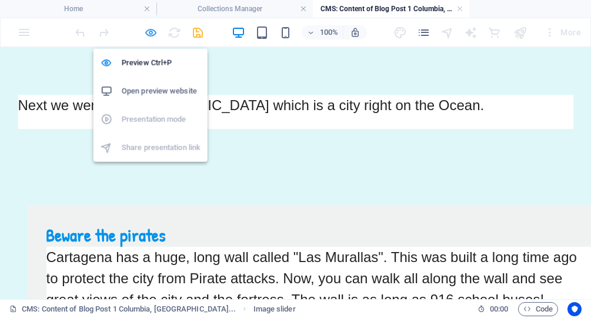
click at [153, 32] on icon "button" at bounding box center [152, 33] width 14 height 14
select select "px"
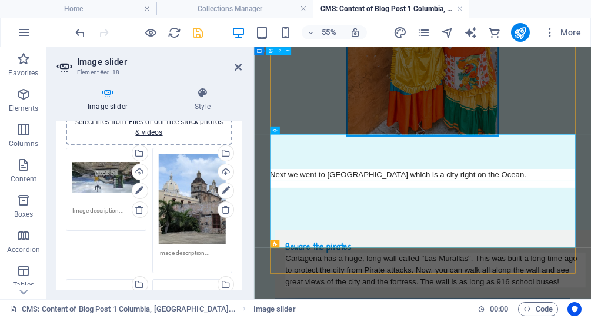
scroll to position [54, 0]
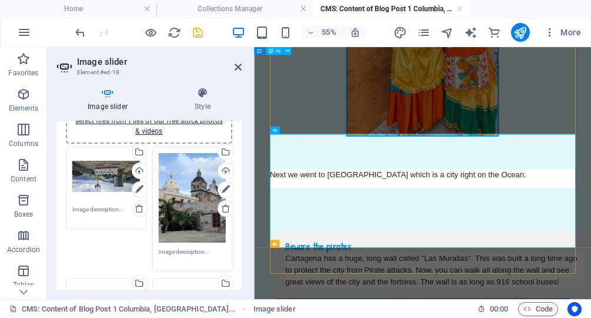
click at [102, 178] on div "Drag files here, click to choose files or select files from Files or our free s…" at bounding box center [106, 176] width 68 height 47
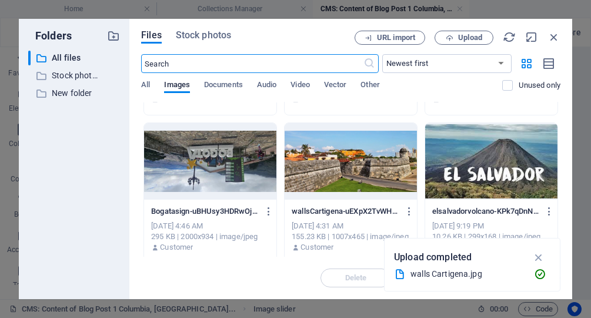
scroll to position [276, 0]
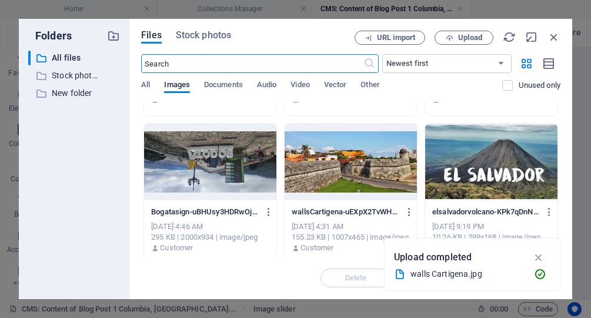
click at [229, 166] on div at bounding box center [210, 161] width 132 height 76
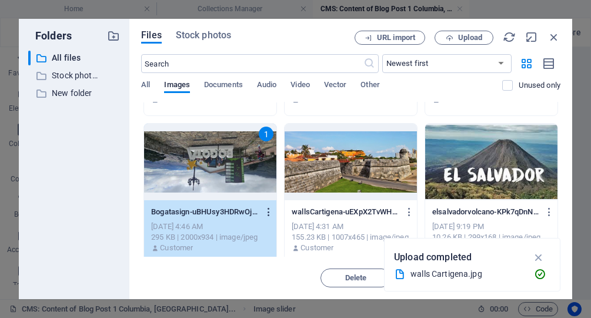
click at [266, 211] on icon "button" at bounding box center [268, 211] width 11 height 11
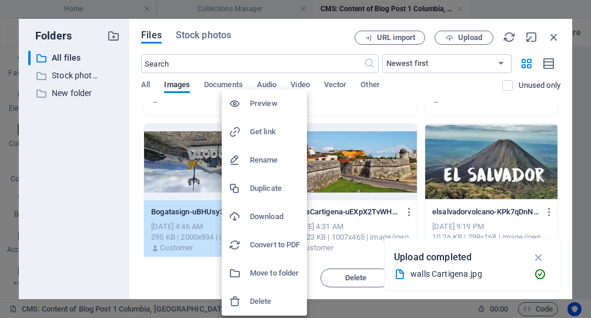
click at [78, 159] on div at bounding box center [295, 159] width 591 height 318
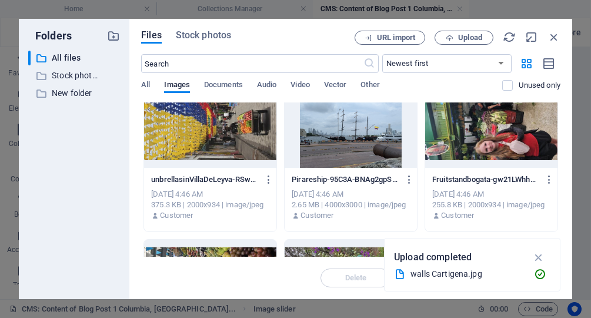
scroll to position [0, 0]
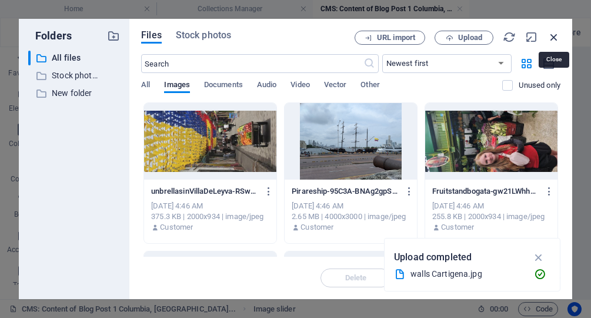
click at [552, 34] on icon "button" at bounding box center [553, 37] width 13 height 13
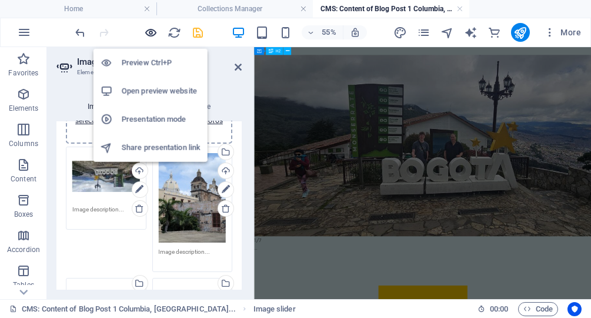
click at [152, 38] on icon "button" at bounding box center [152, 33] width 14 height 14
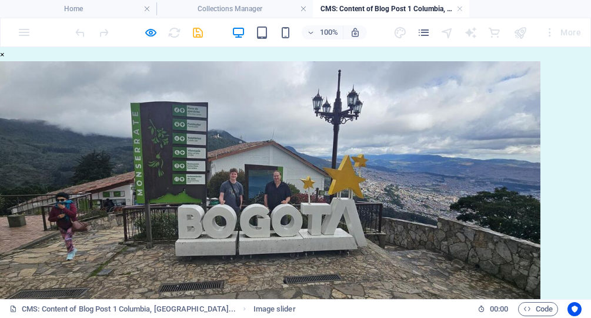
click at [4, 61] on button "×" at bounding box center [2, 54] width 4 height 14
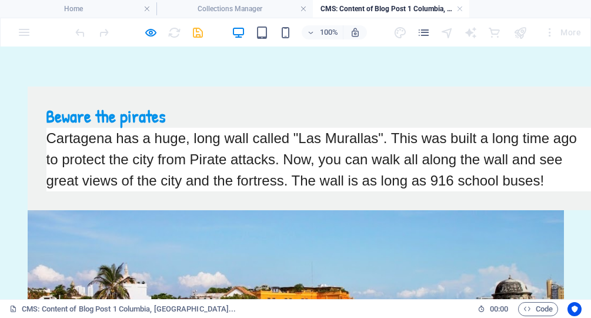
scroll to position [874, 0]
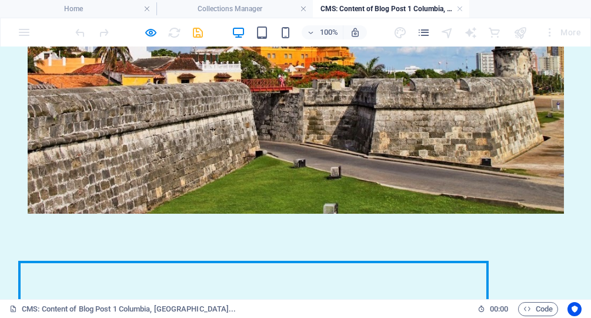
scroll to position [1118, 0]
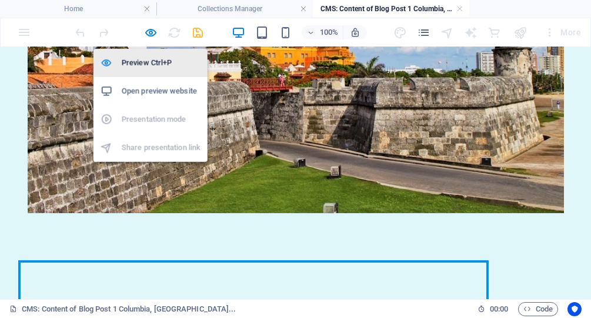
click at [150, 65] on h6 "Preview Ctrl+P" at bounding box center [161, 63] width 79 height 14
select select "px"
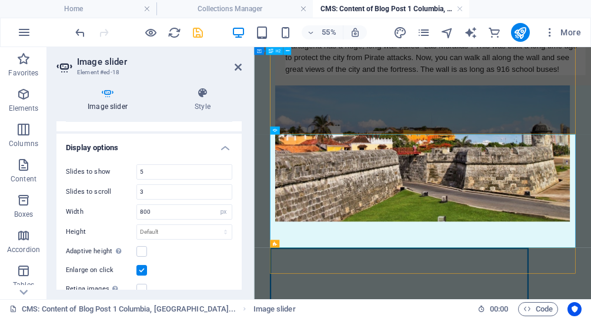
scroll to position [487, 0]
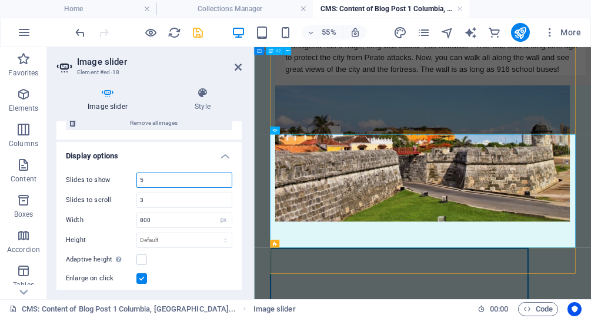
click at [148, 179] on input "5" at bounding box center [184, 180] width 95 height 14
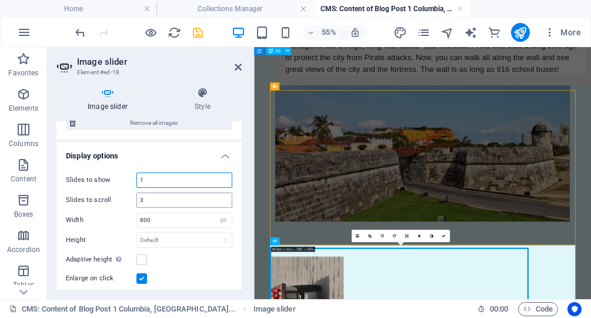
scroll to position [766, 0]
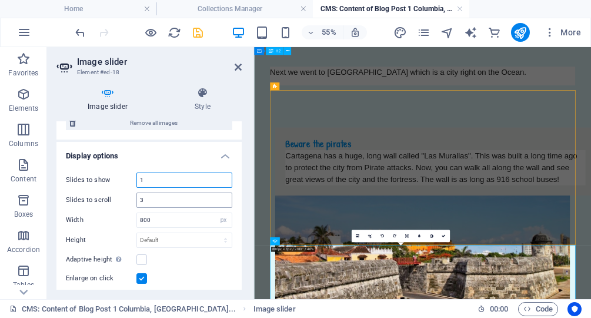
type input "1"
click at [150, 202] on input "3" at bounding box center [184, 200] width 95 height 14
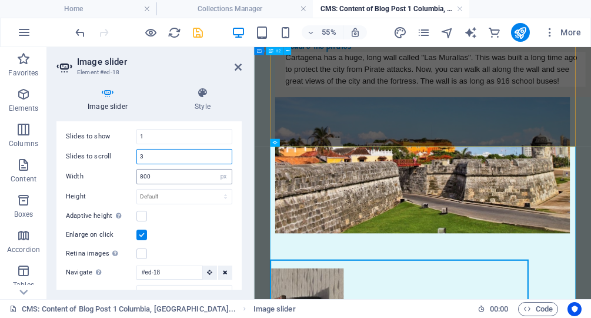
scroll to position [532, 0]
click at [215, 169] on select "Default px % rem em vw vh" at bounding box center [223, 176] width 16 height 14
select select "default"
click option "Default" at bounding box center [0, 0] width 0 height 0
select select "DISABLED_OPTION_VALUE"
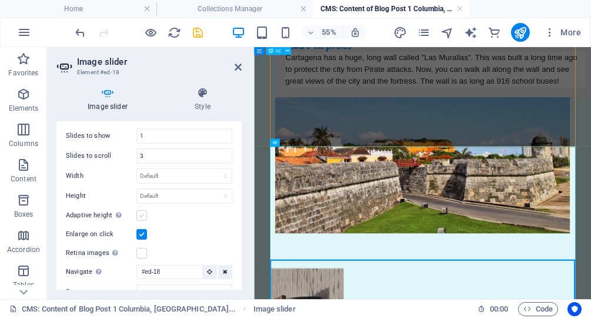
click at [139, 214] on label at bounding box center [141, 215] width 11 height 11
click at [0, 0] on input "Adaptive height Automatically adjust the height for single slide horizontal sli…" at bounding box center [0, 0] width 0 height 0
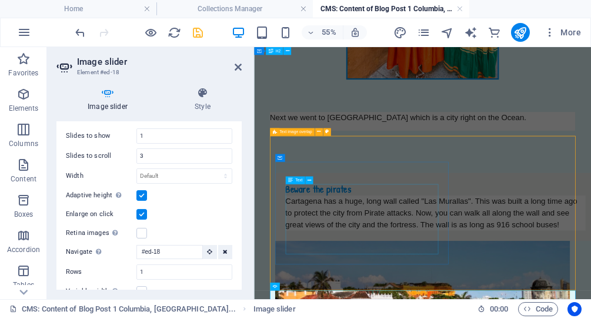
scroll to position [683, 0]
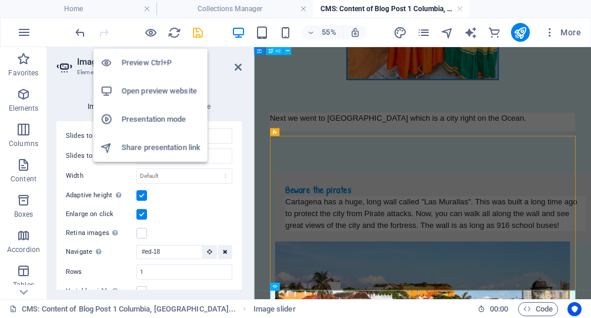
click at [142, 59] on h6 "Preview Ctrl+P" at bounding box center [161, 63] width 79 height 14
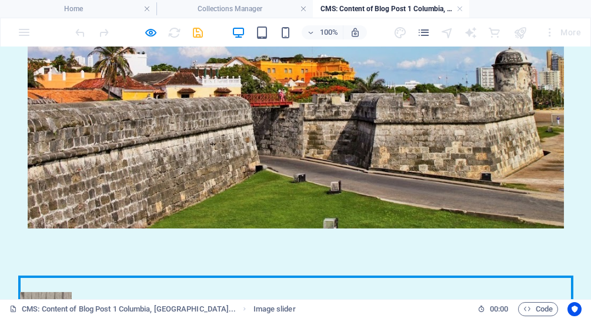
scroll to position [1102, 0]
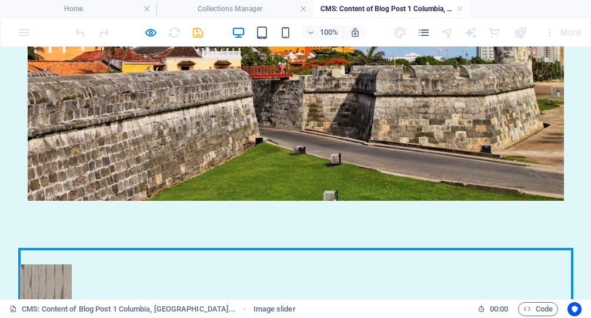
scroll to position [1127, 0]
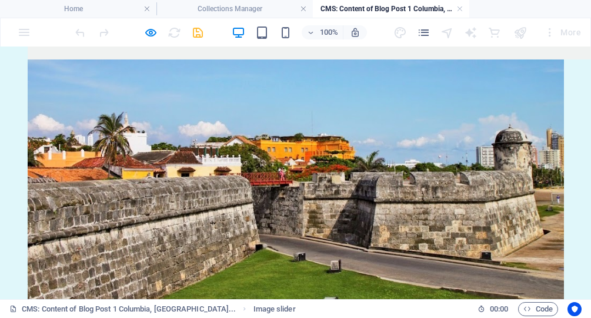
scroll to position [1024, 0]
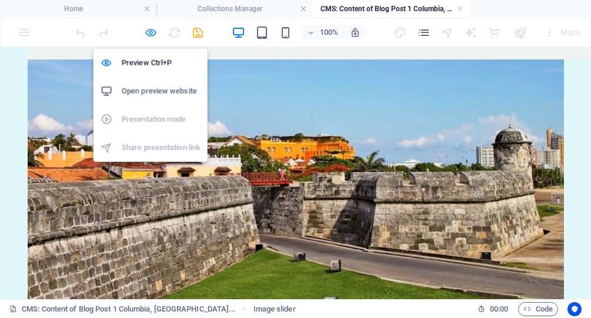
click at [149, 29] on icon "button" at bounding box center [152, 33] width 14 height 14
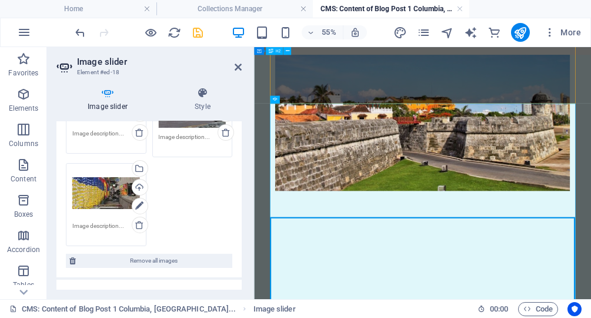
scroll to position [350, 0]
click at [107, 195] on div "Drag files here, click to choose files or select files from Files or our free s…" at bounding box center [106, 192] width 68 height 47
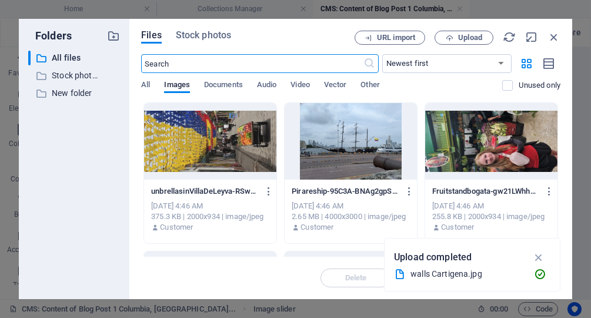
scroll to position [0, 0]
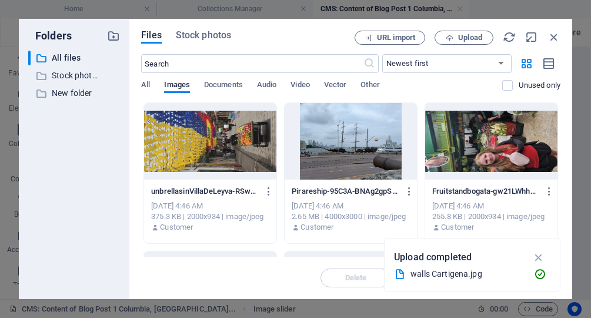
click at [242, 140] on div at bounding box center [210, 141] width 132 height 76
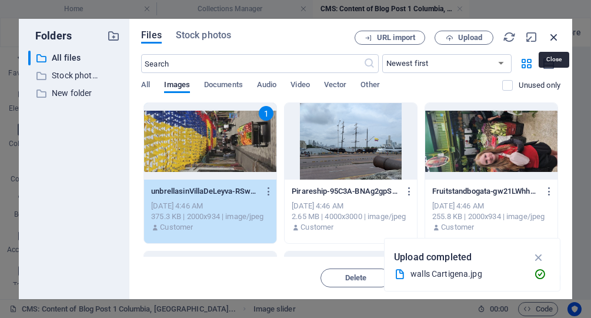
click at [554, 33] on icon "button" at bounding box center [553, 37] width 13 height 13
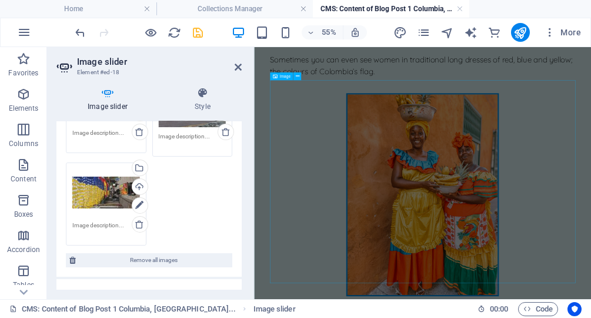
scroll to position [295, 0]
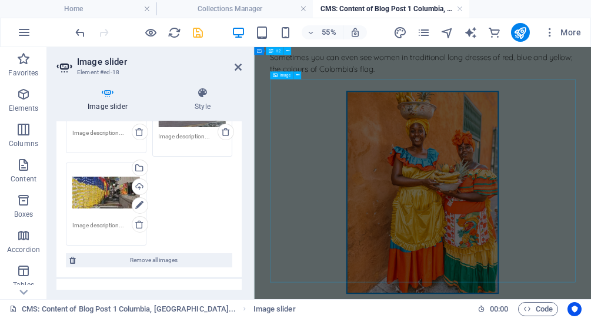
click at [590, 256] on figure at bounding box center [559, 310] width 555 height 369
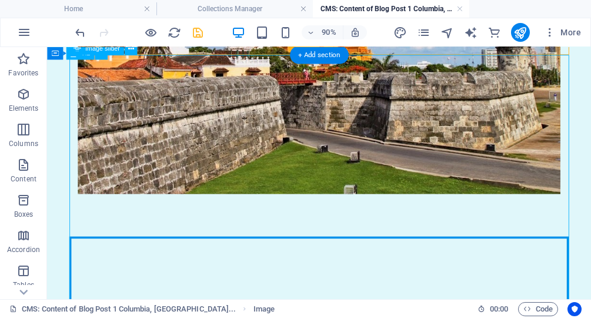
scroll to position [1127, 0]
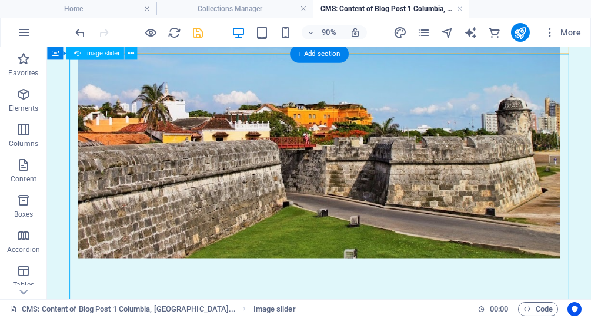
scroll to position [1048, 0]
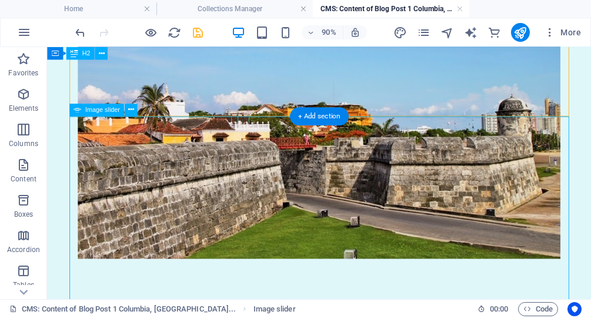
click at [129, 110] on icon at bounding box center [131, 109] width 6 height 11
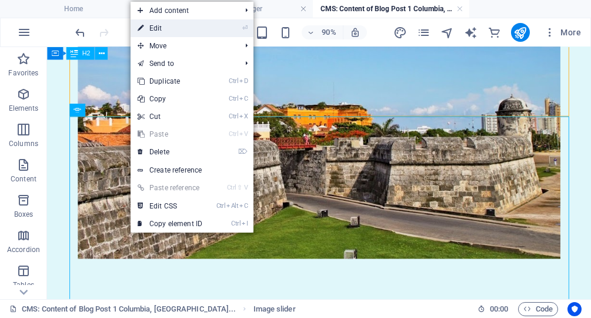
click at [175, 33] on link "⏎ Edit" at bounding box center [170, 28] width 79 height 18
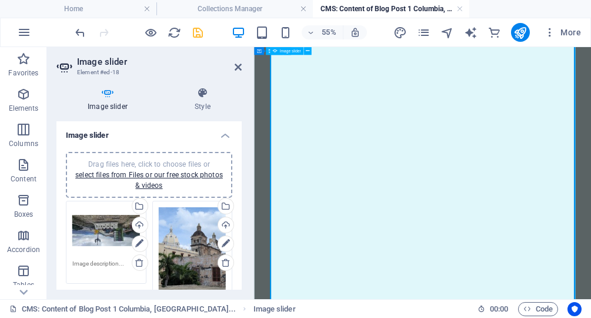
scroll to position [1403, 0]
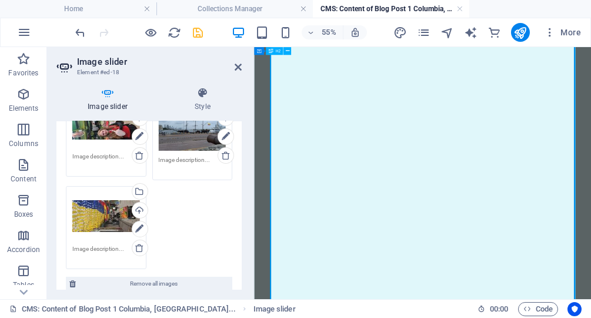
scroll to position [328, 0]
click at [96, 215] on div "Drag files here, click to choose files or select files from Files or our free s…" at bounding box center [106, 215] width 68 height 47
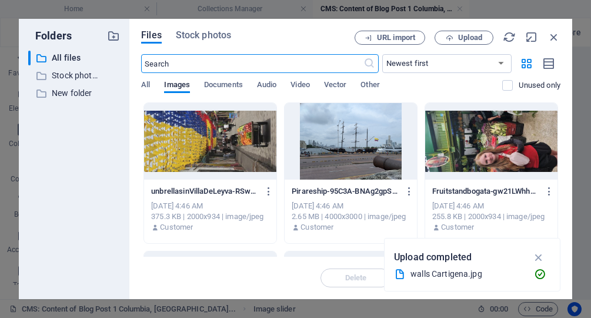
scroll to position [0, 0]
click at [552, 34] on icon "button" at bounding box center [553, 37] width 13 height 13
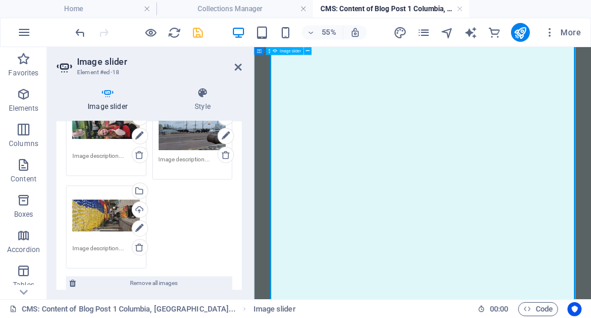
scroll to position [1421, 0]
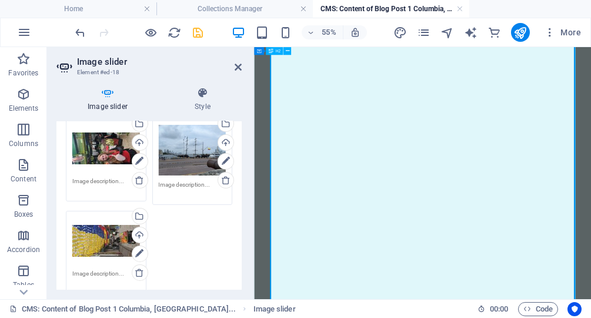
scroll to position [302, 0]
click at [116, 238] on div "Drag files here, click to choose files or select files from Files or our free s…" at bounding box center [106, 240] width 68 height 47
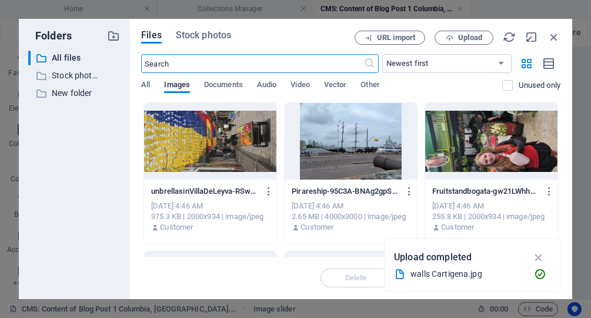
scroll to position [0, 0]
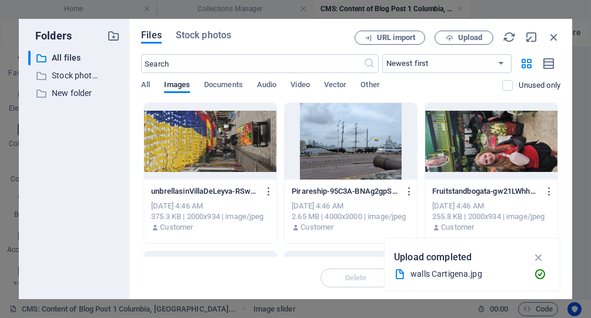
click at [242, 147] on div at bounding box center [210, 141] width 132 height 76
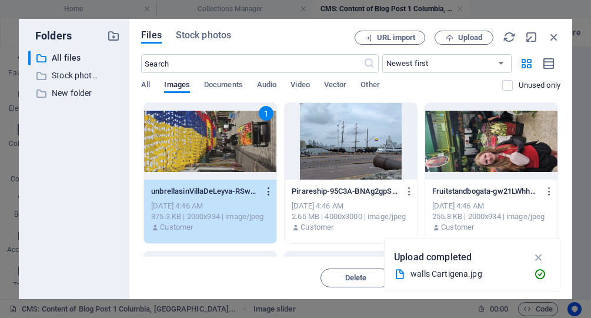
click at [268, 190] on icon "button" at bounding box center [268, 191] width 11 height 11
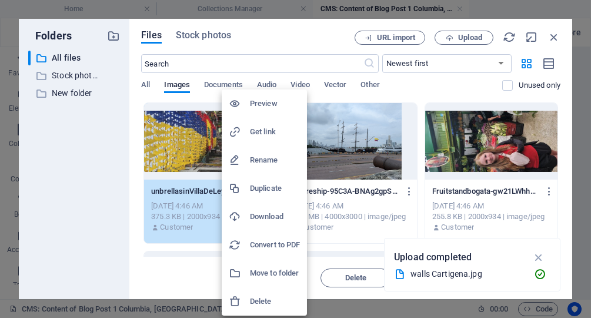
click at [99, 184] on div at bounding box center [295, 159] width 591 height 318
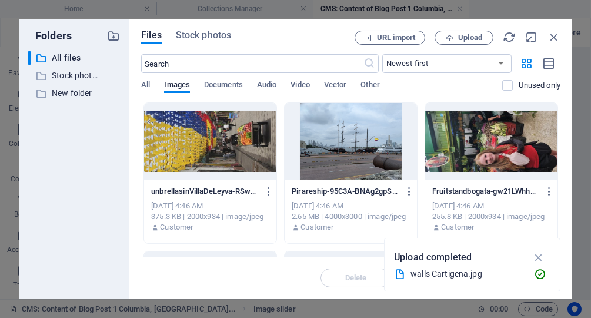
click at [198, 149] on div at bounding box center [210, 141] width 132 height 76
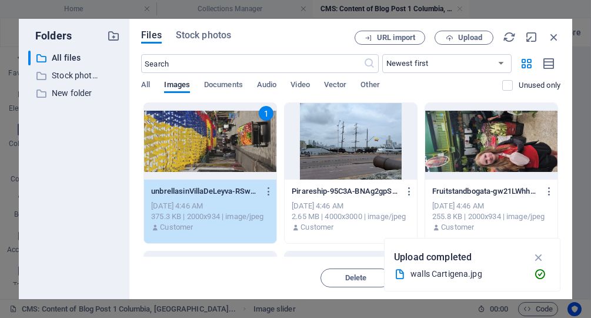
click at [198, 149] on div "1" at bounding box center [210, 141] width 132 height 76
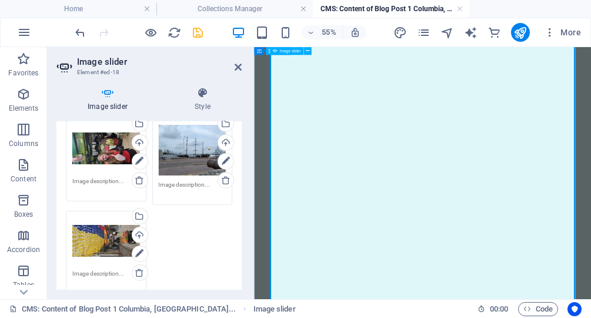
scroll to position [1391, 0]
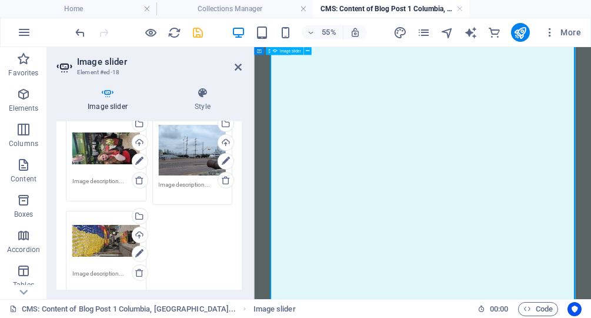
click at [113, 243] on div "Drag files here, click to choose files or select files from Files or our free s…" at bounding box center [106, 240] width 68 height 47
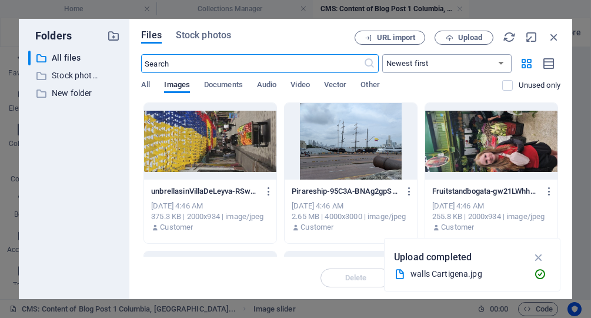
click at [382, 54] on select "Newest first Oldest first Name (A-Z) Name (Z-A) Size (0-9) Size (9-0) Resolutio…" at bounding box center [446, 63] width 129 height 19
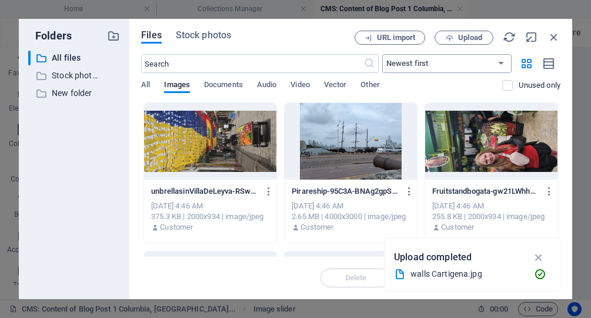
click at [552, 34] on icon "button" at bounding box center [553, 37] width 13 height 13
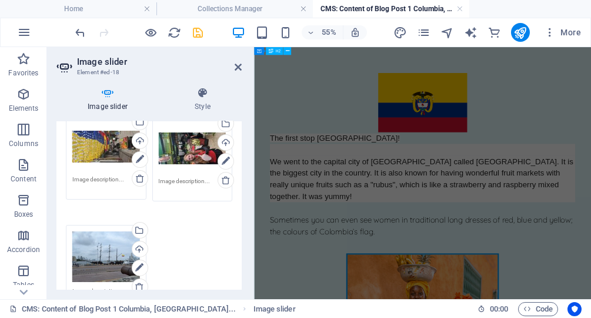
drag, startPoint x: 101, startPoint y: 245, endPoint x: 101, endPoint y: 151, distance: 94.1
click at [101, 151] on div "Drag files here, click to choose files or select files from Files or our free s…" at bounding box center [149, 104] width 172 height 419
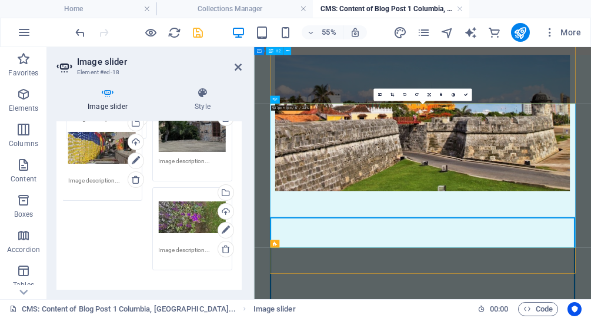
scroll to position [62, 0]
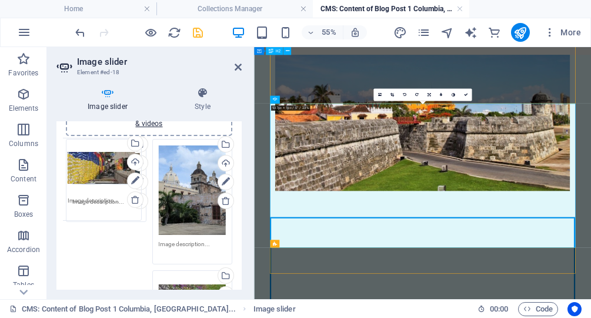
drag, startPoint x: 105, startPoint y: 215, endPoint x: 101, endPoint y: 160, distance: 55.5
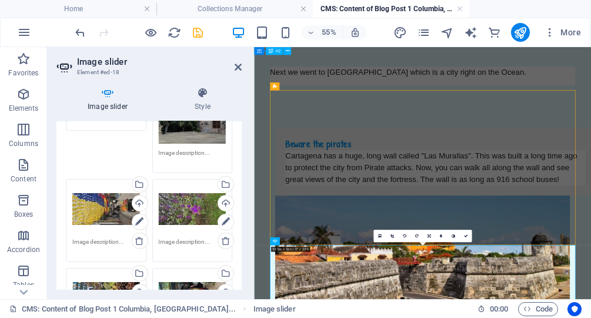
scroll to position [166, 0]
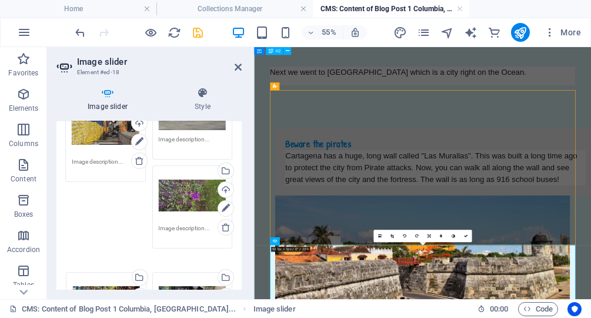
drag, startPoint x: 114, startPoint y: 200, endPoint x: 113, endPoint y: 134, distance: 65.9
click at [113, 134] on div "Drag files here, click to choose files or select files from Files or our free s…" at bounding box center [149, 240] width 172 height 419
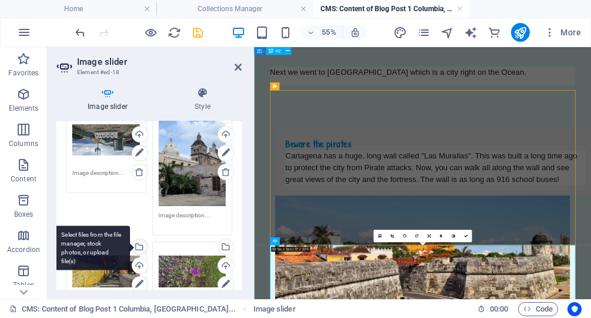
scroll to position [91, 0]
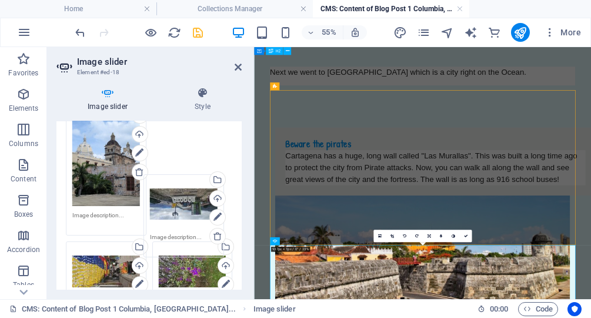
drag, startPoint x: 107, startPoint y: 154, endPoint x: 190, endPoint y: 201, distance: 95.3
click at [190, 201] on div "Drag files here, click to choose files or select files from Files or our free s…" at bounding box center [149, 307] width 172 height 401
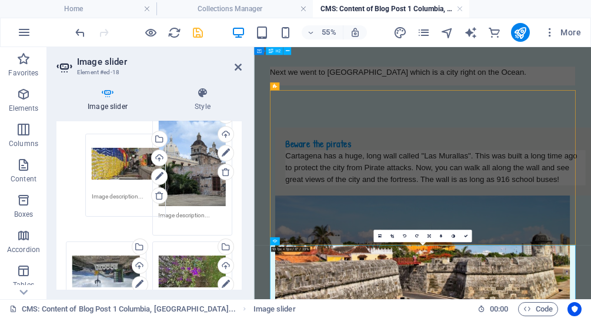
drag, startPoint x: 121, startPoint y: 271, endPoint x: 141, endPoint y: 163, distance: 109.4
click at [141, 163] on div "Drag files here, click to choose files or select files from Files or our free s…" at bounding box center [149, 307] width 172 height 401
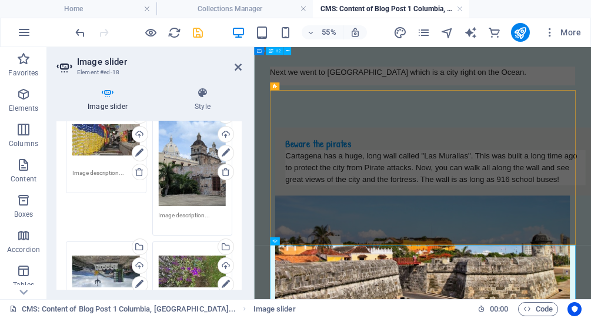
click at [107, 148] on div "Drag files here, click to choose files or select files from Files or our free s…" at bounding box center [106, 139] width 68 height 47
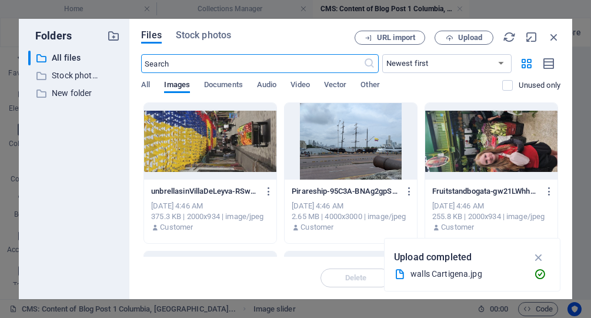
scroll to position [0, 0]
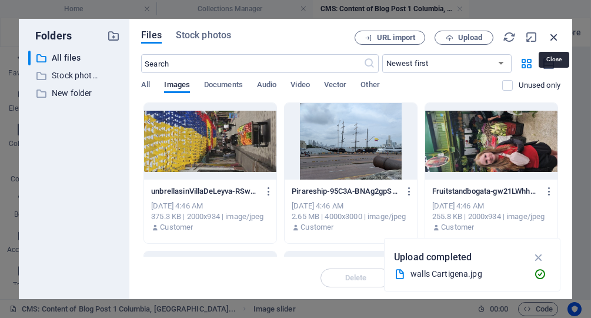
click at [554, 34] on icon "button" at bounding box center [553, 37] width 13 height 13
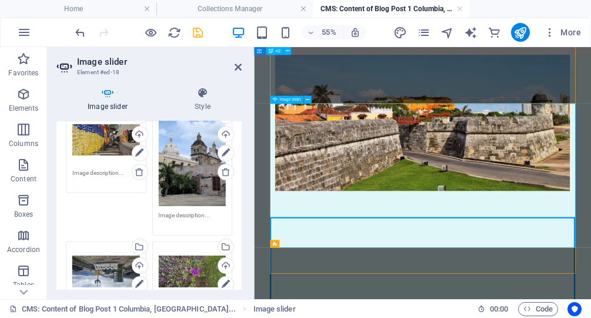
scroll to position [1022, 0]
click at [106, 136] on div "Drag files here, click to choose files or select files from Files or our free s…" at bounding box center [106, 139] width 68 height 47
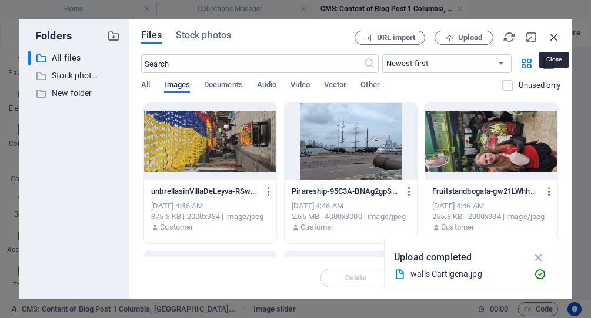
click at [553, 37] on icon "button" at bounding box center [553, 37] width 13 height 13
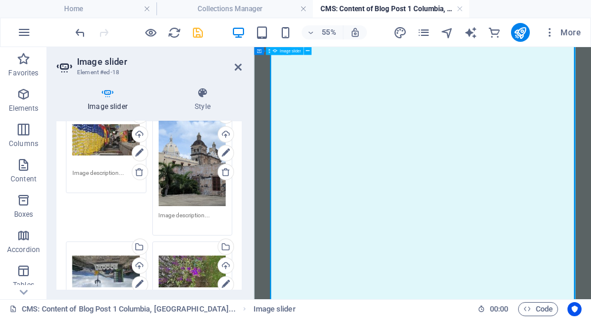
scroll to position [1342, 0]
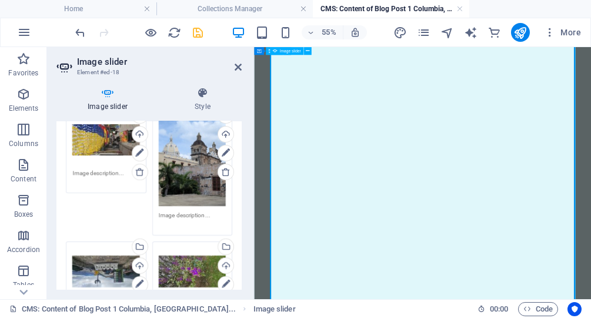
click at [306, 48] on icon at bounding box center [308, 51] width 4 height 7
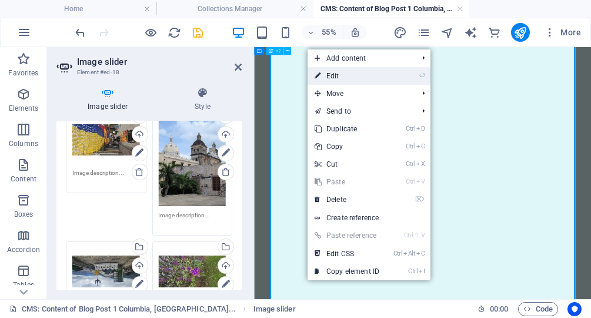
click at [336, 73] on link "⏎ Edit" at bounding box center [347, 76] width 79 height 18
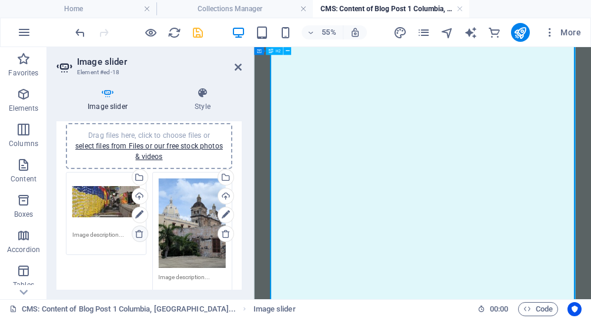
scroll to position [29, 0]
click at [114, 202] on div "Drag files here, click to choose files or select files from Files or our free s…" at bounding box center [106, 201] width 68 height 47
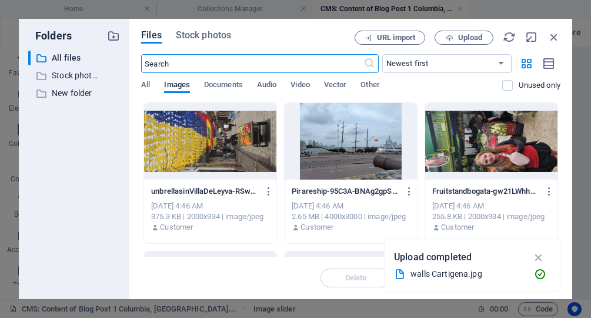
scroll to position [0, 0]
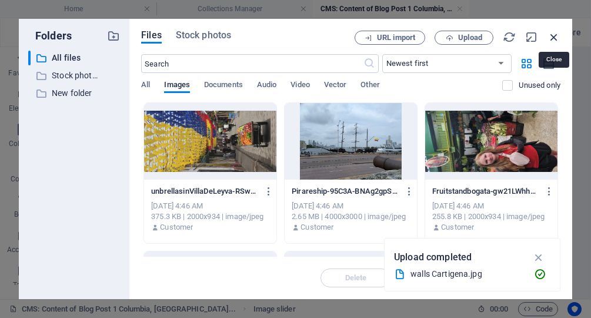
click at [554, 38] on icon "button" at bounding box center [553, 37] width 13 height 13
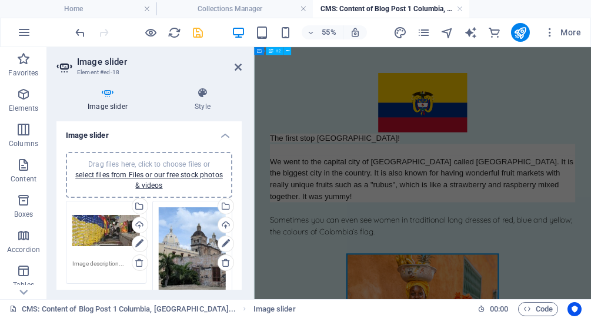
click at [78, 230] on div "Drag files here, click to choose files or select files from Files or our free s…" at bounding box center [106, 230] width 68 height 47
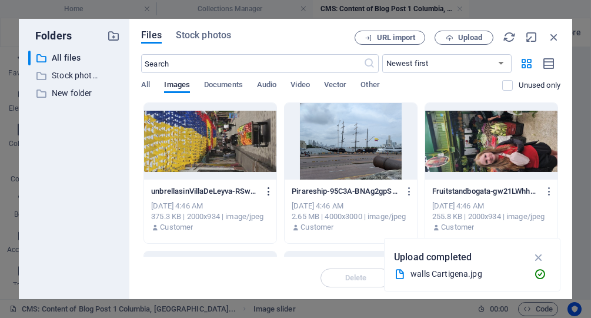
click at [266, 190] on icon "button" at bounding box center [268, 191] width 11 height 11
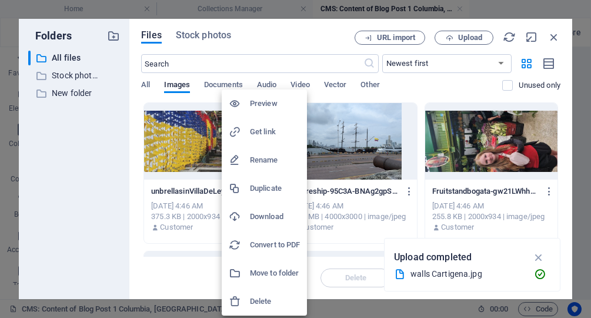
click at [76, 186] on div at bounding box center [295, 159] width 591 height 318
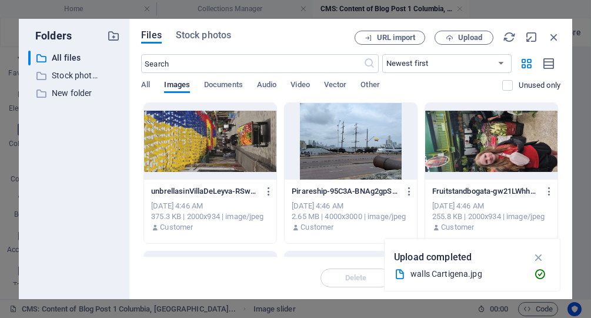
click at [199, 159] on div at bounding box center [210, 141] width 132 height 76
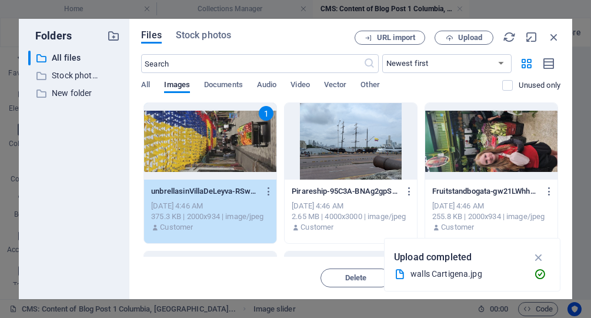
click at [199, 159] on div "1" at bounding box center [210, 141] width 132 height 76
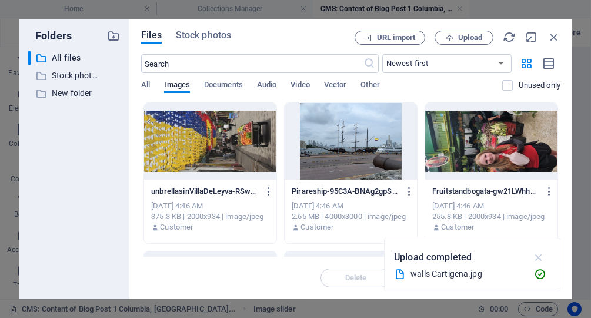
click at [540, 257] on icon "button" at bounding box center [539, 256] width 14 height 13
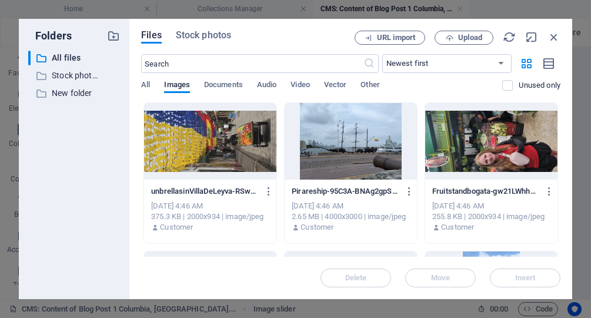
click at [226, 141] on div at bounding box center [210, 141] width 132 height 76
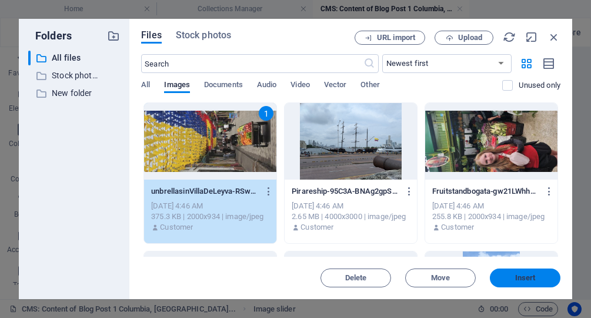
click at [510, 279] on span "Insert" at bounding box center [524, 277] width 61 height 7
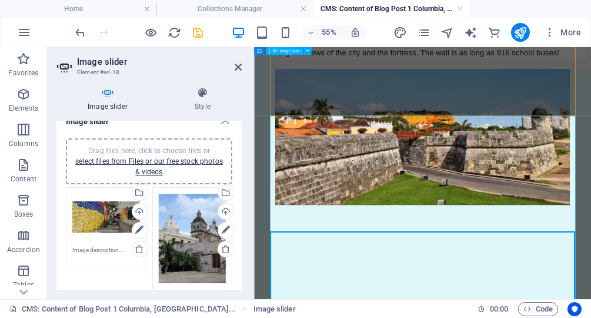
scroll to position [996, 0]
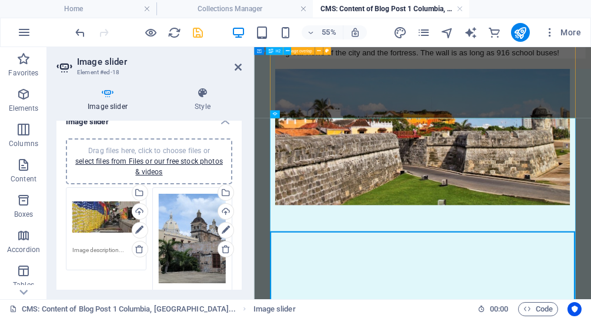
click at [159, 33] on div at bounding box center [139, 32] width 132 height 19
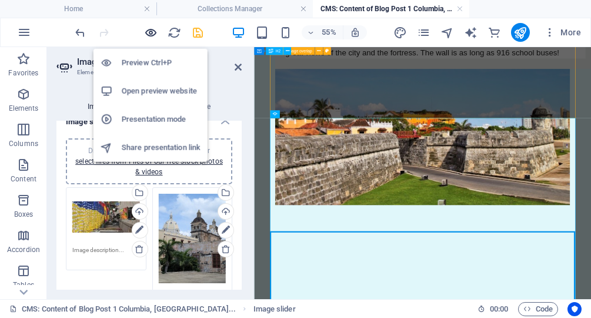
click at [149, 29] on icon "button" at bounding box center [152, 33] width 14 height 14
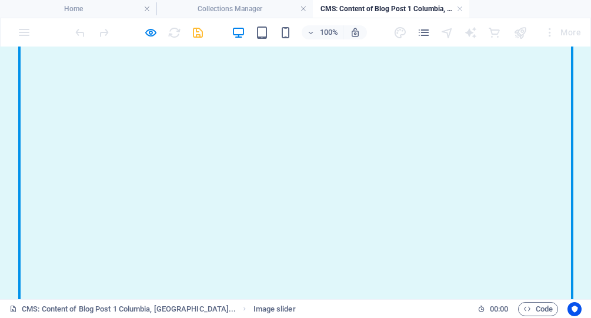
scroll to position [1573, 0]
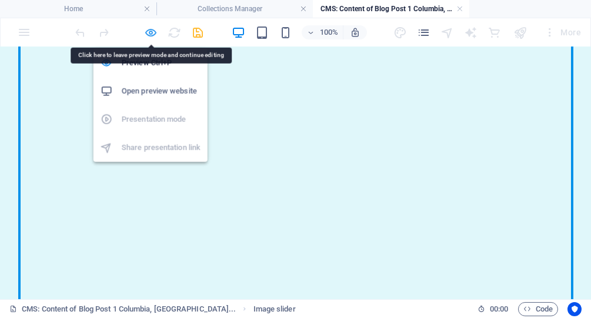
click at [152, 38] on icon "button" at bounding box center [152, 33] width 14 height 14
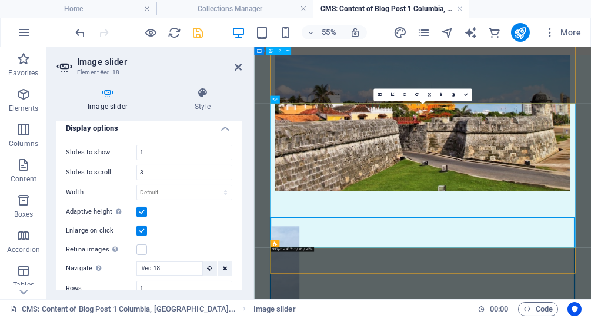
scroll to position [493, 0]
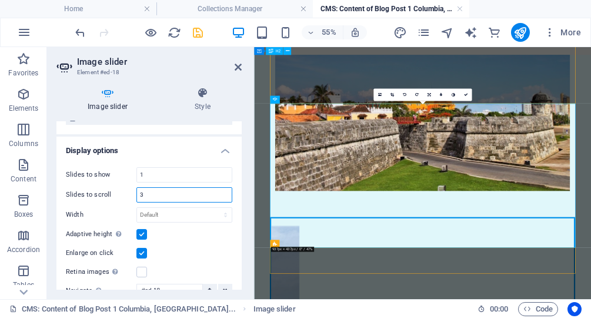
click at [159, 191] on input "3" at bounding box center [184, 195] width 95 height 14
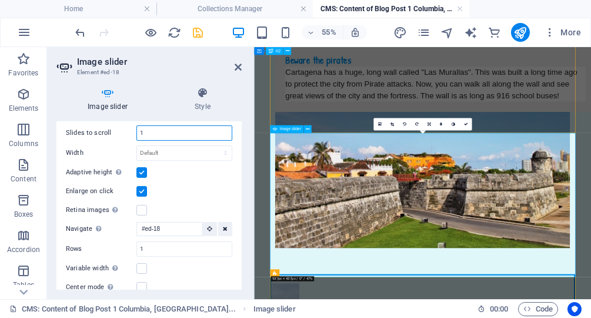
scroll to position [989, 0]
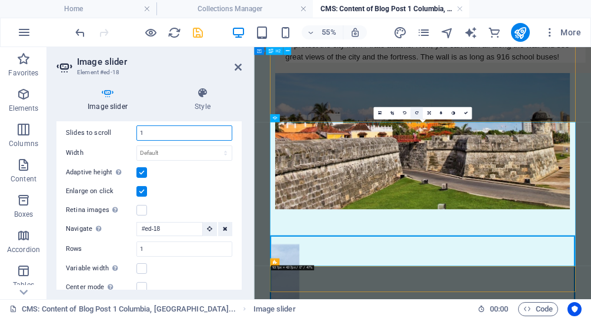
type input "1"
click at [417, 113] on icon at bounding box center [417, 113] width 4 height 4
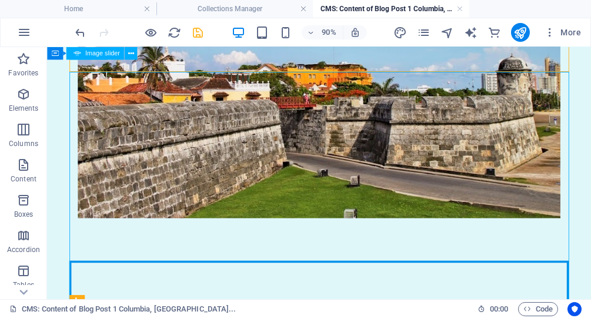
scroll to position [1094, 0]
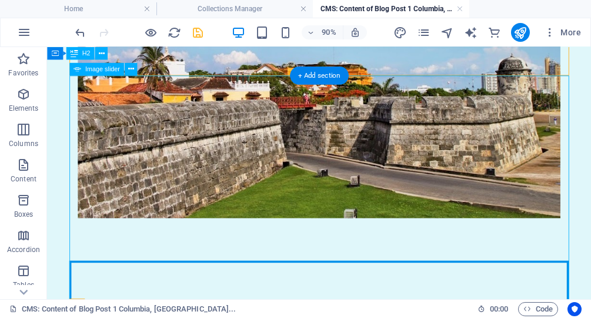
click at [74, 297] on button "button" at bounding box center [74, 297] width 0 height 0
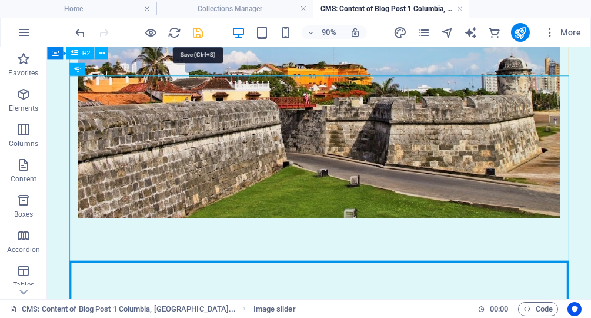
click at [199, 33] on icon "save" at bounding box center [199, 33] width 14 height 14
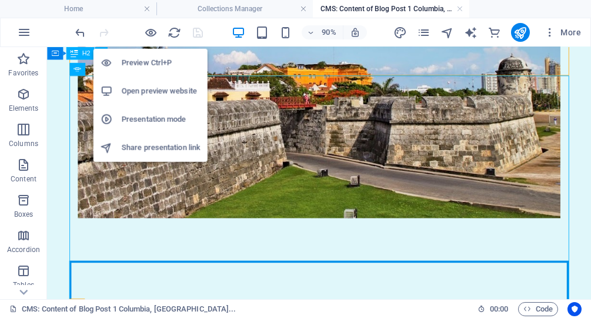
click at [146, 64] on h6 "Preview Ctrl+P" at bounding box center [161, 63] width 79 height 14
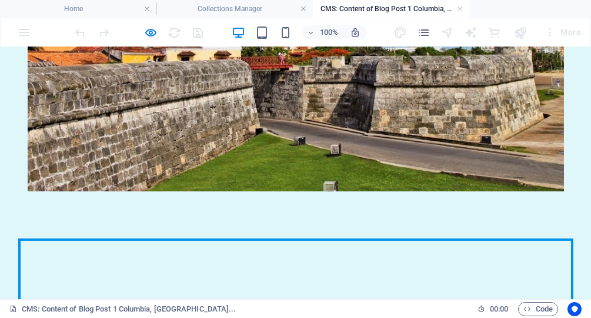
scroll to position [1139, 0]
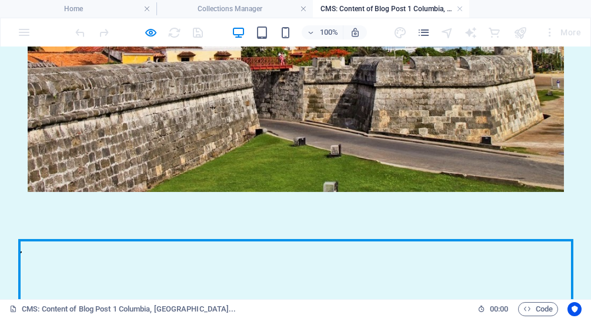
click at [21, 252] on button "button" at bounding box center [21, 252] width 0 height 0
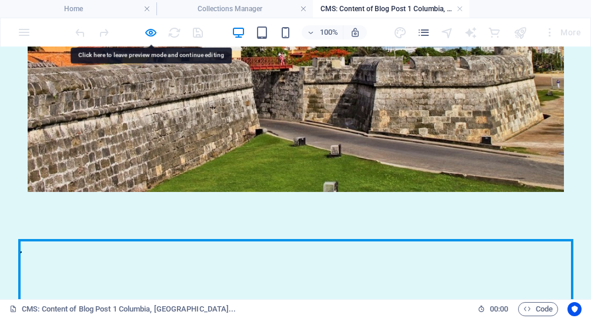
click at [21, 252] on button "button" at bounding box center [21, 252] width 0 height 0
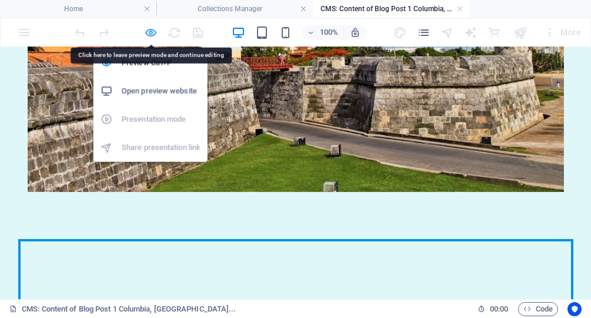
click at [147, 31] on icon "button" at bounding box center [152, 33] width 14 height 14
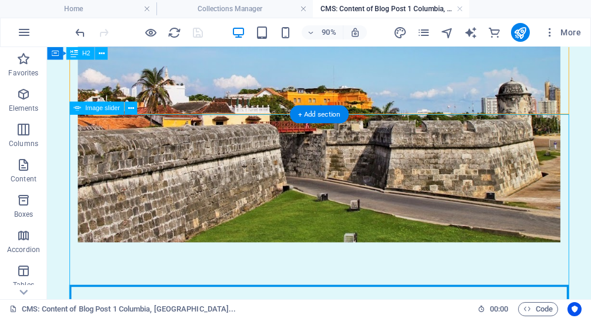
scroll to position [1050, 0]
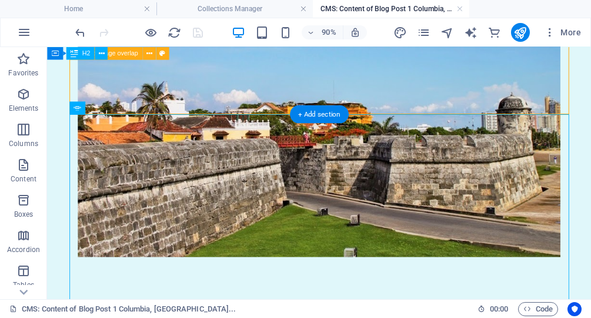
click at [145, 115] on div "Beware the pirates Cartagena has a huge, long wall called "Las Murallas". This …" at bounding box center [349, 94] width 555 height 465
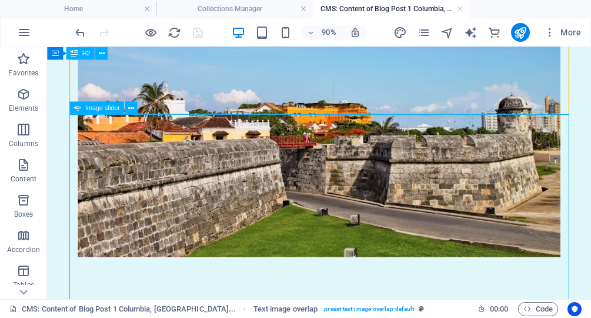
click at [96, 109] on span "Image slider" at bounding box center [102, 108] width 35 height 6
click at [129, 110] on icon at bounding box center [131, 107] width 6 height 11
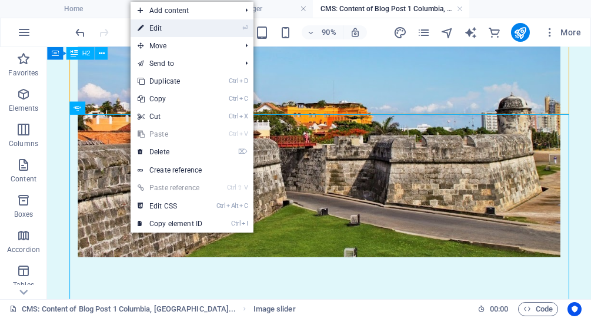
click at [166, 26] on link "⏎ Edit" at bounding box center [170, 28] width 79 height 18
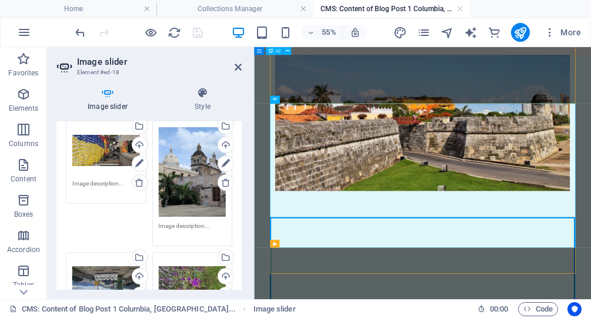
scroll to position [55, 0]
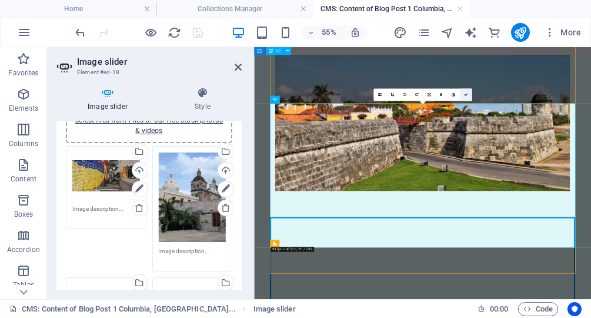
click at [467, 95] on link at bounding box center [465, 94] width 12 height 12
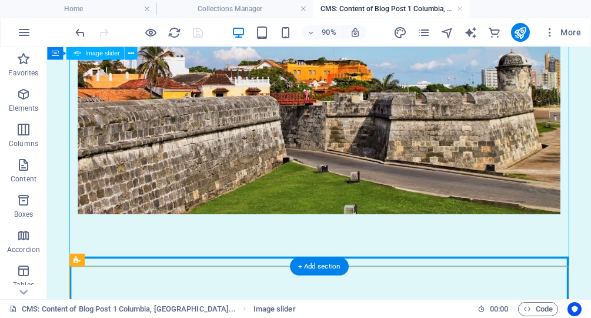
scroll to position [1097, 0]
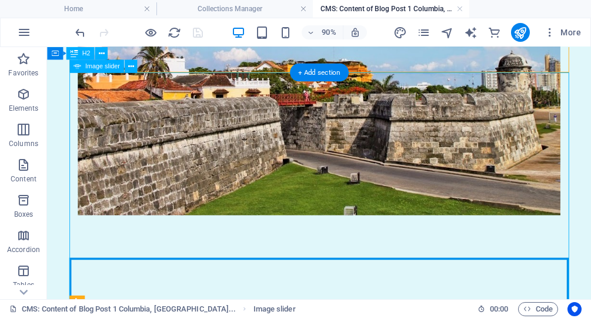
click at [74, 294] on button "button" at bounding box center [74, 294] width 0 height 0
click at [130, 68] on icon at bounding box center [131, 66] width 6 height 11
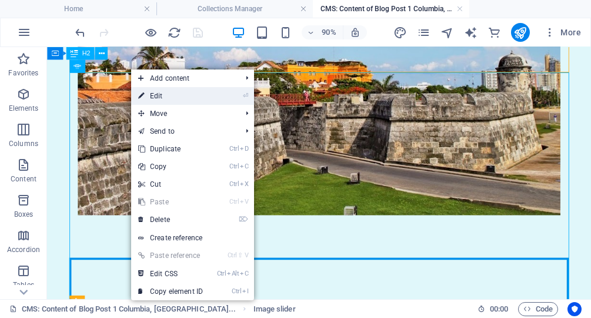
click at [191, 102] on link "⏎ Edit" at bounding box center [170, 96] width 79 height 18
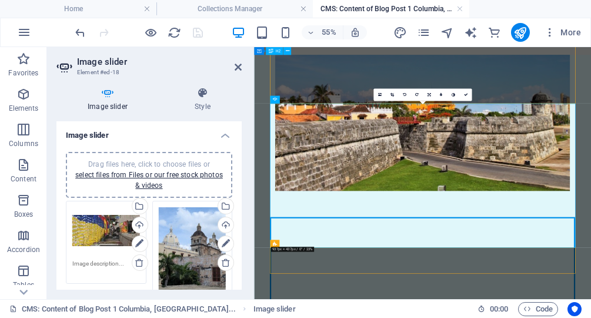
click at [107, 91] on icon at bounding box center [107, 93] width 102 height 12
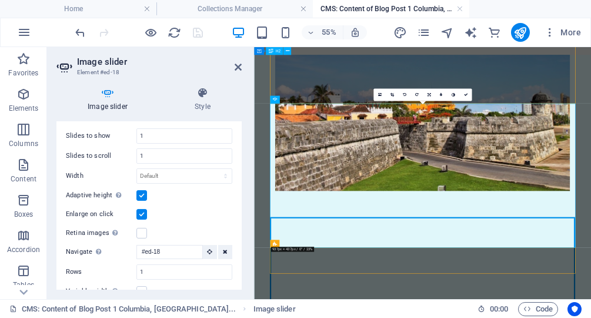
scroll to position [569, 0]
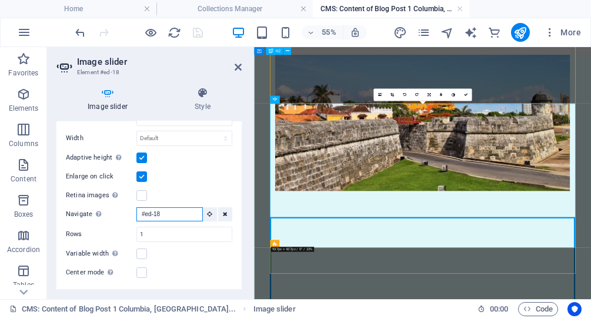
click at [183, 216] on input "#ed-18" at bounding box center [169, 214] width 66 height 14
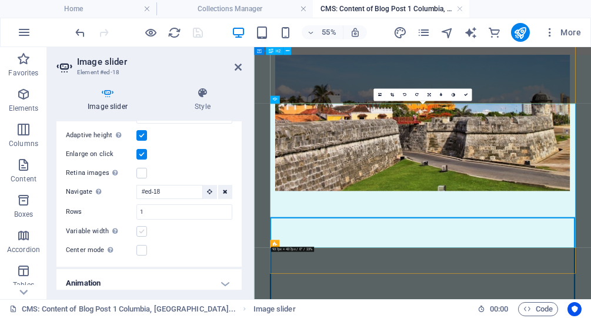
click at [142, 229] on label at bounding box center [141, 231] width 11 height 11
click at [0, 0] on input "Variable width Automatically adjust the width of the visible slide." at bounding box center [0, 0] width 0 height 0
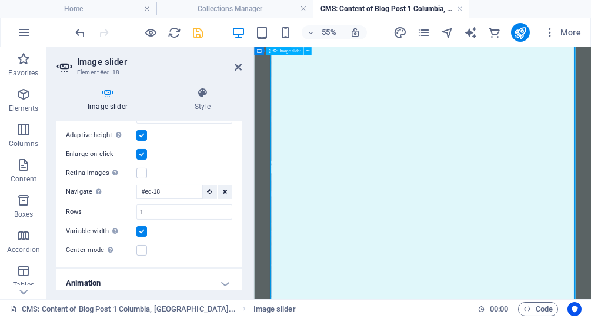
scroll to position [1604, 0]
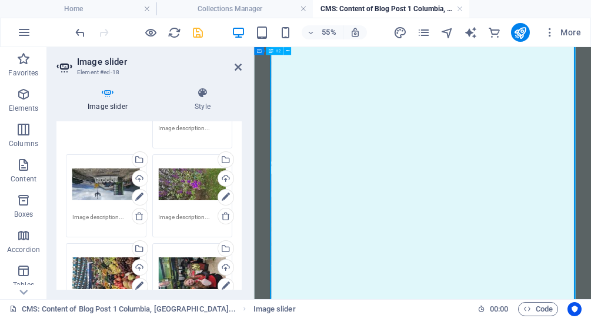
scroll to position [158, 0]
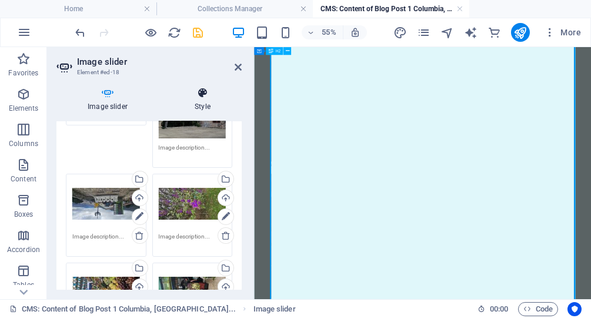
click at [202, 95] on icon at bounding box center [202, 93] width 78 height 12
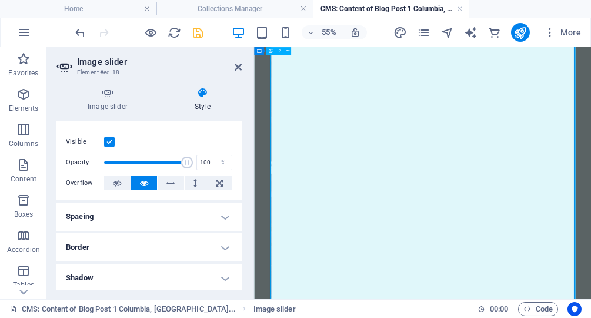
scroll to position [22, 0]
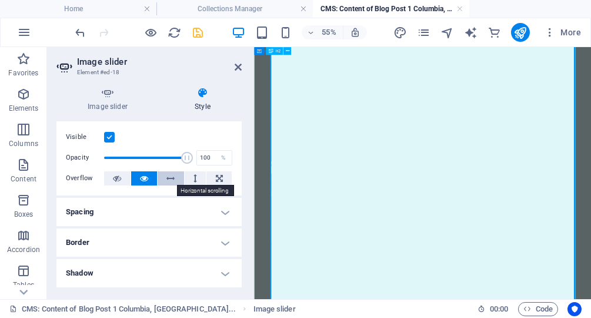
click at [168, 179] on icon at bounding box center [171, 178] width 8 height 14
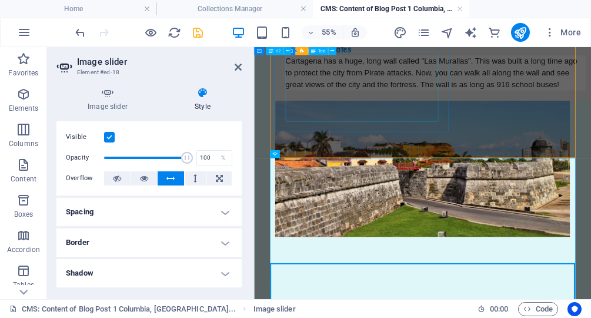
scroll to position [917, 0]
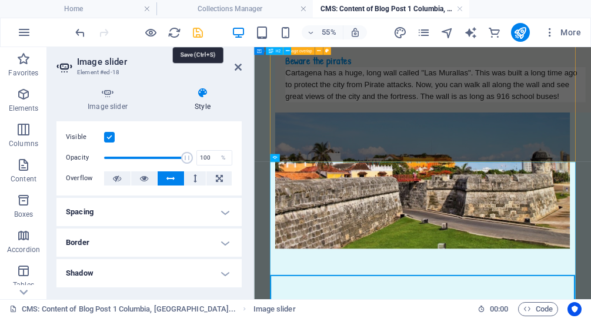
click at [205, 32] on icon "save" at bounding box center [199, 33] width 14 height 14
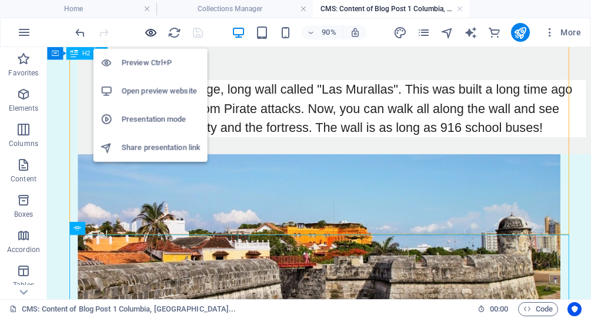
click at [152, 32] on icon "button" at bounding box center [152, 33] width 14 height 14
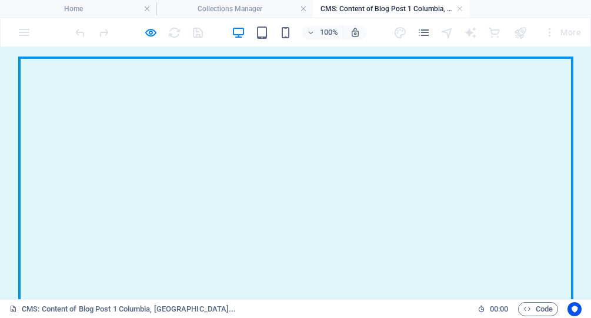
scroll to position [1321, 0]
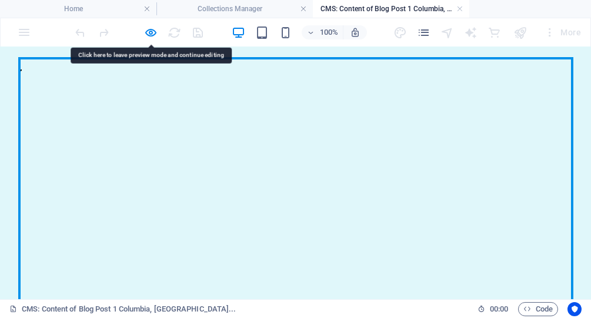
click at [21, 70] on button "button" at bounding box center [21, 70] width 0 height 0
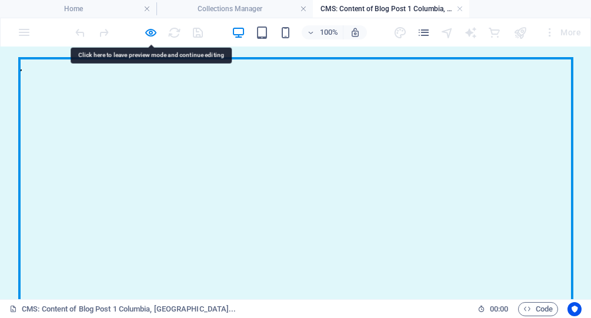
click at [21, 70] on button "button" at bounding box center [21, 70] width 0 height 0
drag, startPoint x: 41, startPoint y: 252, endPoint x: 34, endPoint y: 240, distance: 13.4
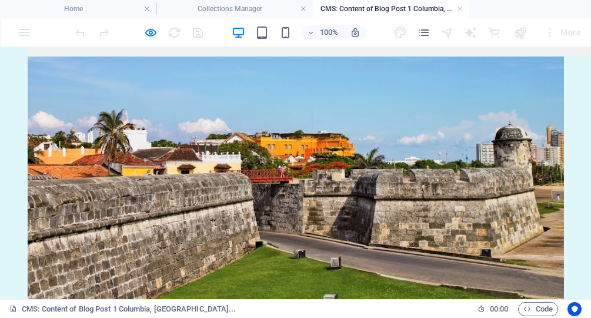
scroll to position [1026, 0]
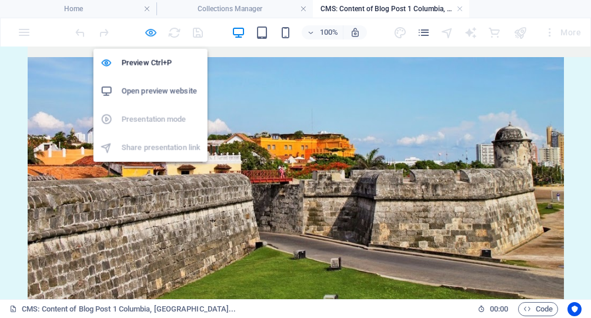
click at [155, 32] on icon "button" at bounding box center [152, 33] width 14 height 14
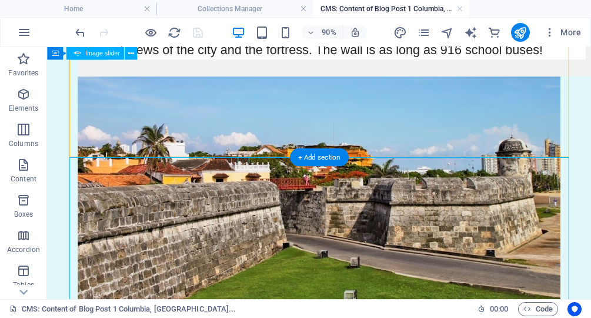
scroll to position [1002, 0]
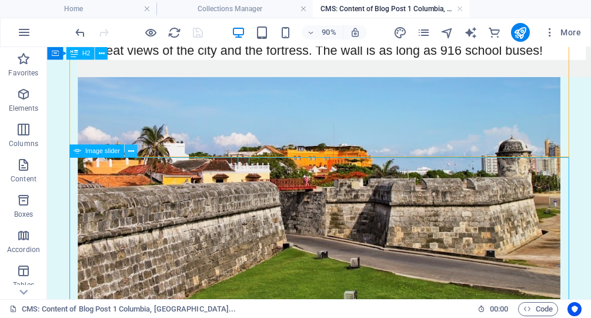
click at [131, 151] on icon at bounding box center [131, 150] width 6 height 11
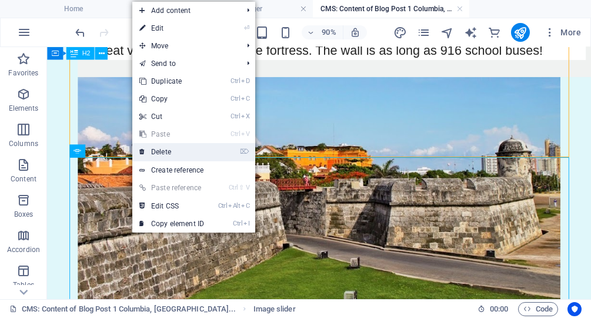
click at [167, 153] on link "⌦ Delete" at bounding box center [171, 152] width 79 height 18
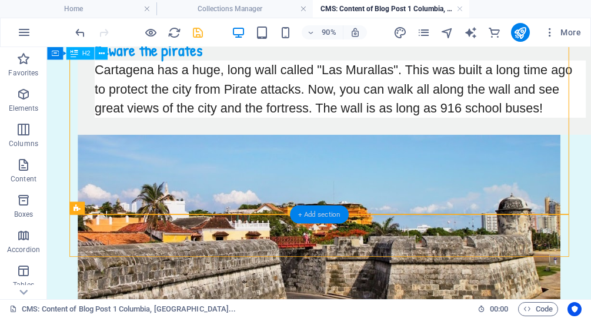
click at [310, 215] on div "+ Add section" at bounding box center [319, 214] width 59 height 18
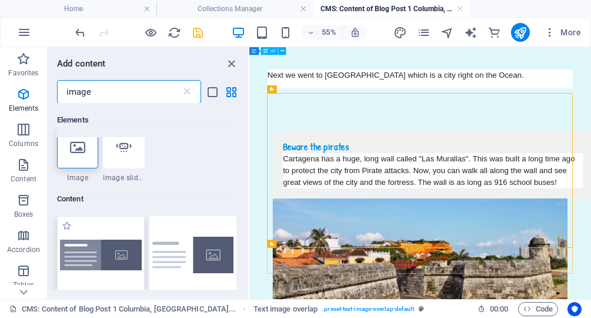
scroll to position [0, 0]
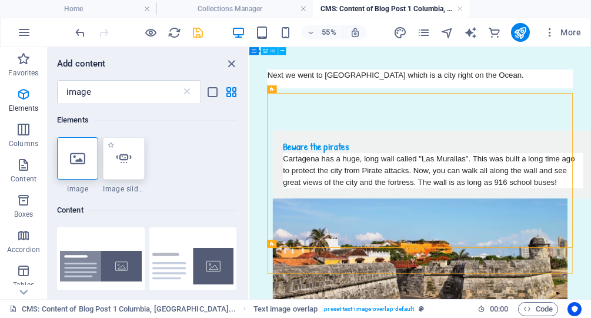
click at [119, 159] on icon at bounding box center [123, 158] width 15 height 15
select select "ms"
select select "s"
select select "progressive"
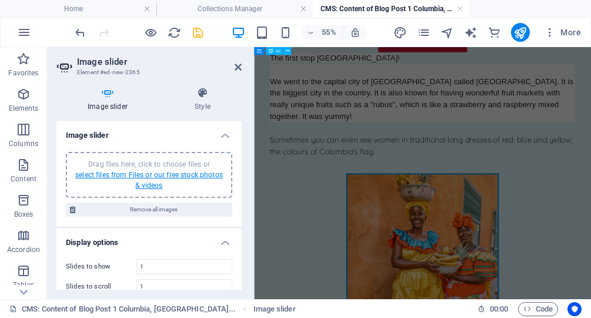
click at [142, 173] on link "select files from Files or our free stock photos & videos" at bounding box center [149, 180] width 148 height 19
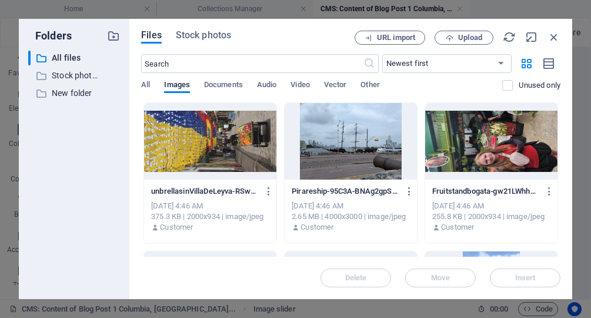
click at [248, 154] on div at bounding box center [210, 141] width 132 height 76
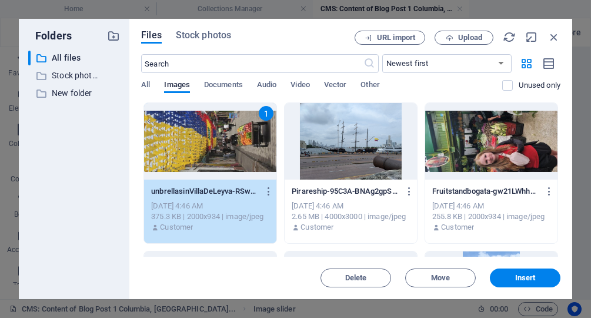
click at [363, 151] on div at bounding box center [351, 141] width 132 height 76
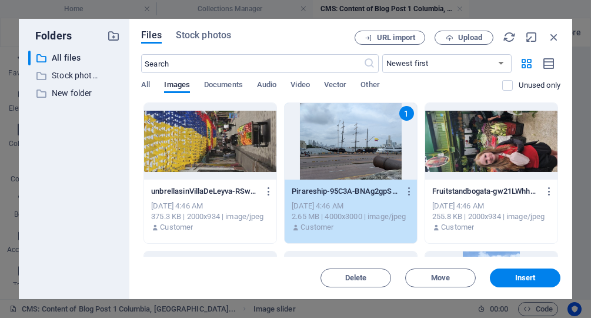
click at [465, 143] on div at bounding box center [491, 141] width 132 height 76
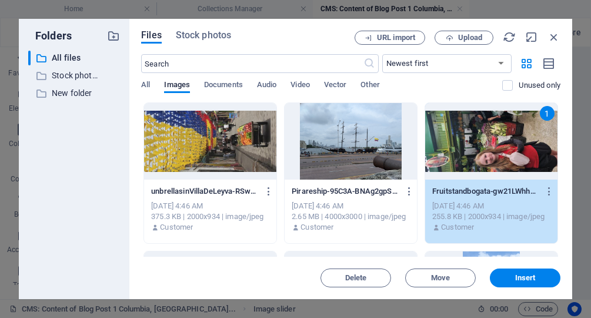
click at [253, 146] on div at bounding box center [210, 141] width 132 height 76
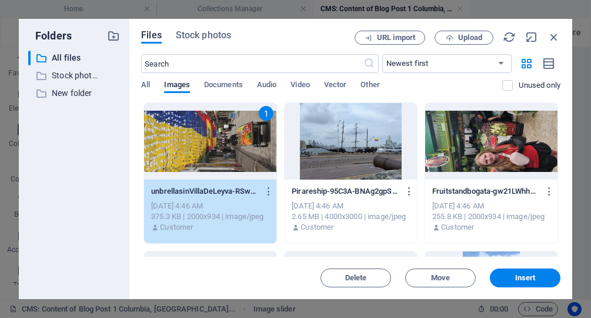
click at [333, 138] on div at bounding box center [351, 141] width 132 height 76
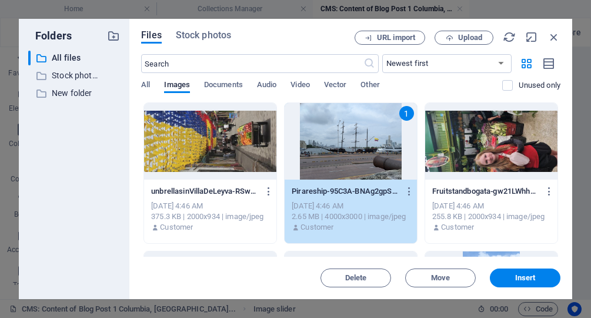
click at [214, 122] on div at bounding box center [210, 141] width 132 height 76
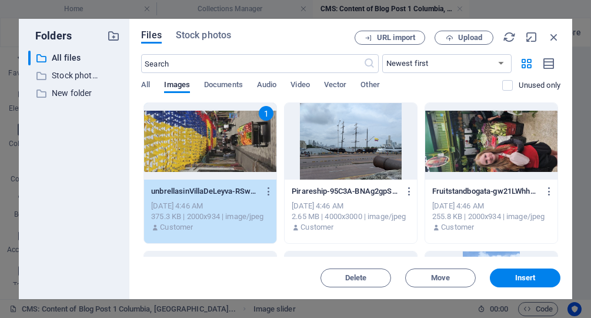
click at [472, 160] on div at bounding box center [491, 141] width 132 height 76
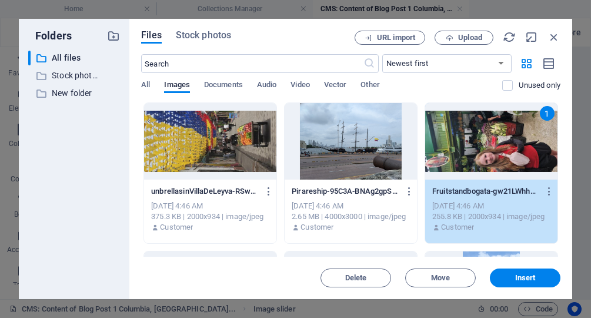
click at [224, 142] on div at bounding box center [210, 141] width 132 height 76
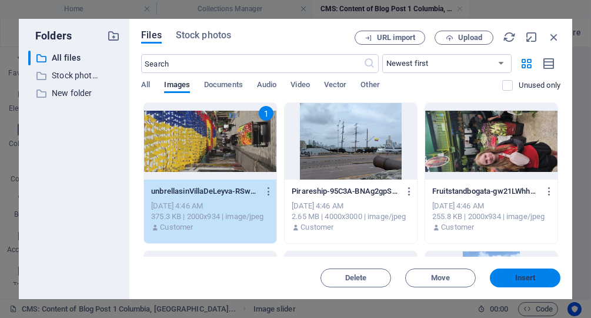
click at [514, 276] on span "Insert" at bounding box center [524, 277] width 61 height 7
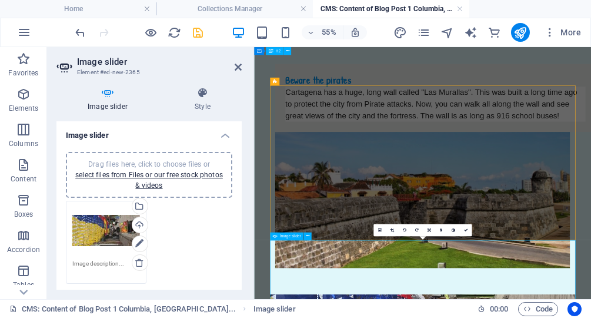
scroll to position [1020, 0]
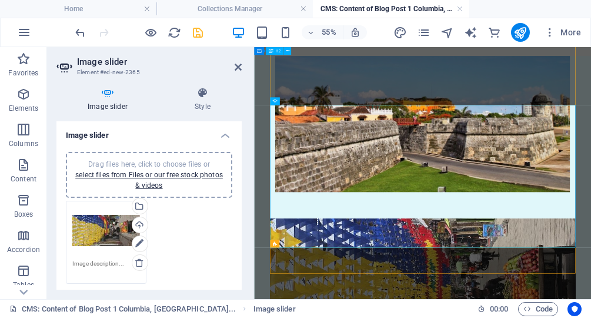
click at [173, 184] on div "Drag files here, click to choose files or select files from Files or our free s…" at bounding box center [149, 175] width 152 height 32
click at [119, 162] on span "Drag files here, click to choose files or select files from Files or our free s…" at bounding box center [149, 174] width 148 height 29
click at [156, 184] on link "select files from Files or our free stock photos & videos" at bounding box center [149, 180] width 148 height 19
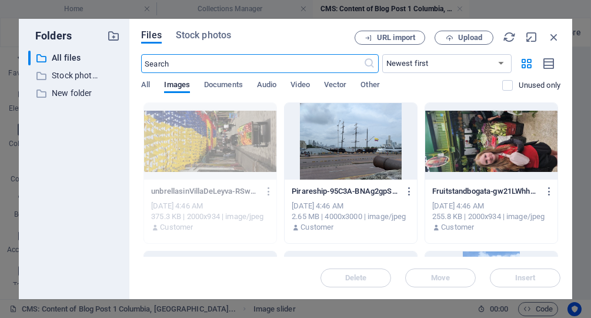
scroll to position [0, 0]
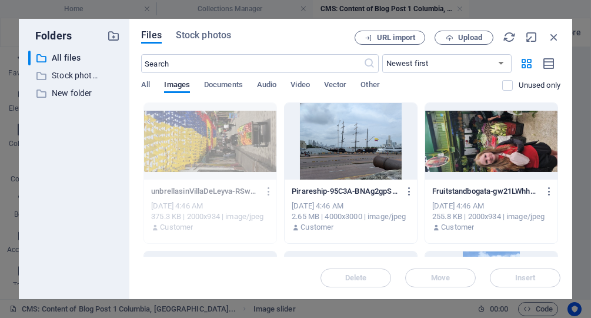
click at [366, 151] on div at bounding box center [351, 141] width 132 height 76
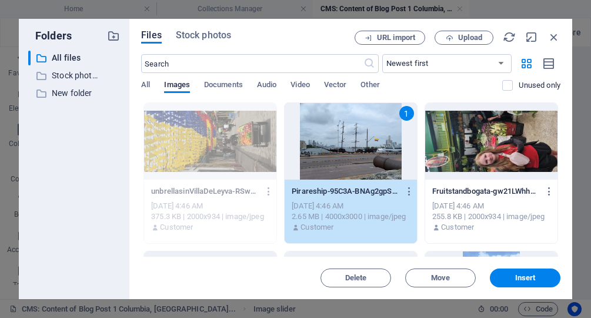
select select "ms"
select select "s"
select select "progressive"
click at [542, 122] on div at bounding box center [491, 141] width 132 height 76
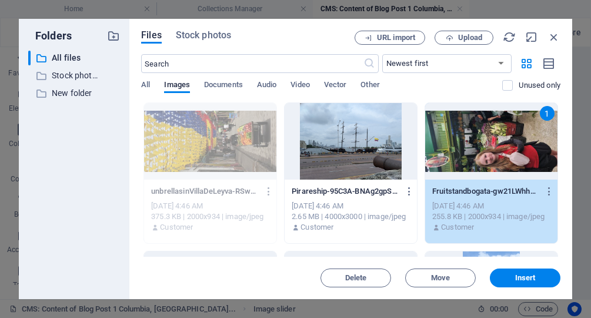
click at [344, 142] on div at bounding box center [351, 141] width 132 height 76
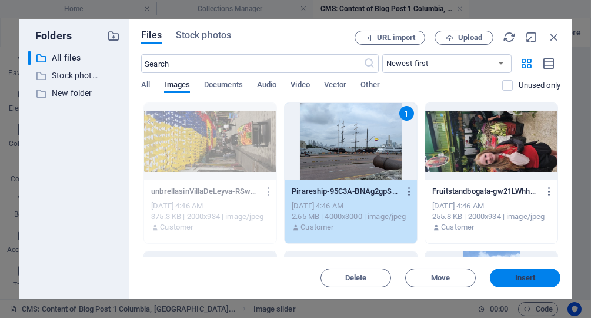
click at [509, 279] on span "Insert" at bounding box center [524, 277] width 61 height 7
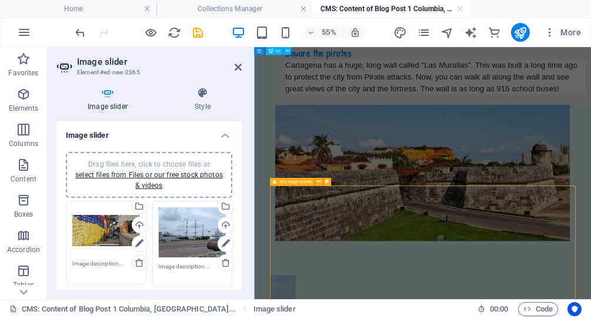
scroll to position [1020, 0]
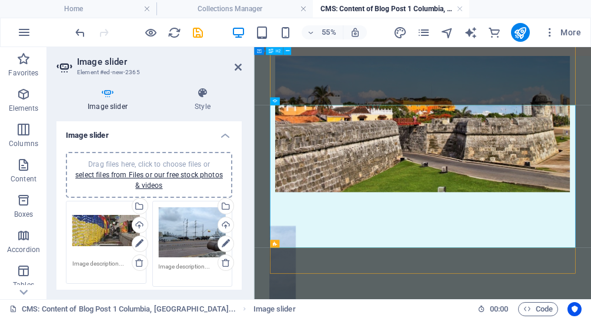
click at [146, 163] on span "Drag files here, click to choose files or select files from Files or our free s…" at bounding box center [149, 174] width 148 height 29
click at [152, 155] on div "Drag files here, click to choose files or select files from Files or our free s…" at bounding box center [149, 175] width 166 height 46
click at [148, 177] on link "select files from Files or our free stock photos & videos" at bounding box center [149, 180] width 148 height 19
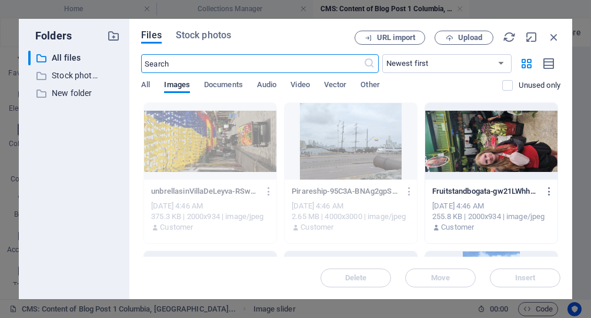
scroll to position [0, 0]
click at [466, 139] on div at bounding box center [491, 141] width 132 height 76
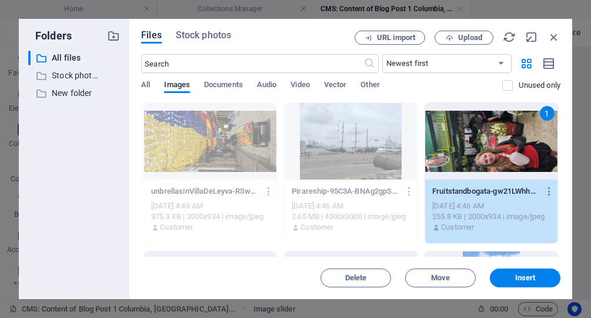
click at [466, 139] on div "1" at bounding box center [491, 141] width 132 height 76
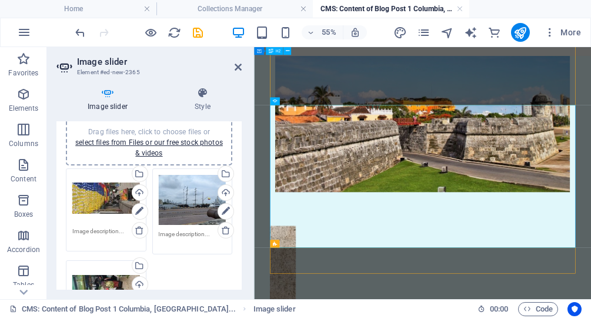
scroll to position [30, 0]
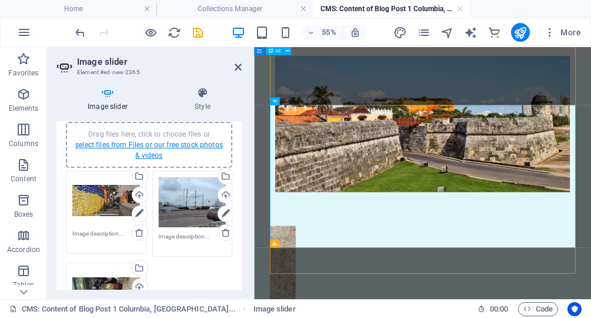
click at [154, 153] on link "select files from Files or our free stock photos & videos" at bounding box center [149, 150] width 148 height 19
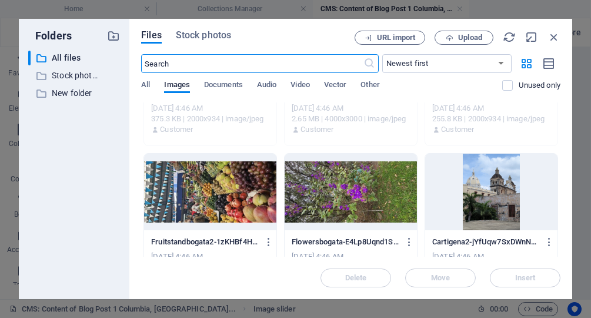
scroll to position [98, 0]
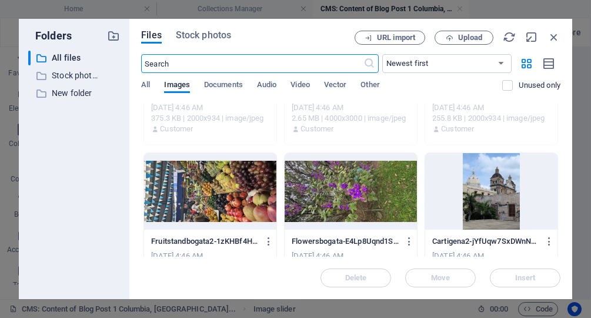
click at [216, 210] on div at bounding box center [210, 191] width 132 height 76
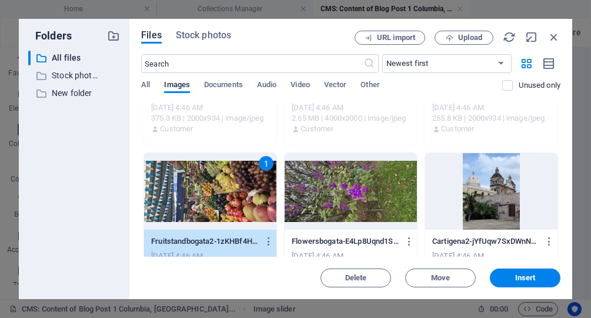
click at [216, 210] on div "1" at bounding box center [210, 191] width 132 height 76
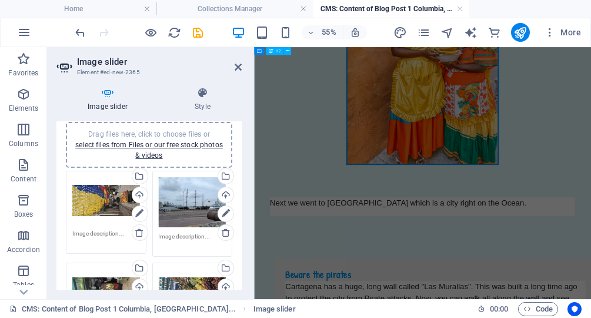
scroll to position [761, 0]
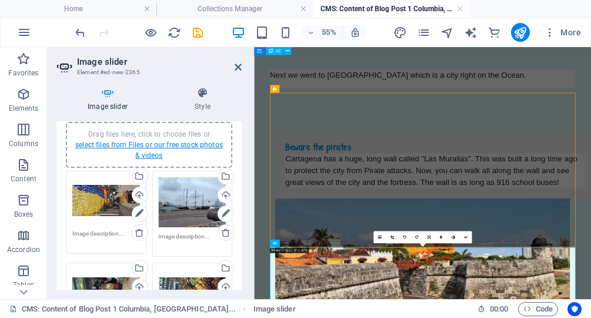
click at [153, 155] on link "select files from Files or our free stock photos & videos" at bounding box center [149, 150] width 148 height 19
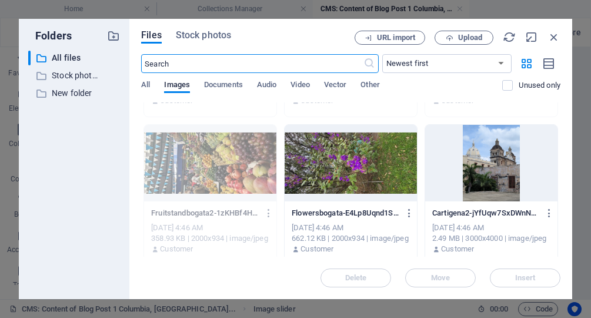
scroll to position [128, 0]
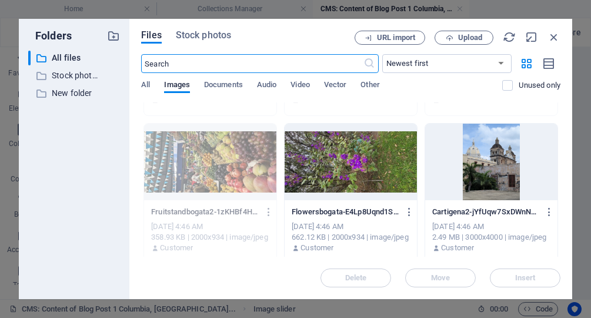
click at [355, 171] on div at bounding box center [351, 161] width 132 height 76
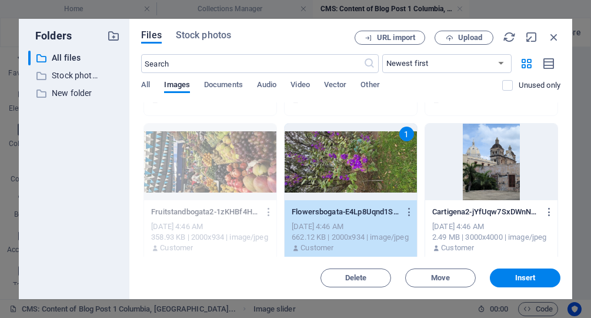
click at [355, 171] on div "1" at bounding box center [351, 161] width 132 height 76
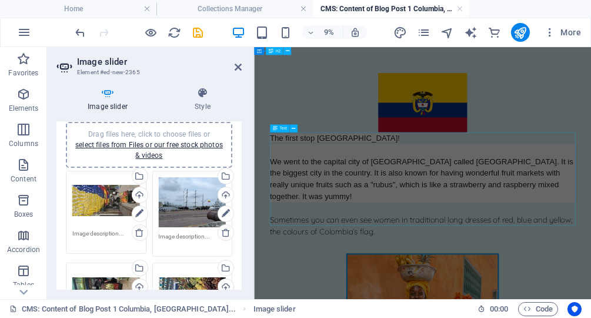
scroll to position [761, 0]
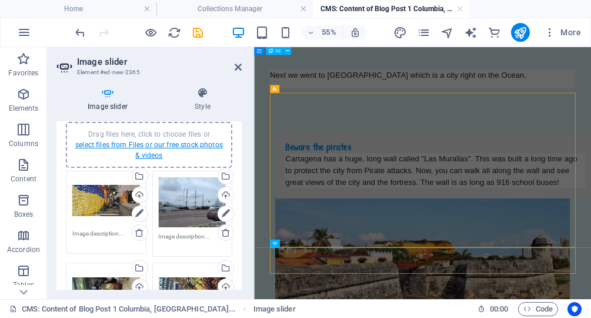
click at [148, 152] on link "select files from Files or our free stock photos & videos" at bounding box center [149, 150] width 148 height 19
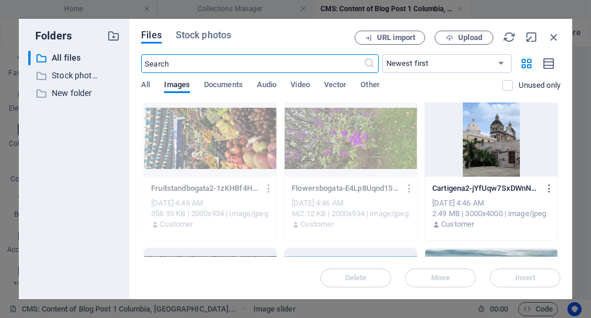
scroll to position [146, 0]
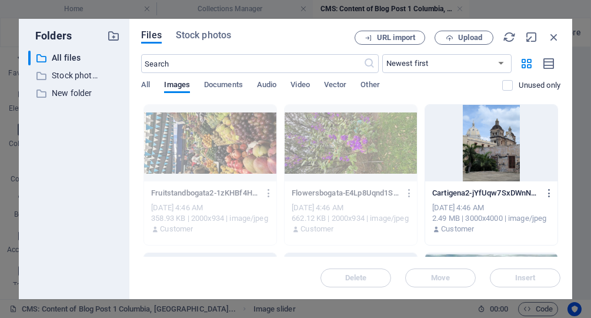
click at [492, 167] on div at bounding box center [491, 143] width 132 height 76
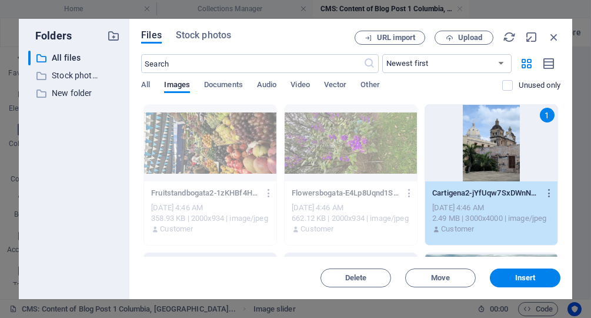
click at [492, 167] on div "1" at bounding box center [491, 143] width 132 height 76
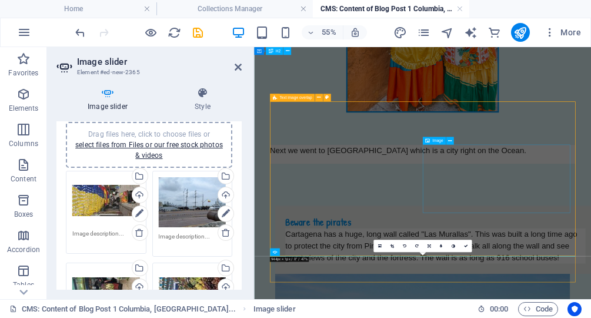
scroll to position [761, 0]
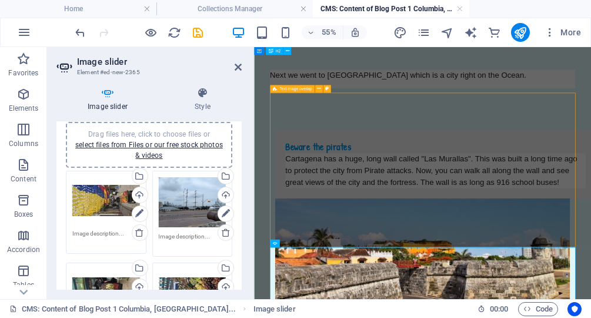
click at [149, 151] on div "Drag files here, click to choose files or select files from Files or our free s…" at bounding box center [149, 145] width 152 height 32
click at [152, 155] on link "select files from Files or our free stock photos & videos" at bounding box center [149, 150] width 148 height 19
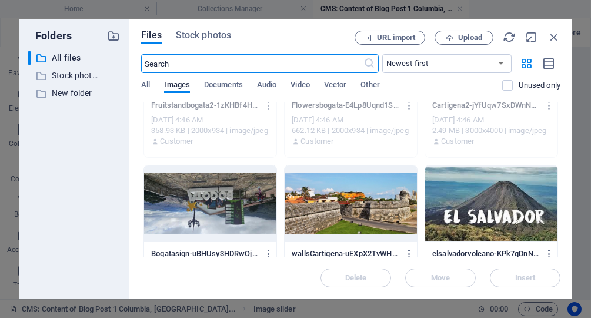
scroll to position [245, 0]
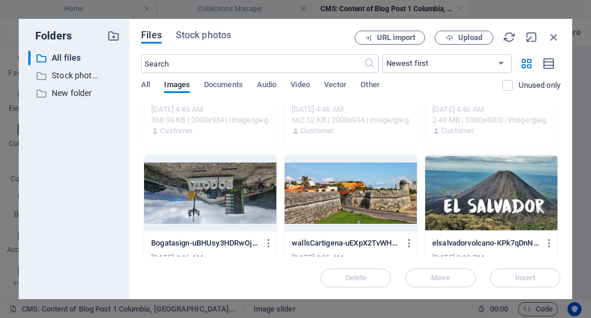
click at [228, 192] on div at bounding box center [210, 193] width 132 height 76
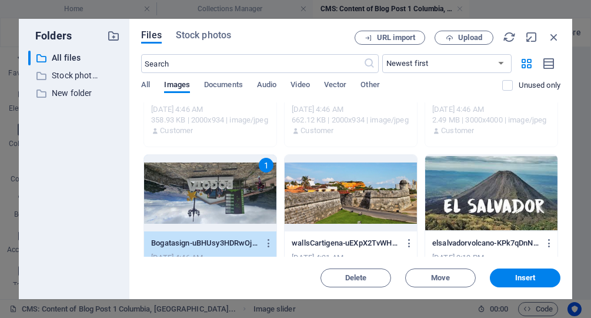
click at [228, 192] on div "1" at bounding box center [210, 193] width 132 height 76
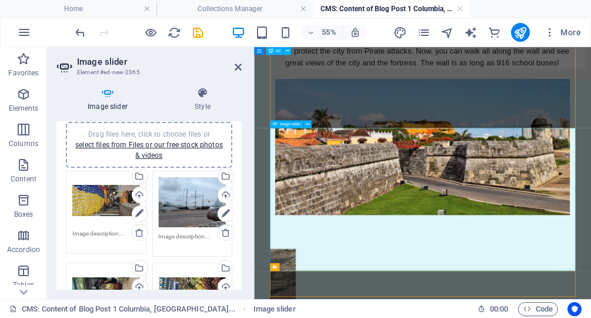
scroll to position [979, 0]
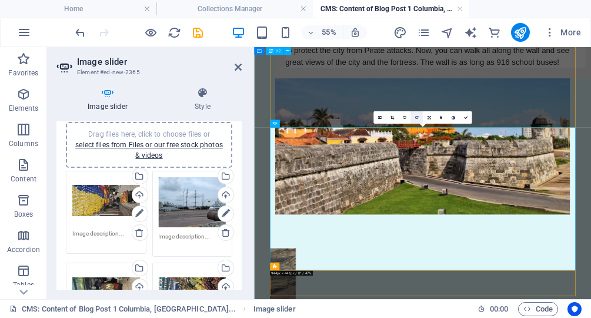
click at [417, 115] on link at bounding box center [416, 117] width 12 height 12
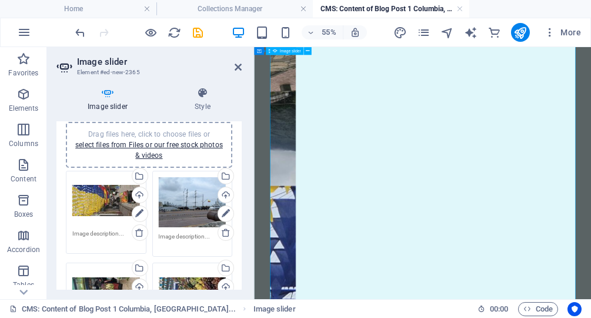
scroll to position [1378, 0]
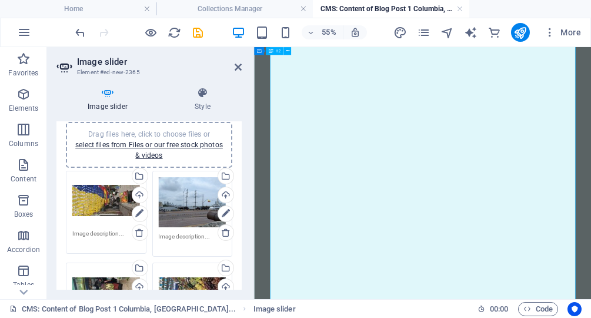
scroll to position [1331, 0]
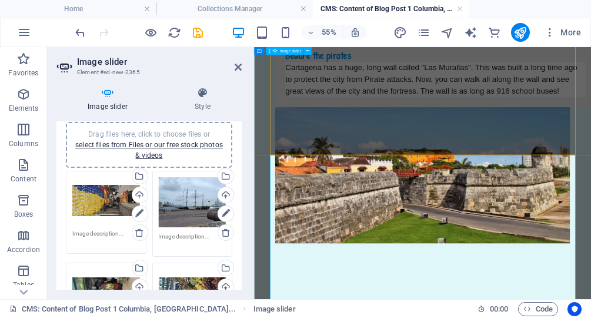
scroll to position [927, 0]
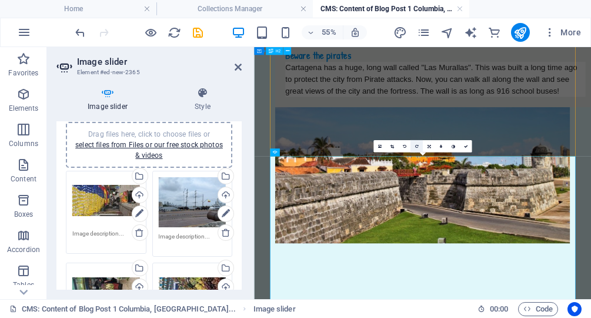
click at [417, 145] on icon at bounding box center [417, 146] width 4 height 4
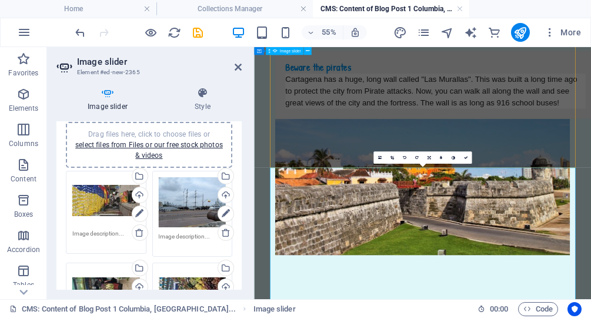
scroll to position [905, 0]
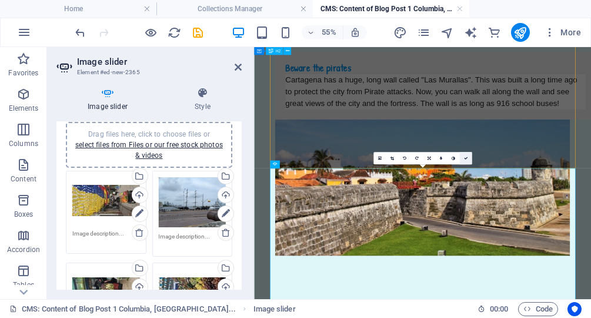
click at [466, 162] on link at bounding box center [465, 158] width 12 height 12
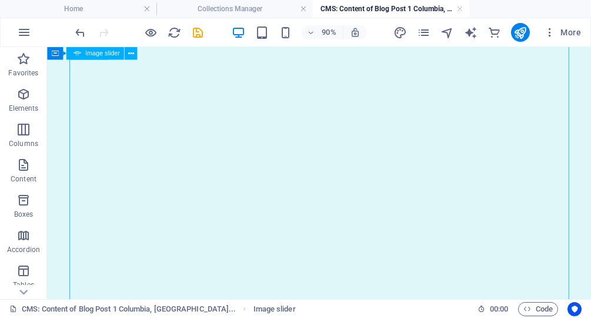
scroll to position [1618, 0]
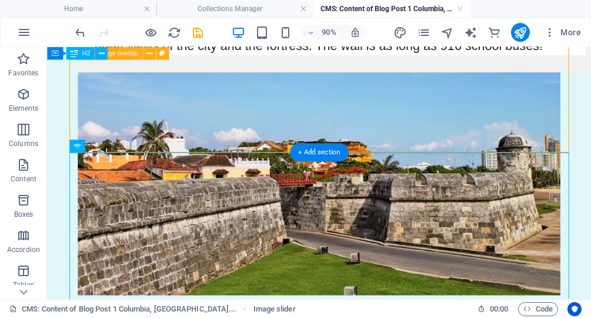
scroll to position [1001, 0]
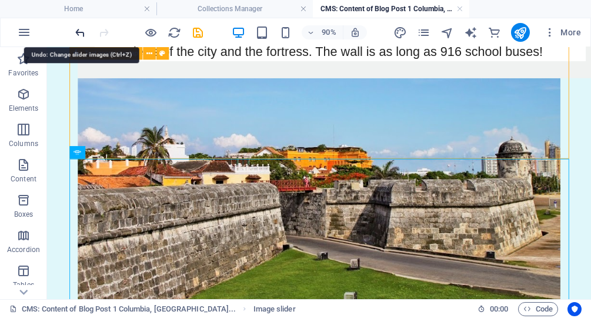
click at [80, 30] on icon "undo" at bounding box center [81, 33] width 14 height 14
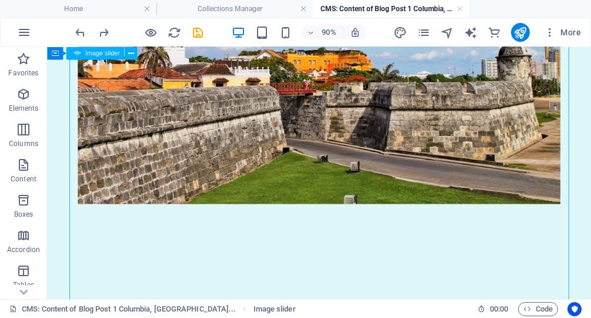
scroll to position [1110, 0]
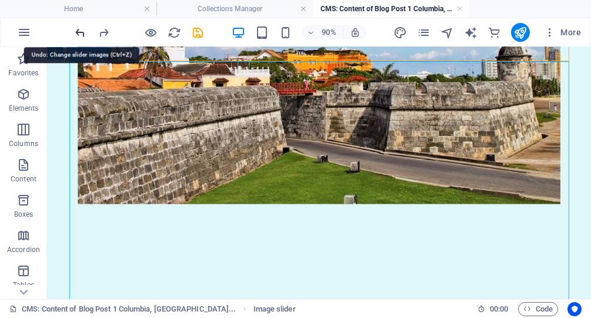
click at [81, 32] on icon "undo" at bounding box center [81, 33] width 14 height 14
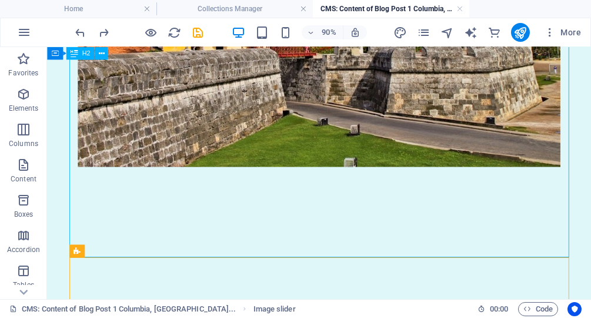
scroll to position [1150, 0]
click at [72, 238] on button "button" at bounding box center [72, 238] width 0 height 0
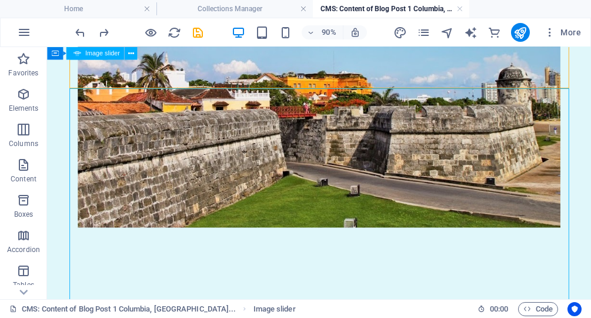
scroll to position [1080, 0]
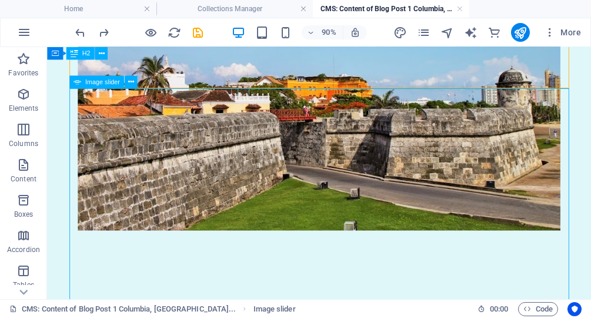
select select "ms"
select select "s"
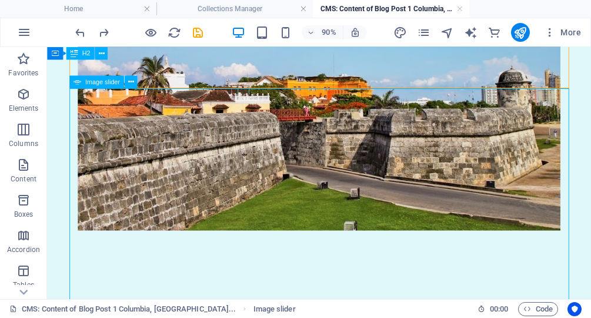
select select "progressive"
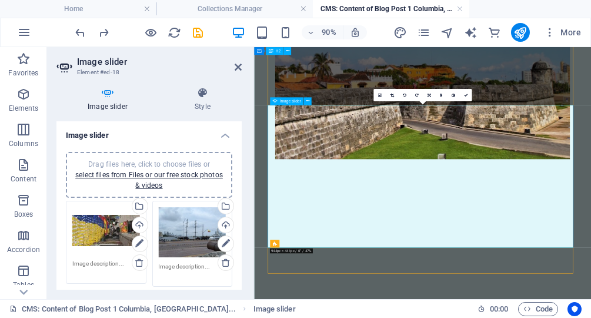
scroll to position [1020, 0]
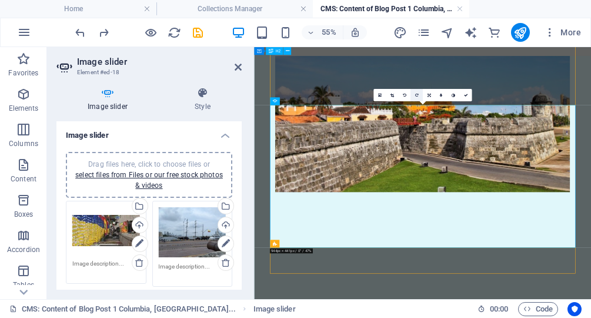
click at [415, 96] on icon at bounding box center [417, 95] width 4 height 4
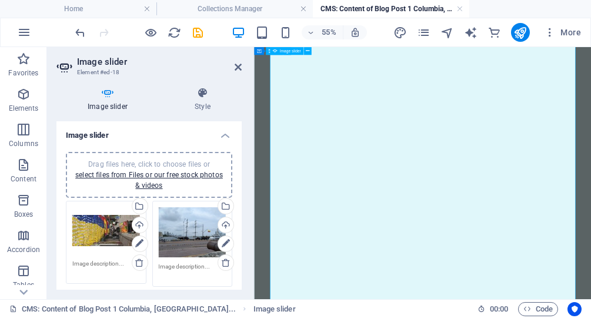
scroll to position [1441, 0]
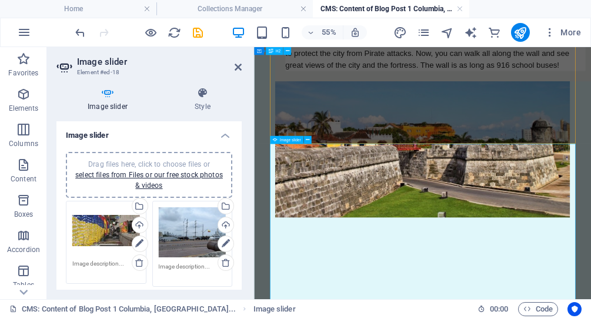
scroll to position [941, 0]
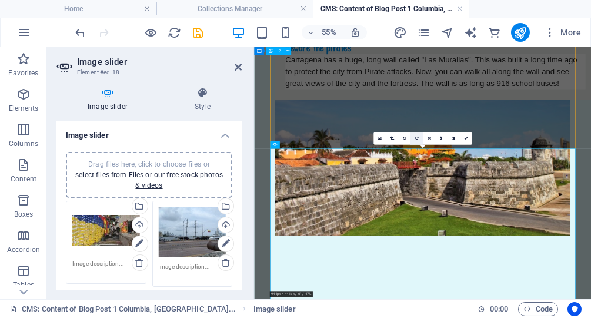
click at [418, 138] on link at bounding box center [416, 138] width 12 height 12
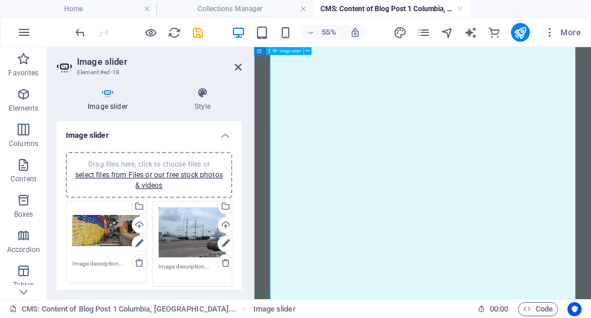
scroll to position [1422, 0]
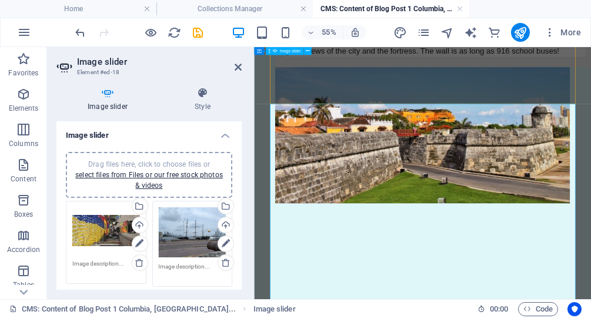
scroll to position [998, 0]
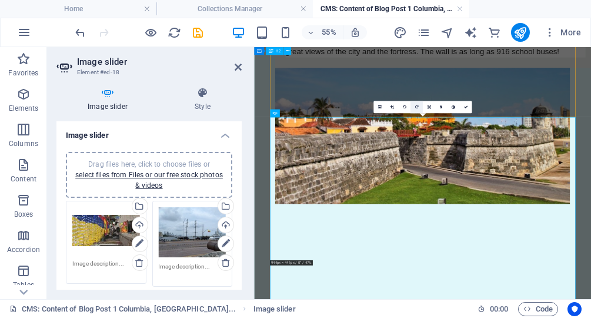
click at [415, 107] on icon at bounding box center [417, 107] width 4 height 4
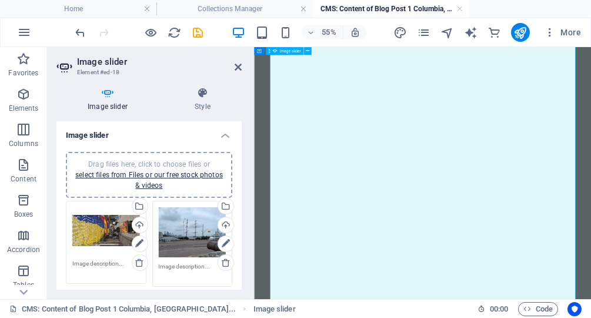
scroll to position [1334, 0]
click at [282, 55] on button "button" at bounding box center [282, 55] width 0 height 0
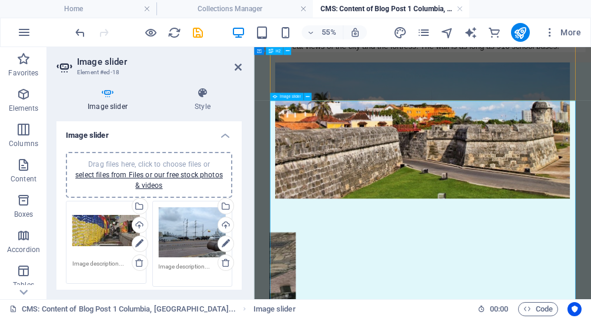
scroll to position [1000, 0]
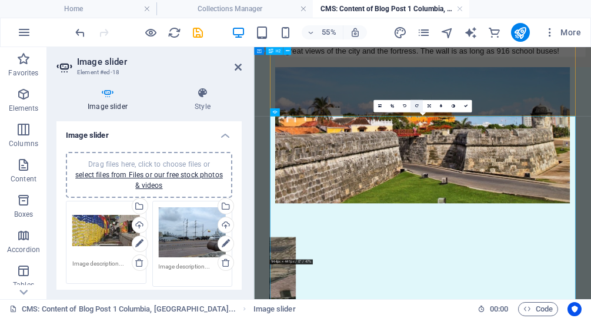
click at [413, 103] on link at bounding box center [416, 106] width 12 height 12
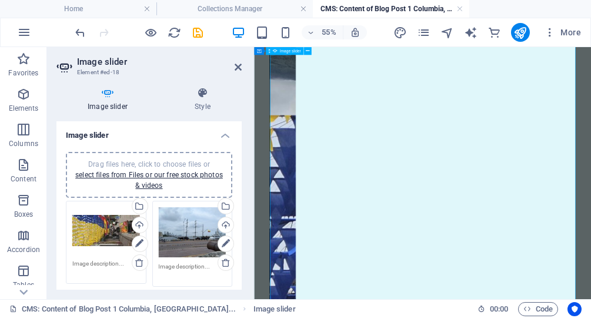
scroll to position [1503, 0]
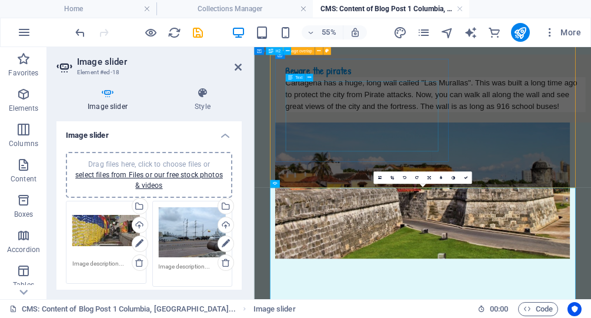
scroll to position [916, 0]
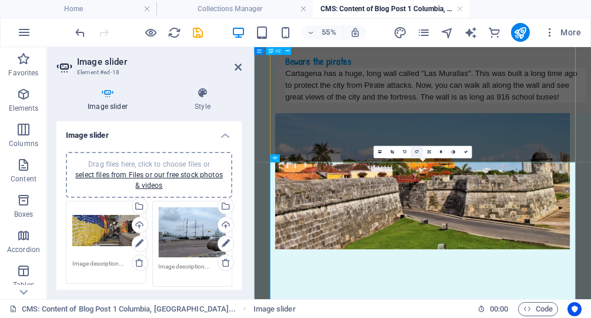
click at [416, 153] on icon at bounding box center [417, 152] width 4 height 4
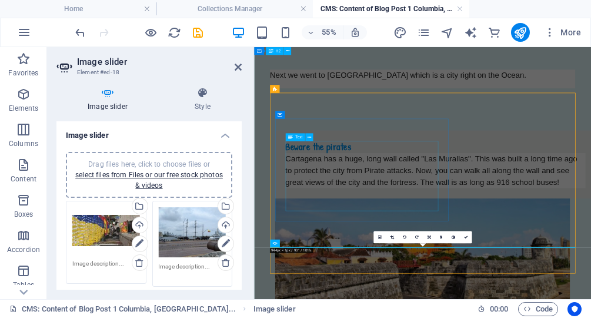
scroll to position [762, 0]
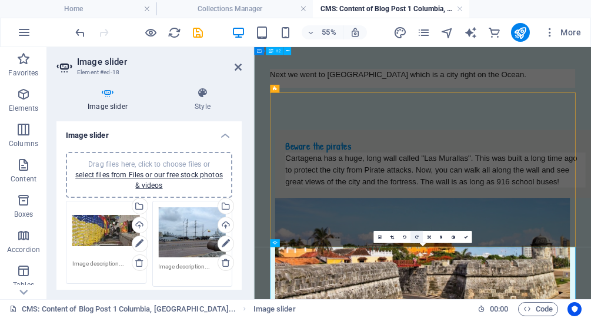
click at [416, 236] on icon at bounding box center [417, 237] width 4 height 4
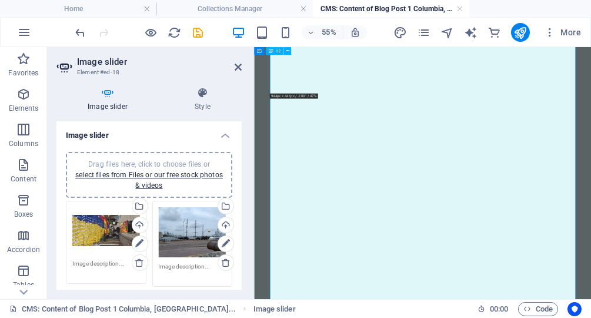
scroll to position [1303, 0]
click at [282, 85] on button "button" at bounding box center [282, 85] width 0 height 0
click at [282, 73] on button "button" at bounding box center [282, 73] width 0 height 0
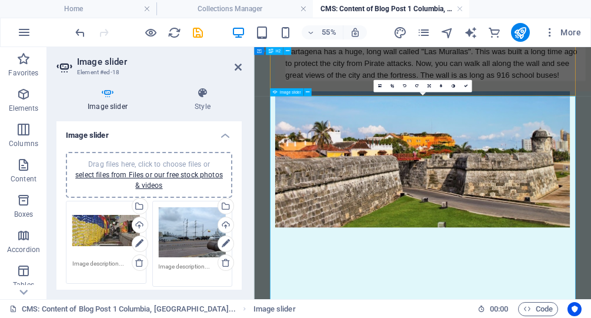
scroll to position [947, 0]
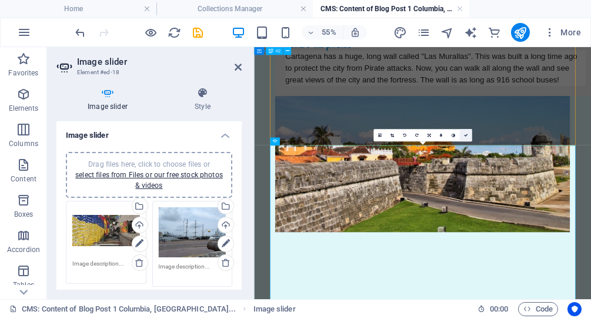
click at [466, 133] on icon at bounding box center [465, 135] width 4 height 4
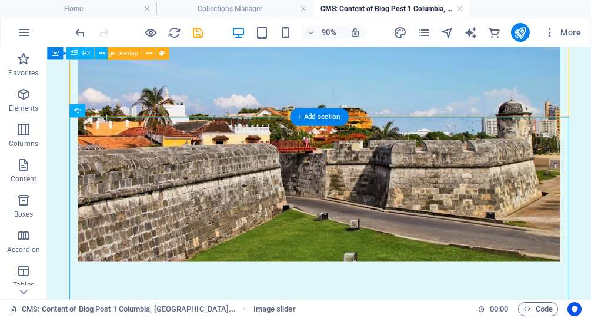
scroll to position [1043, 0]
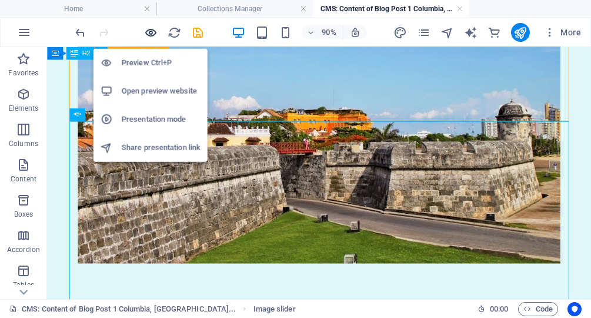
click at [151, 32] on icon "button" at bounding box center [152, 33] width 14 height 14
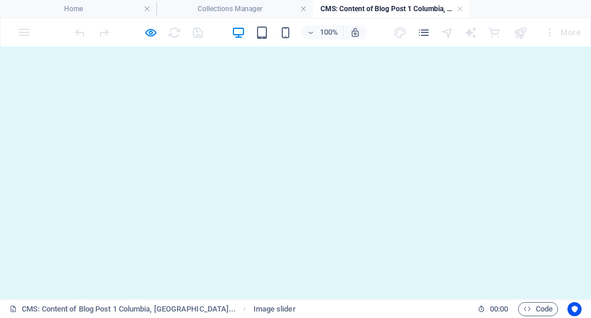
scroll to position [1542, 0]
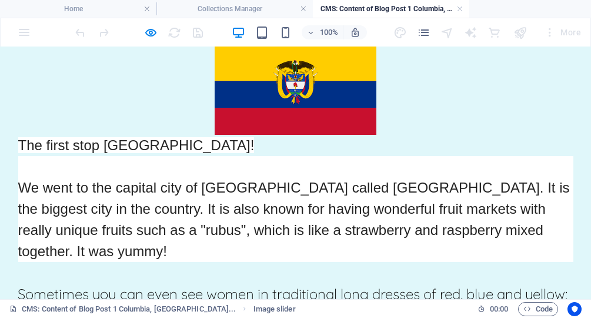
scroll to position [0, 0]
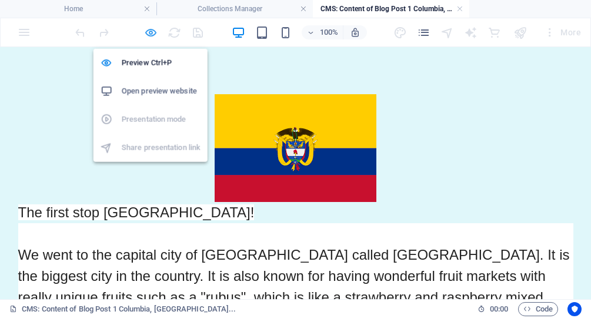
click at [153, 32] on icon "button" at bounding box center [152, 33] width 14 height 14
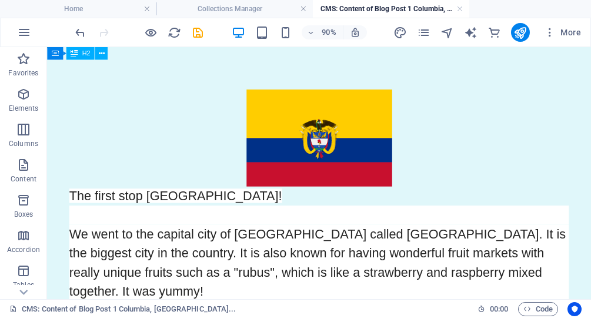
click at [201, 40] on div at bounding box center [139, 32] width 132 height 19
click at [199, 34] on icon "save" at bounding box center [199, 33] width 14 height 14
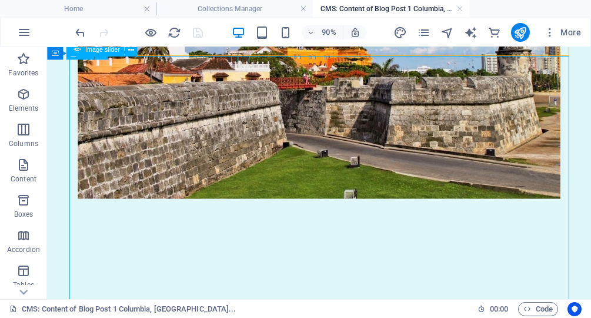
scroll to position [1080, 0]
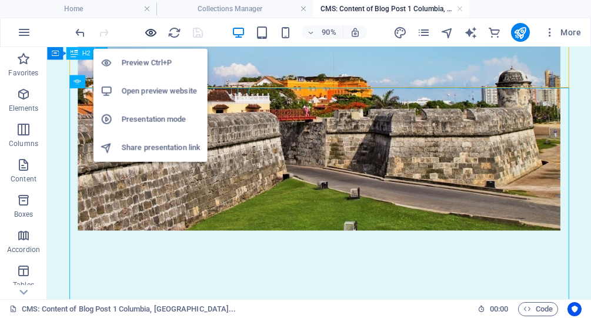
click at [149, 34] on icon "button" at bounding box center [152, 33] width 14 height 14
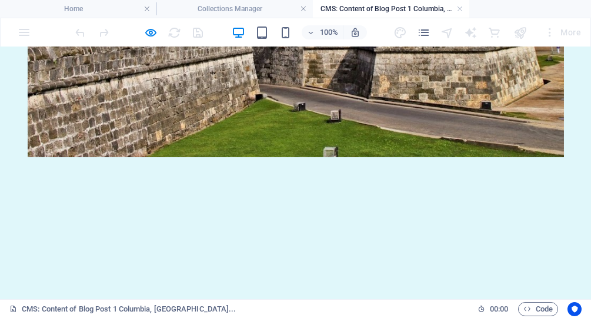
scroll to position [1173, 0]
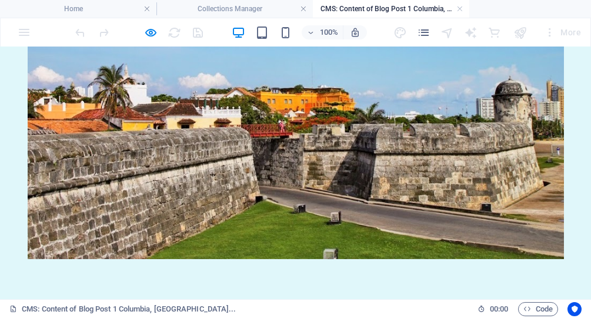
scroll to position [1070, 0]
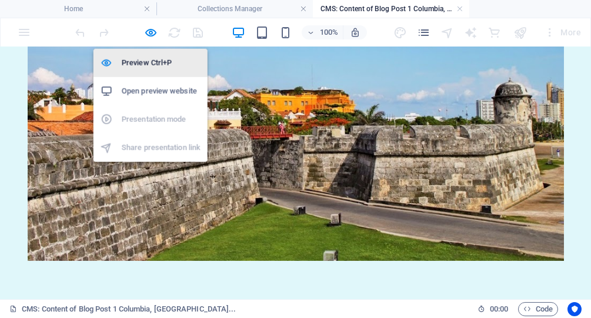
click at [153, 60] on h6 "Preview Ctrl+P" at bounding box center [161, 63] width 79 height 14
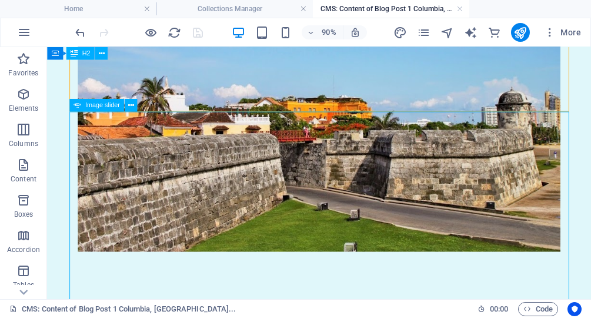
scroll to position [1057, 0]
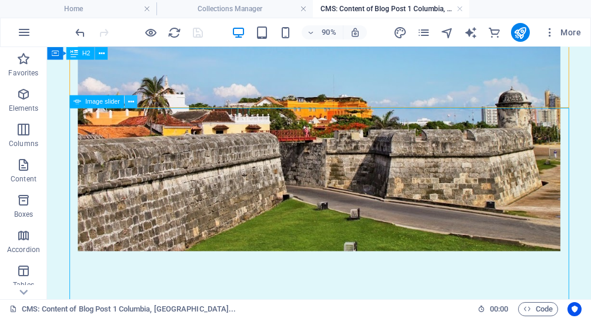
click at [134, 102] on button at bounding box center [131, 101] width 13 height 13
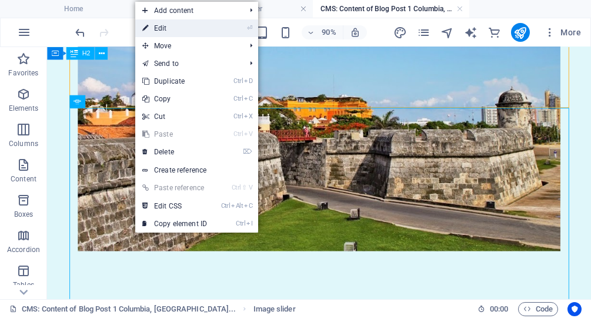
click at [171, 31] on link "⏎ Edit" at bounding box center [174, 28] width 79 height 18
select select "ms"
select select "s"
select select "progressive"
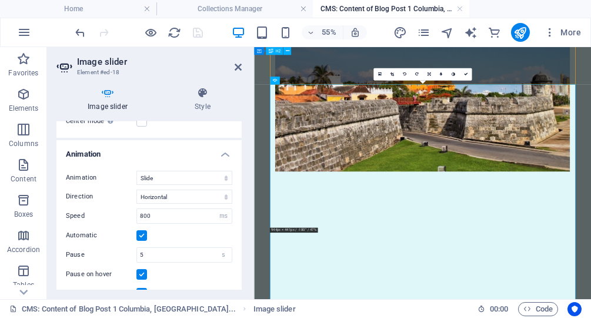
scroll to position [740, 0]
click at [136, 190] on select "Horizontal Vertical" at bounding box center [184, 197] width 96 height 14
click option "Horizontal" at bounding box center [0, 0] width 0 height 0
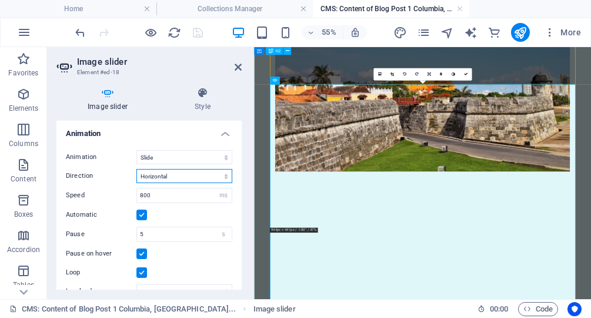
scroll to position [761, 0]
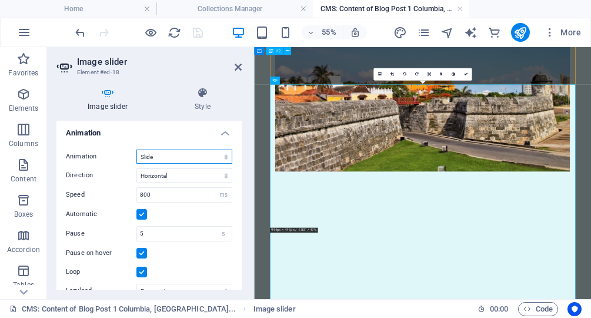
click at [136, 149] on select "Slide Fade" at bounding box center [184, 156] width 96 height 14
click at [165, 155] on select "Slide Fade" at bounding box center [184, 156] width 96 height 14
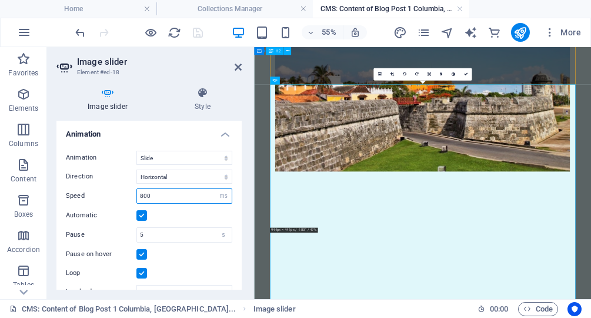
click at [143, 192] on input "800" at bounding box center [184, 196] width 95 height 14
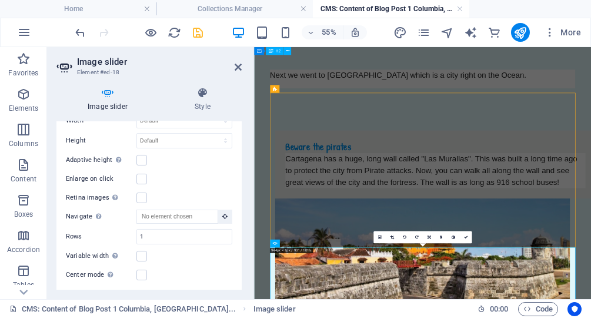
scroll to position [577, 0]
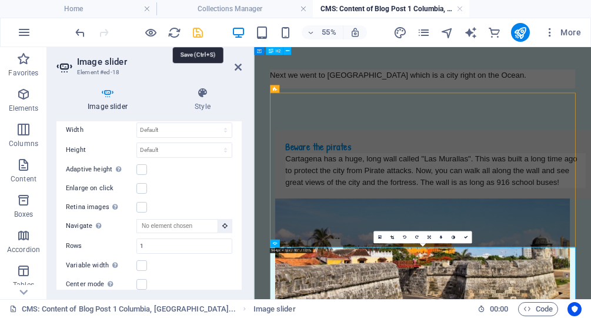
type input "500"
click at [198, 30] on icon "save" at bounding box center [199, 33] width 14 height 14
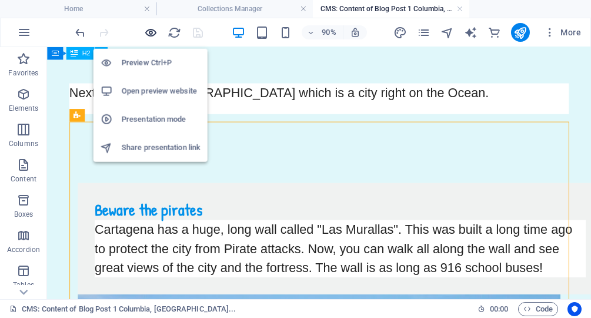
click at [149, 30] on icon "button" at bounding box center [152, 33] width 14 height 14
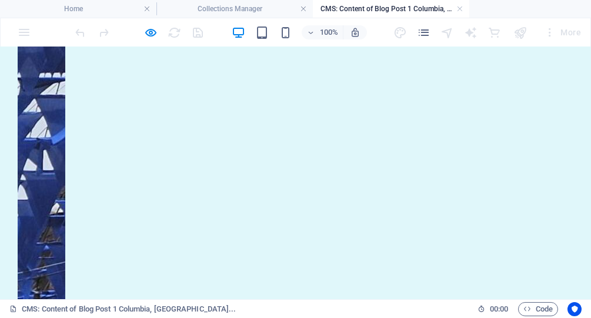
scroll to position [1781, 0]
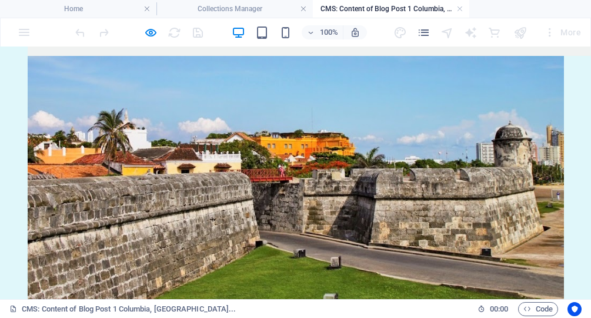
scroll to position [1027, 0]
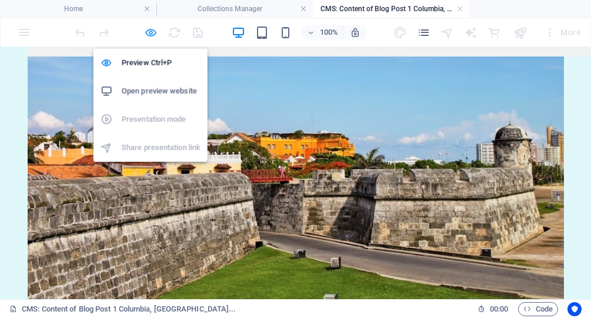
click at [152, 36] on icon "button" at bounding box center [152, 33] width 14 height 14
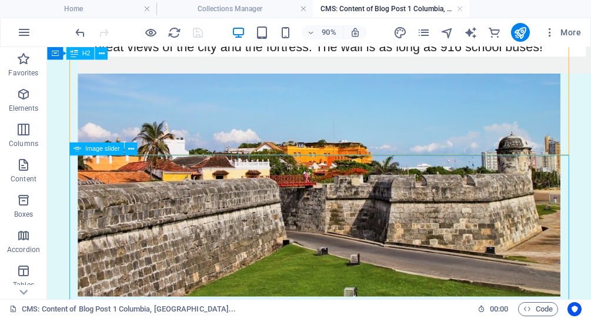
scroll to position [1004, 0]
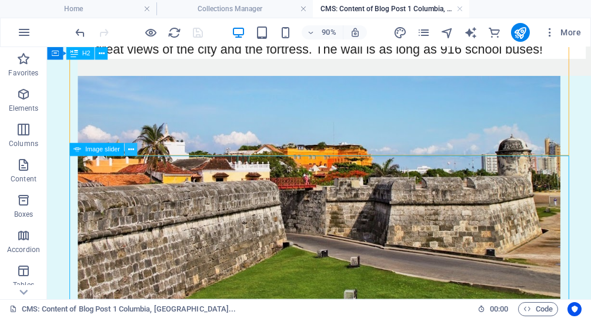
click at [129, 151] on icon at bounding box center [131, 148] width 6 height 11
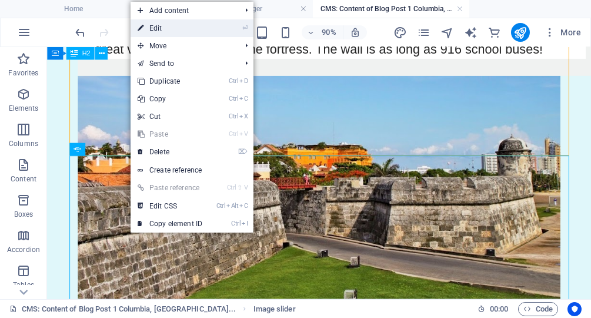
click at [173, 29] on link "⏎ Edit" at bounding box center [170, 28] width 79 height 18
select select "ms"
select select "s"
select select "progressive"
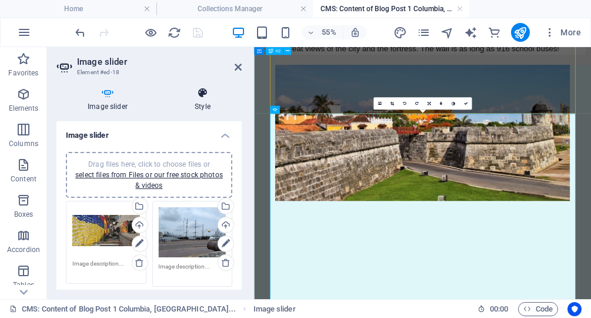
click at [210, 99] on h4 "Style" at bounding box center [202, 99] width 78 height 25
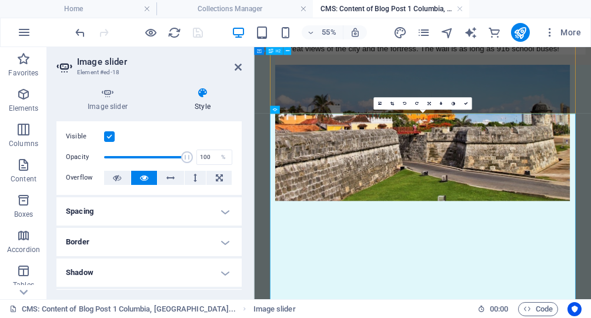
scroll to position [23, 0]
click at [149, 158] on span at bounding box center [145, 157] width 83 height 18
click at [184, 156] on div "Opacity 55.00 %" at bounding box center [149, 157] width 166 height 18
type input "96"
click at [184, 156] on span at bounding box center [145, 157] width 83 height 18
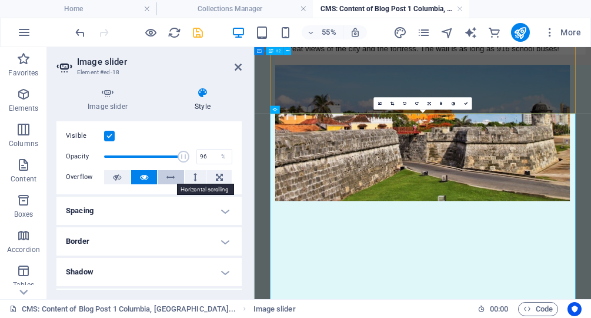
click at [172, 174] on icon at bounding box center [171, 177] width 8 height 14
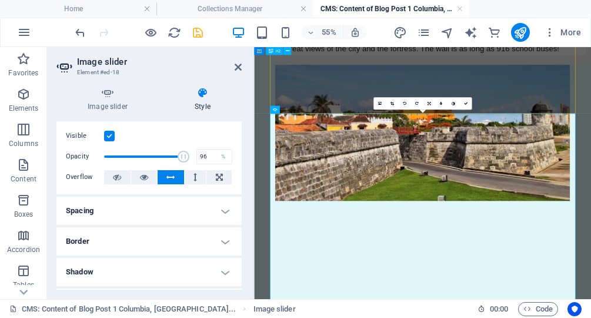
click at [115, 243] on h4 "Border" at bounding box center [148, 241] width 185 height 28
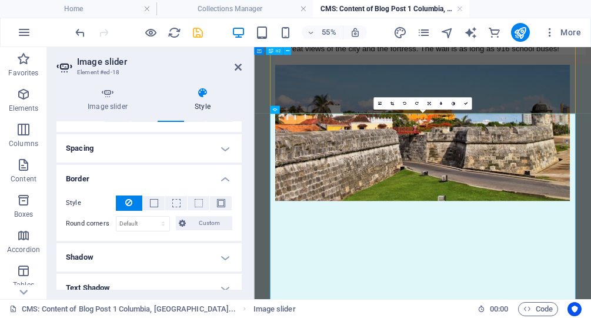
scroll to position [86, 0]
click at [152, 202] on span at bounding box center [154, 202] width 8 height 8
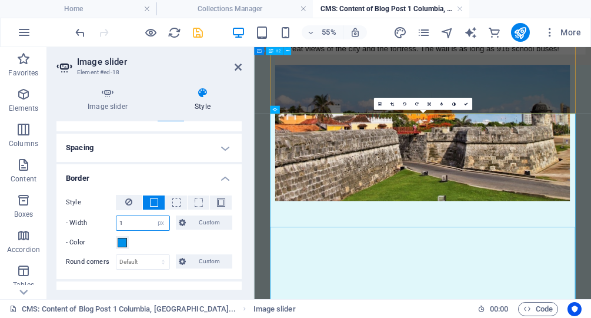
click at [136, 220] on input "1" at bounding box center [142, 223] width 53 height 14
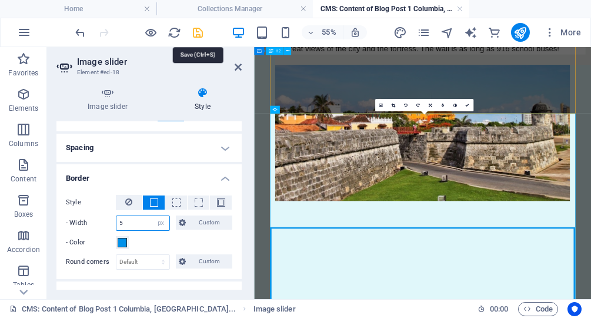
type input "5"
click at [199, 29] on icon "save" at bounding box center [199, 33] width 14 height 14
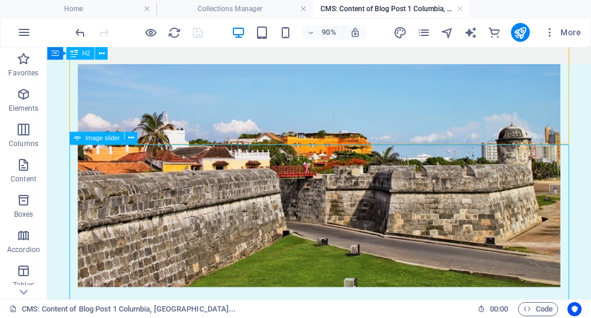
scroll to position [1015, 0]
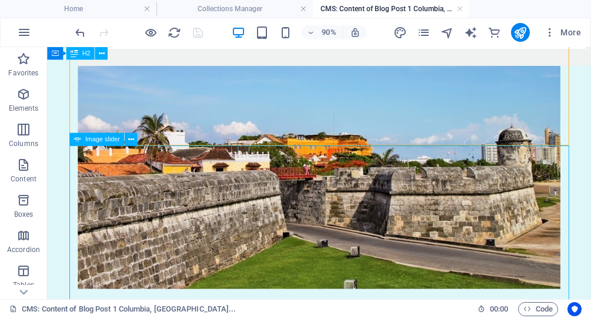
drag, startPoint x: 239, startPoint y: 199, endPoint x: 219, endPoint y: 195, distance: 21.1
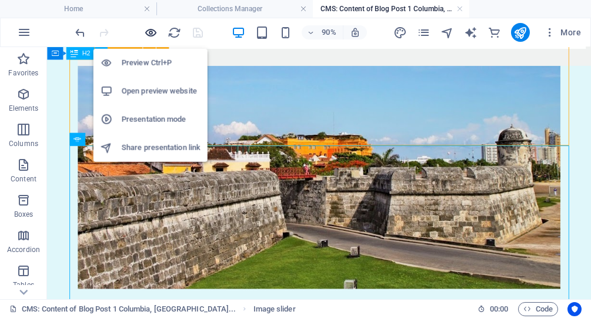
click at [152, 34] on icon "button" at bounding box center [152, 33] width 14 height 14
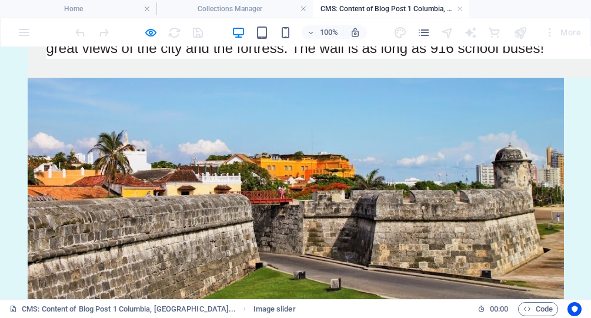
scroll to position [1006, 0]
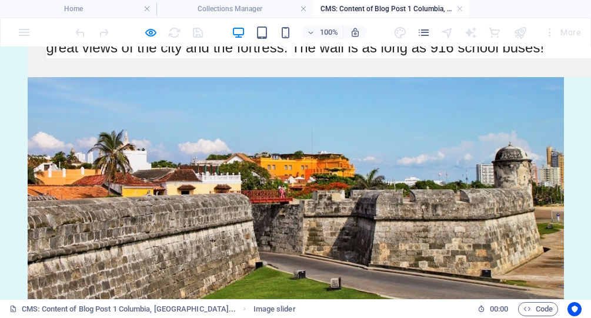
drag, startPoint x: 295, startPoint y: 216, endPoint x: 192, endPoint y: 186, distance: 107.3
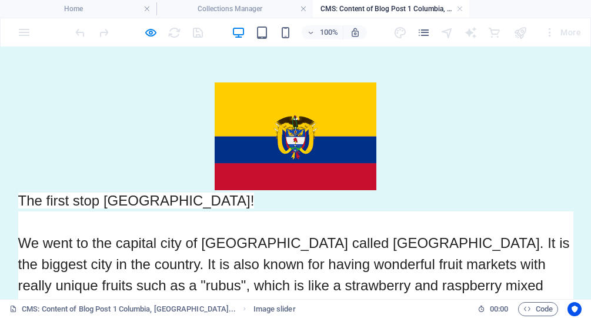
scroll to position [0, 0]
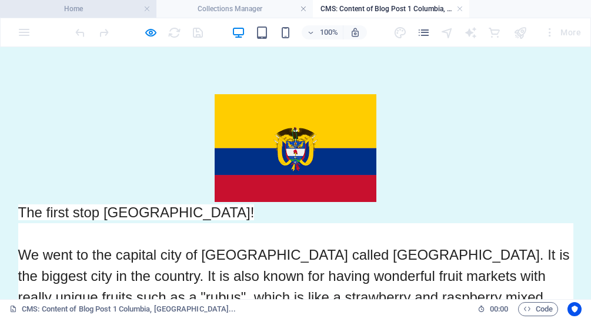
click at [90, 8] on h4 "Home" at bounding box center [78, 8] width 156 height 13
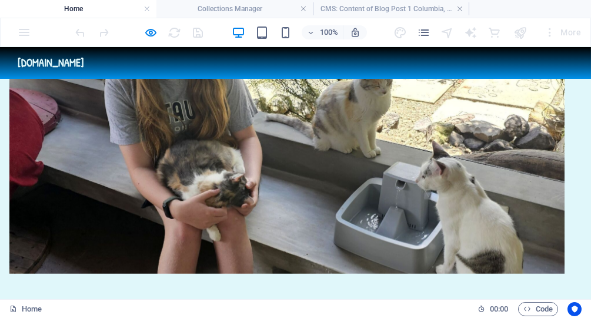
scroll to position [631, 0]
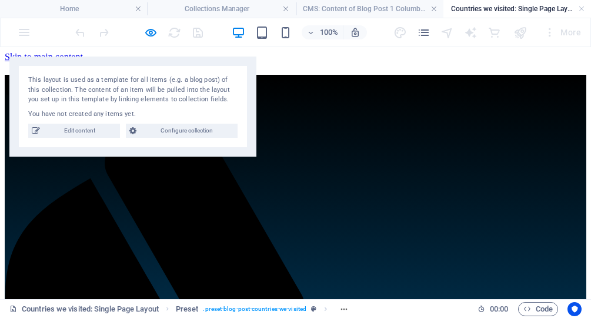
scroll to position [0, 0]
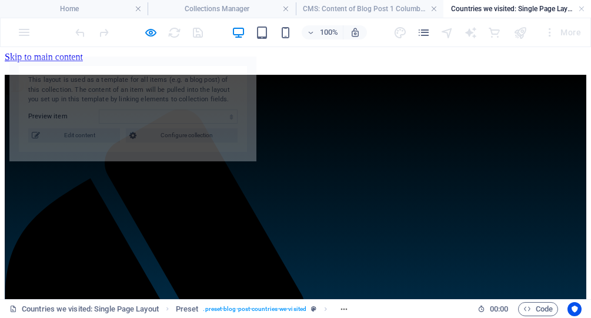
select select "68ab992cf51ddfd40201ffe6"
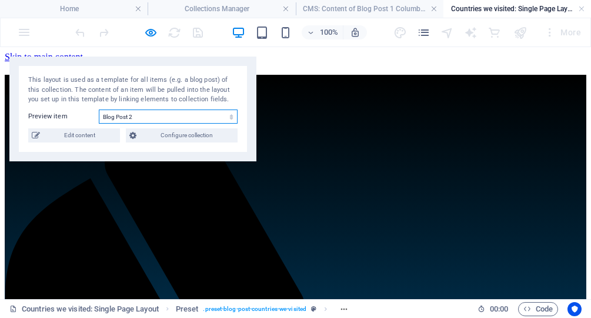
click at [99, 109] on select "Blog Post 6 Blog Post 5 Blog Post 4 Blog Post 3 Blog Post 2 Blog Post 1 [GEOGRA…" at bounding box center [168, 116] width 139 height 14
click at [155, 118] on select "Blog Post 6 Blog Post 5 Blog Post 4 Blog Post 3 Blog Post 2 Blog Post 1 [GEOGRA…" at bounding box center [168, 116] width 139 height 14
click at [99, 109] on select "Blog Post 6 Blog Post 5 Blog Post 4 Blog Post 3 Blog Post 2 Blog Post 1 [GEOGRA…" at bounding box center [168, 116] width 139 height 14
click at [155, 118] on select "Blog Post 6 Blog Post 5 Blog Post 4 Blog Post 3 Blog Post 2 Blog Post 1 [GEOGRA…" at bounding box center [168, 116] width 139 height 14
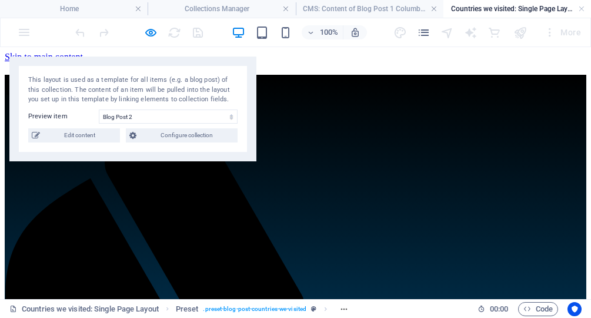
drag, startPoint x: 93, startPoint y: 146, endPoint x: 93, endPoint y: 138, distance: 8.2
click at [93, 138] on div "This layout is used as a template for all items (e.g. a blog post) of this coll…" at bounding box center [132, 108] width 247 height 105
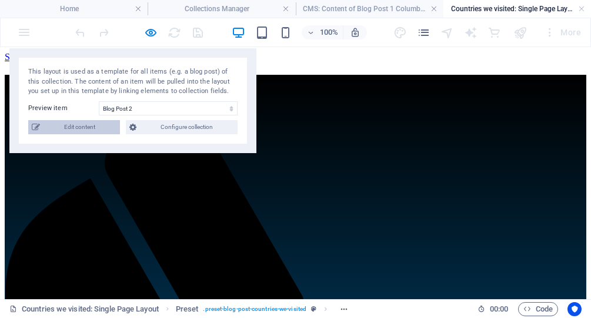
click at [93, 122] on span "Edit content" at bounding box center [80, 127] width 73 height 14
type input "Blog Post 2"
type input "blog-post-2-central-[GEOGRAPHIC_DATA]"
type input "[PERSON_NAME]"
type input "[DATE]"
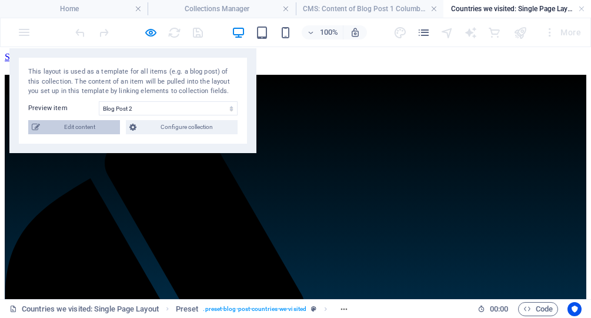
type input "blog-post-2-central-[GEOGRAPHIC_DATA]"
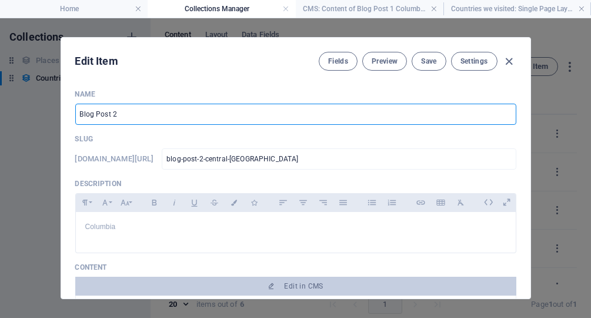
click at [142, 121] on input "Blog Post 2" at bounding box center [295, 113] width 441 height 21
type input "Blog Post 2 -[GEOGRAPHIC_DATA]"
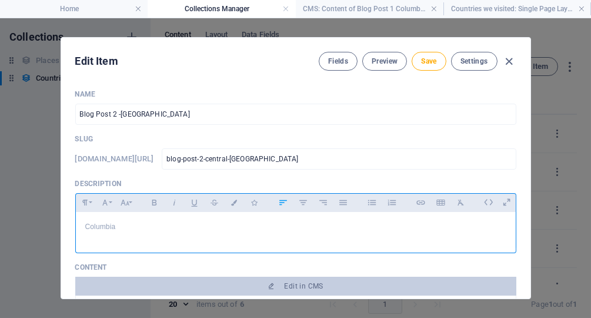
click at [126, 226] on p "Columbia" at bounding box center [295, 226] width 421 height 11
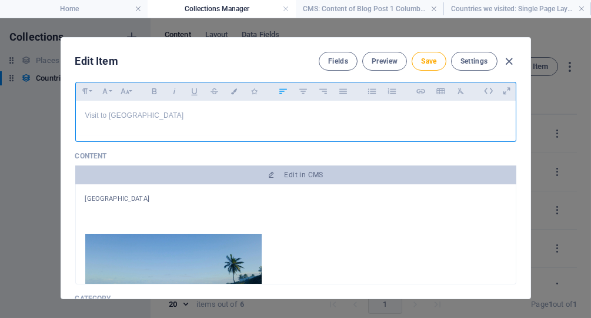
scroll to position [112, 0]
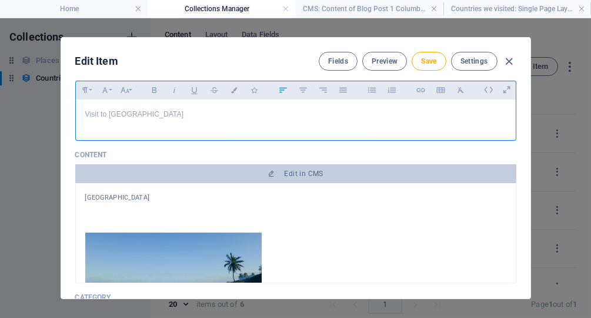
click at [130, 192] on p "[GEOGRAPHIC_DATA]" at bounding box center [295, 197] width 421 height 11
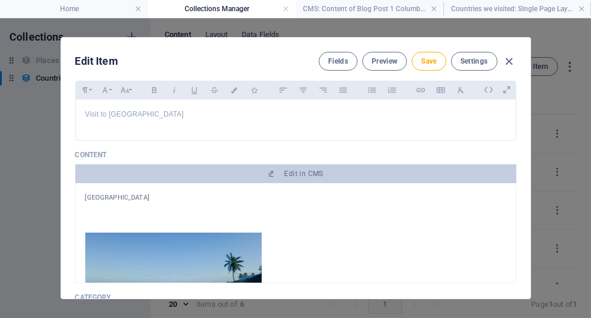
click at [130, 192] on p "[GEOGRAPHIC_DATA]" at bounding box center [295, 197] width 421 height 11
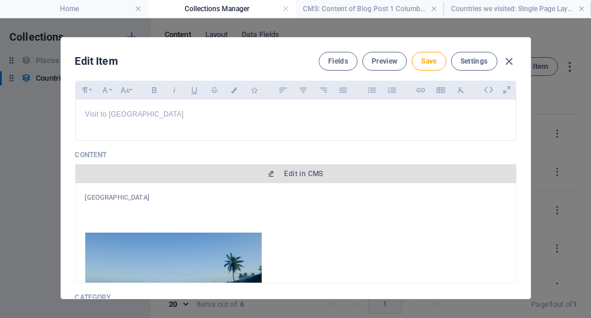
click at [295, 175] on span "Edit in CMS" at bounding box center [304, 173] width 39 height 9
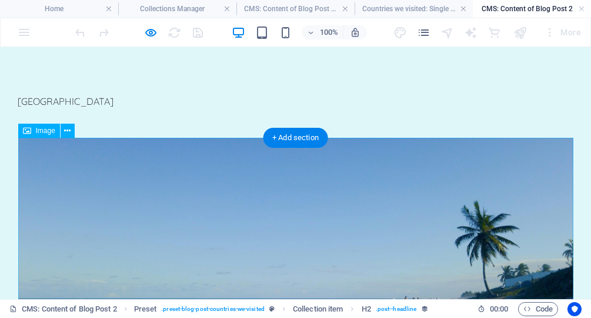
scroll to position [0, 0]
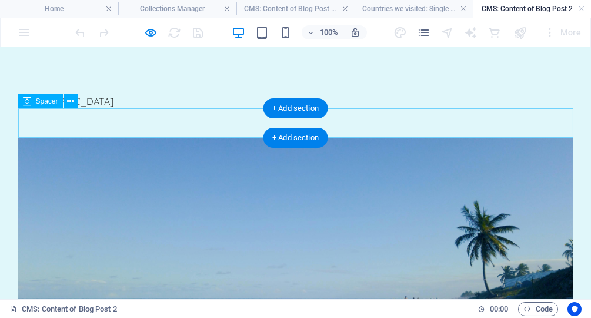
click at [67, 120] on div at bounding box center [295, 122] width 555 height 29
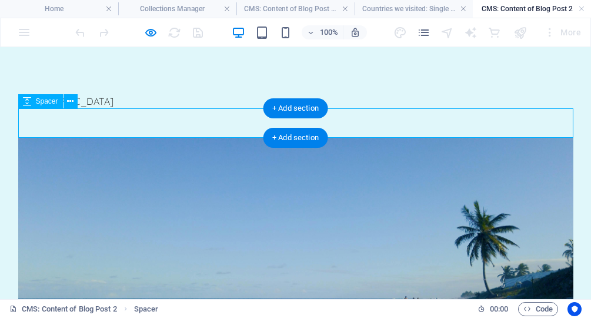
click at [67, 120] on div at bounding box center [295, 122] width 555 height 29
select select "px"
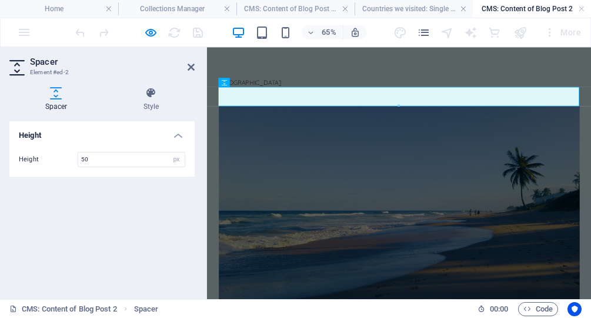
click at [195, 66] on aside "Spacer Element #ed-2 Spacer Style Height Height 50 px rem vh vw Preset Element …" at bounding box center [103, 173] width 207 height 252
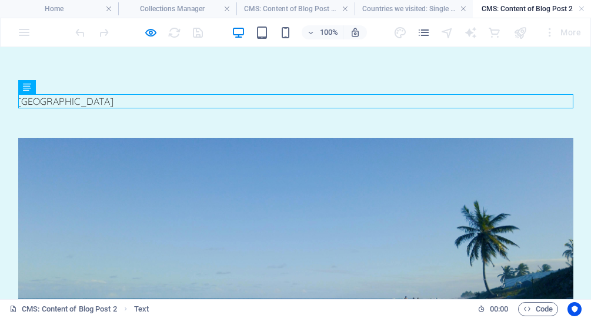
drag, startPoint x: 86, startPoint y: 105, endPoint x: 71, endPoint y: 101, distance: 16.0
click at [71, 101] on div "[GEOGRAPHIC_DATA]" at bounding box center [295, 101] width 555 height 14
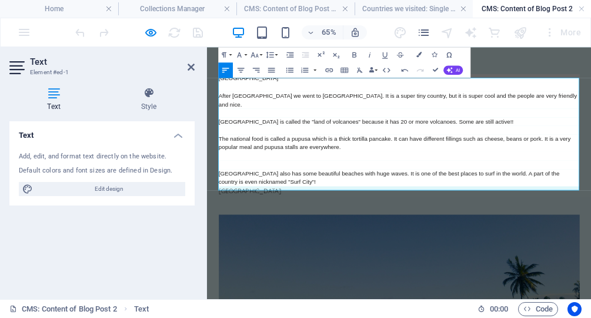
scroll to position [6, 0]
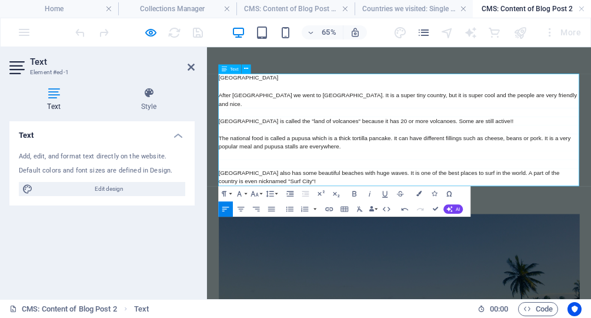
click at [315, 238] on div "[GEOGRAPHIC_DATA] also has some beautiful beaches with huge waves. It is one of…" at bounding box center [502, 246] width 555 height 26
click at [232, 233] on div "[GEOGRAPHIC_DATA] also has some beautiful beaches with huge waves. It is one of…" at bounding box center [502, 246] width 555 height 26
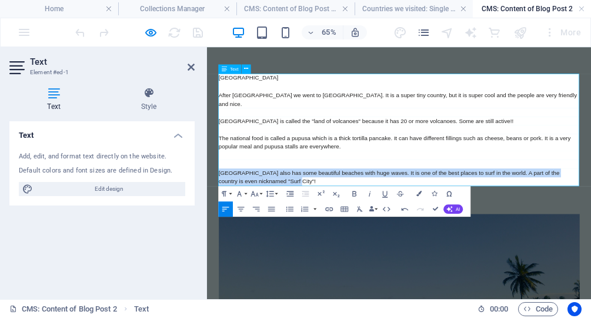
copy div "[GEOGRAPHIC_DATA] also has some beautiful beaches with huge waves. It is one of…"
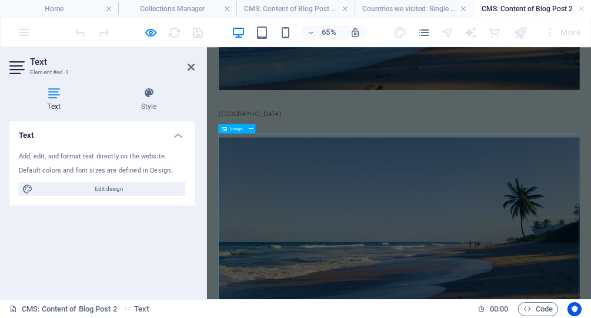
scroll to position [422, 0]
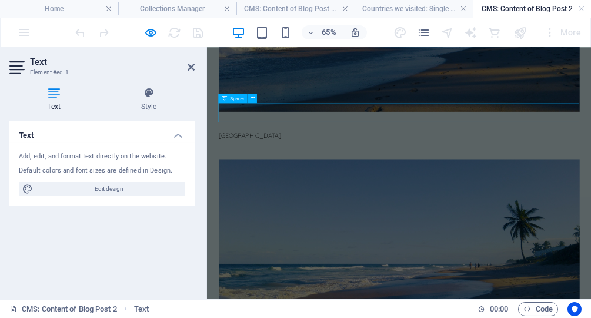
click at [290, 159] on div at bounding box center [502, 160] width 555 height 29
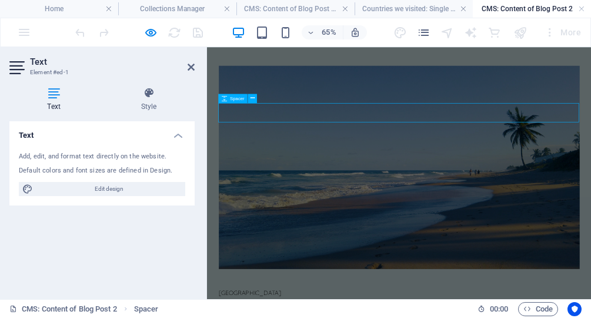
scroll to position [0, 0]
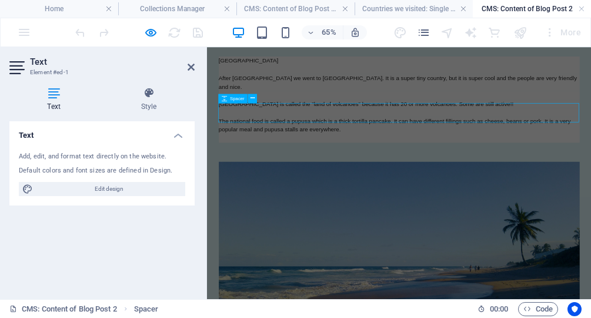
select select "px"
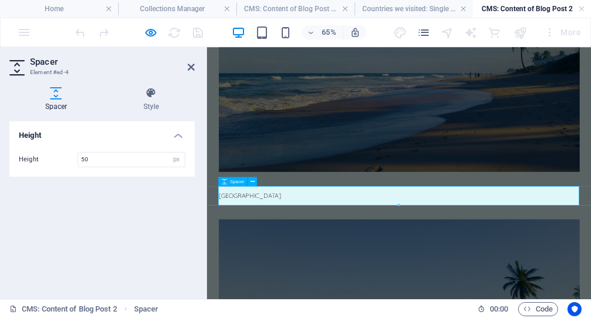
scroll to position [366, 0]
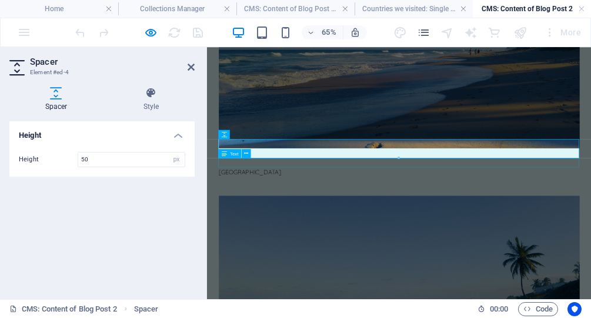
click at [305, 232] on div "[GEOGRAPHIC_DATA]" at bounding box center [502, 239] width 555 height 14
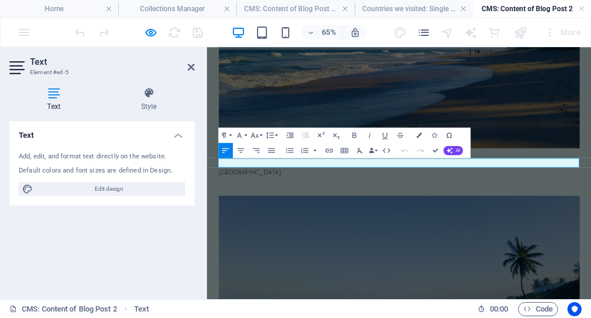
click at [305, 232] on p "[GEOGRAPHIC_DATA]" at bounding box center [502, 239] width 555 height 14
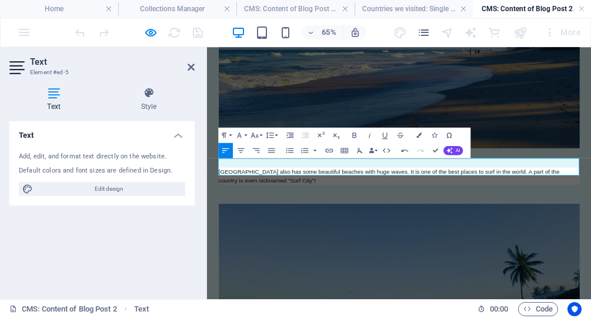
click at [315, 239] on div "[GEOGRAPHIC_DATA] also has some beautiful beaches with huge waves. It is one of…" at bounding box center [502, 245] width 555 height 26
click at [259, 132] on button "Font Size" at bounding box center [256, 135] width 15 height 15
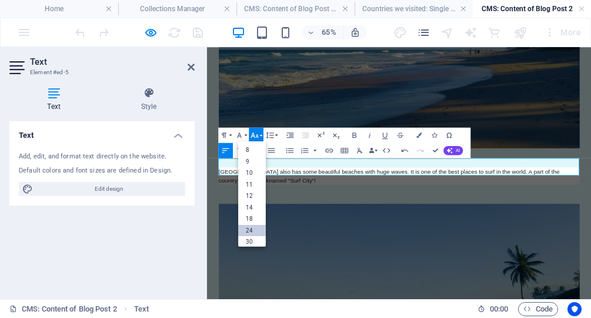
click at [252, 229] on link "24" at bounding box center [253, 231] width 28 height 12
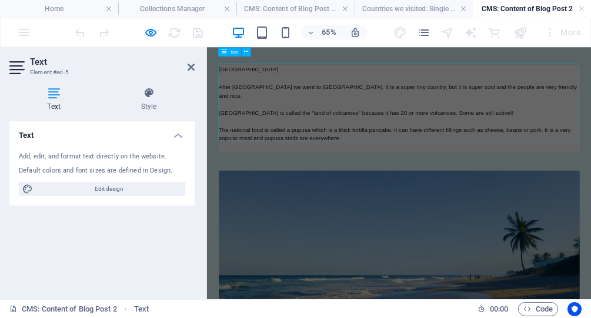
scroll to position [0, 0]
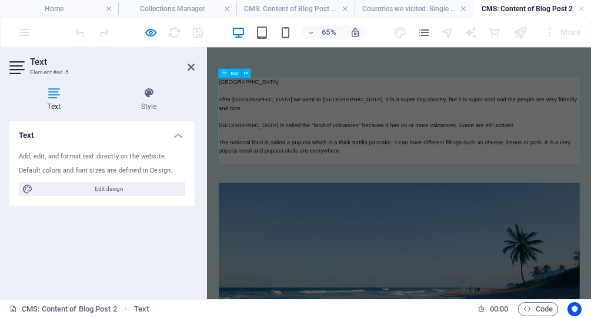
click at [418, 189] on div "[GEOGRAPHIC_DATA] After [GEOGRAPHIC_DATA] we went to [GEOGRAPHIC_DATA]. It is a…" at bounding box center [502, 160] width 555 height 132
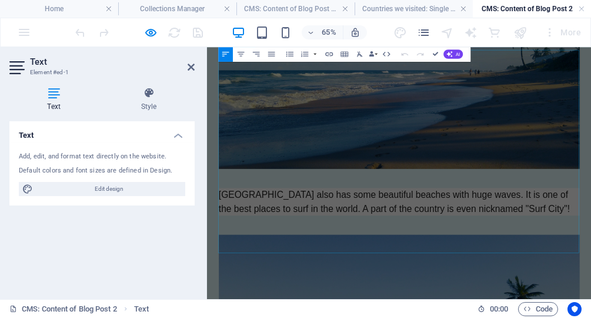
scroll to position [364, 0]
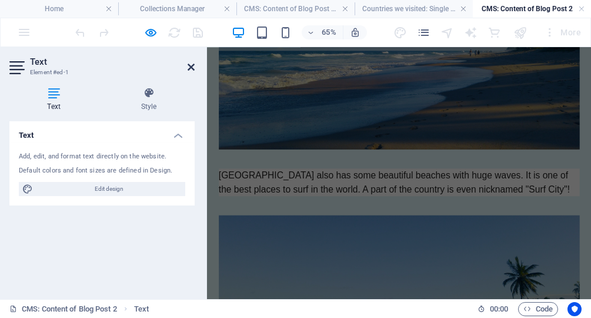
click at [191, 67] on icon at bounding box center [191, 66] width 7 height 9
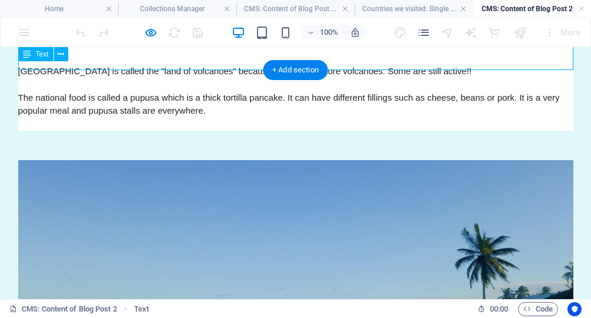
scroll to position [0, 0]
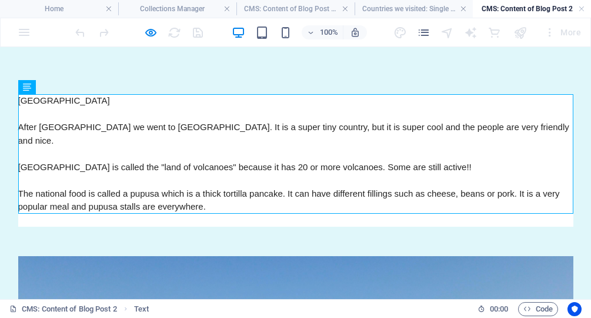
click at [195, 32] on div at bounding box center [139, 32] width 132 height 19
click at [447, 5] on h4 "Countries we visited: Single Page Layout" at bounding box center [414, 8] width 118 height 13
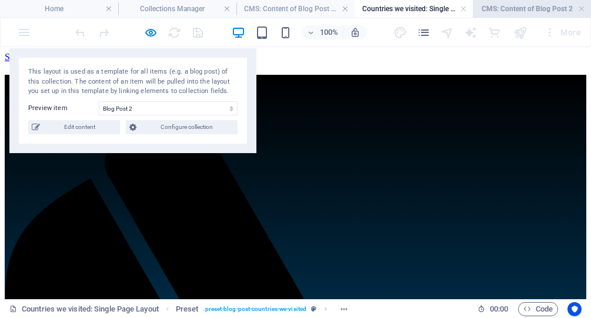
click at [543, 5] on h4 "CMS: Content of Blog Post 2" at bounding box center [532, 8] width 118 height 13
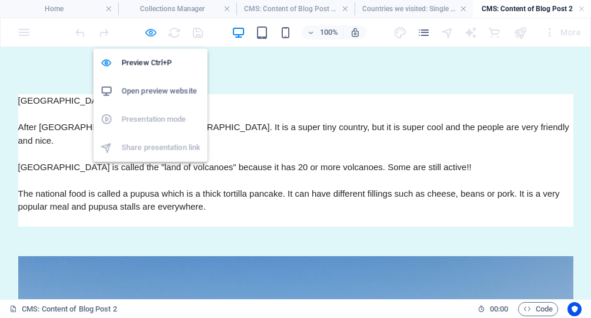
click at [152, 29] on icon "button" at bounding box center [152, 33] width 14 height 14
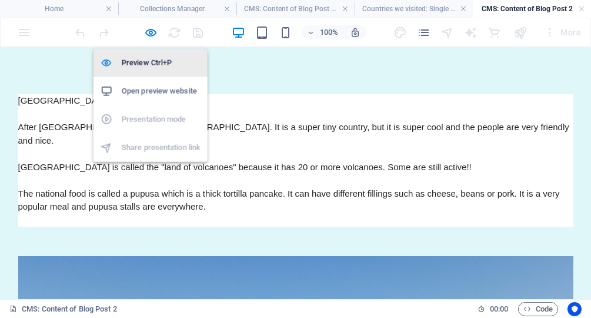
click at [149, 61] on h6 "Preview Ctrl+P" at bounding box center [161, 63] width 79 height 14
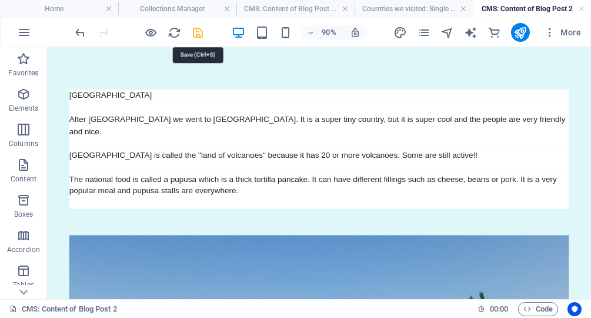
click at [200, 32] on icon "save" at bounding box center [199, 33] width 14 height 14
